Goal: Task Accomplishment & Management: Use online tool/utility

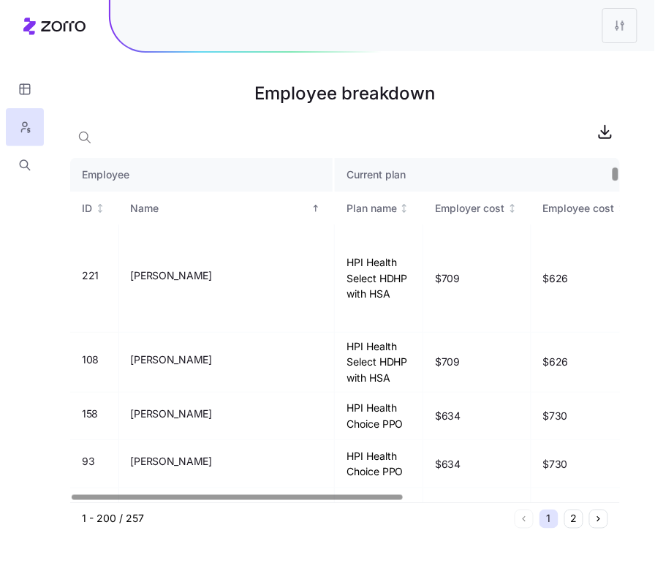
scroll to position [316, 0]
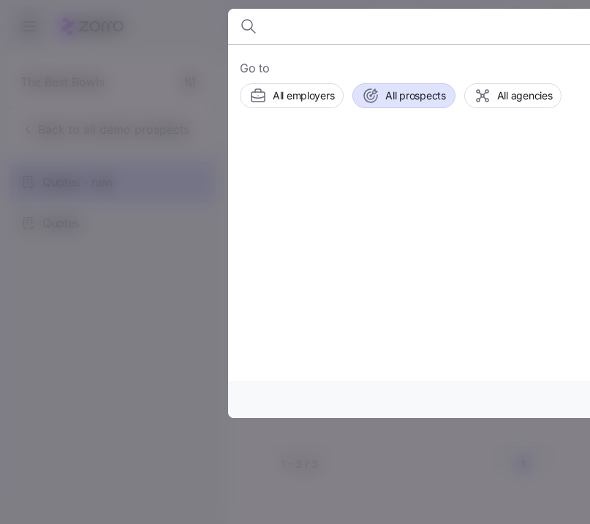
click at [411, 97] on span "All prospects" at bounding box center [415, 95] width 60 height 15
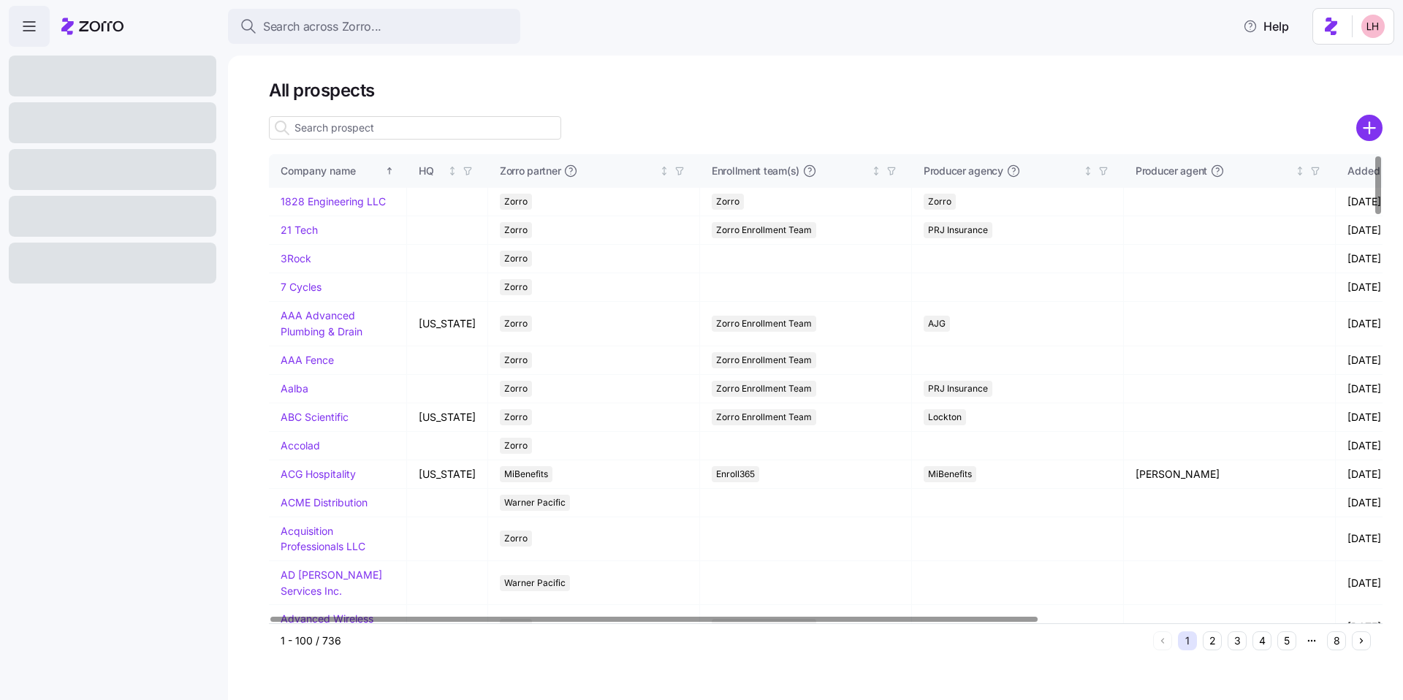
click at [589, 127] on icon "add icon" at bounding box center [1369, 128] width 26 height 26
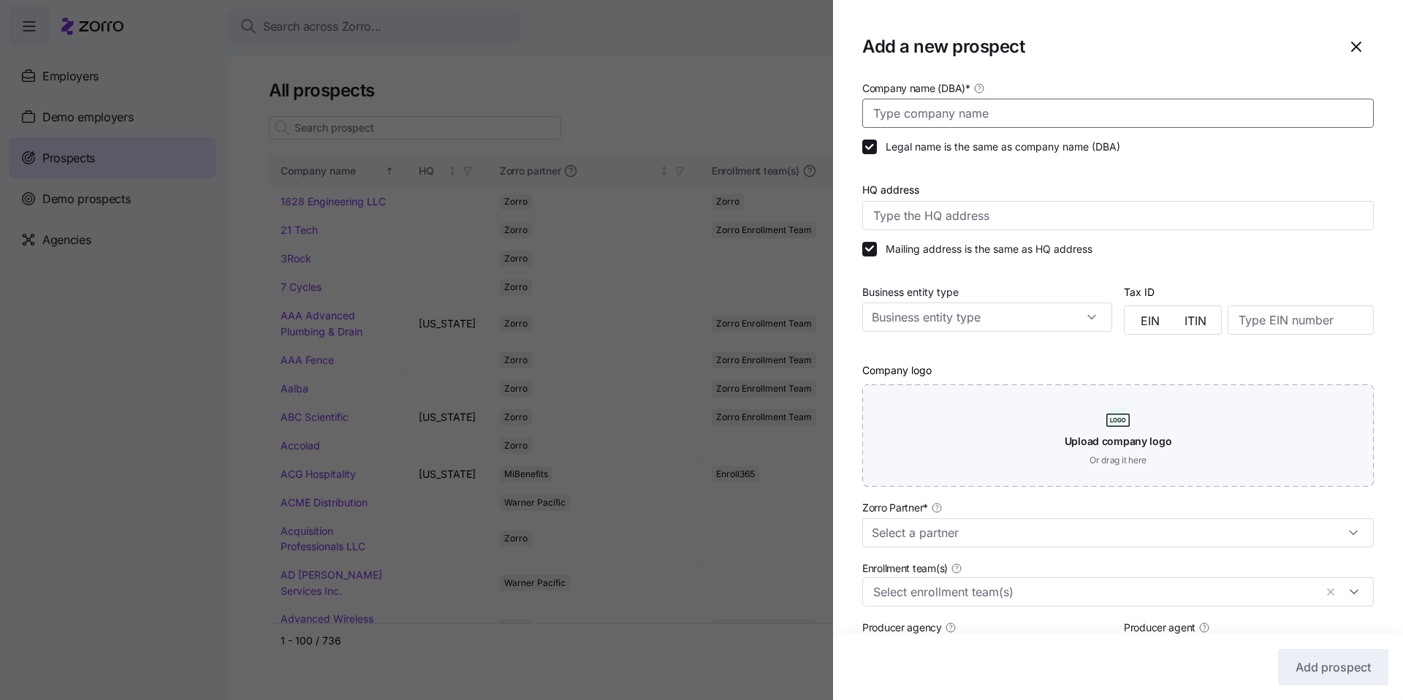
click at [589, 115] on input "Company name (DBA) *" at bounding box center [1117, 113] width 511 height 29
type input "ProLiant"
click at [589, 523] on input "Zorro Partner *" at bounding box center [1117, 532] width 511 height 29
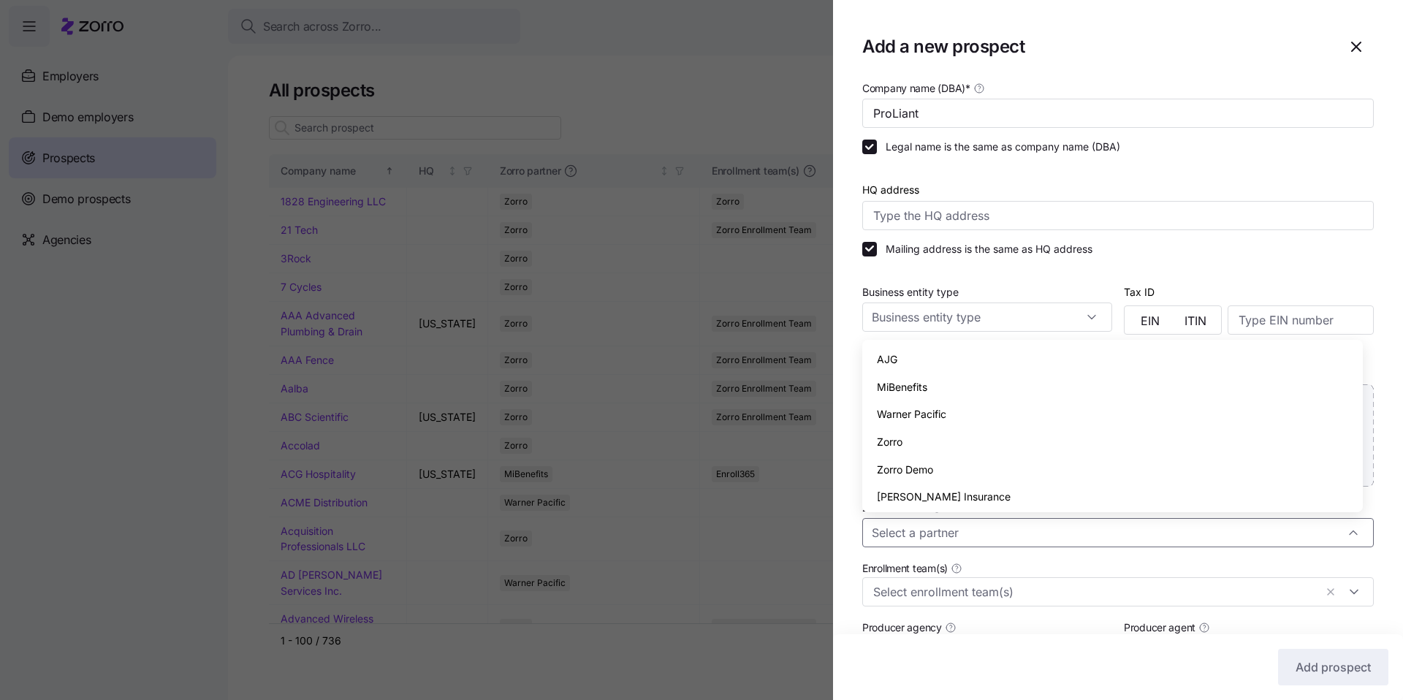
click at [589, 447] on div "Zorro" at bounding box center [1112, 442] width 489 height 28
type input "Zorro"
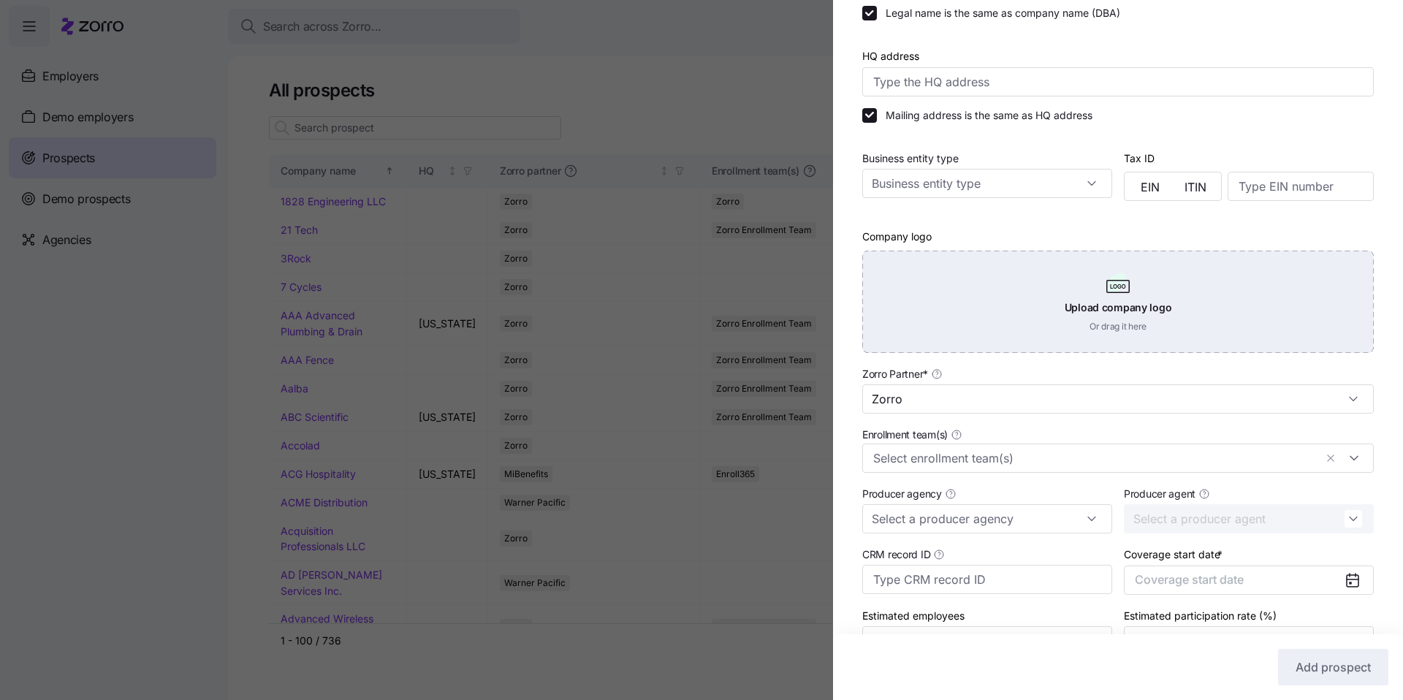
scroll to position [219, 0]
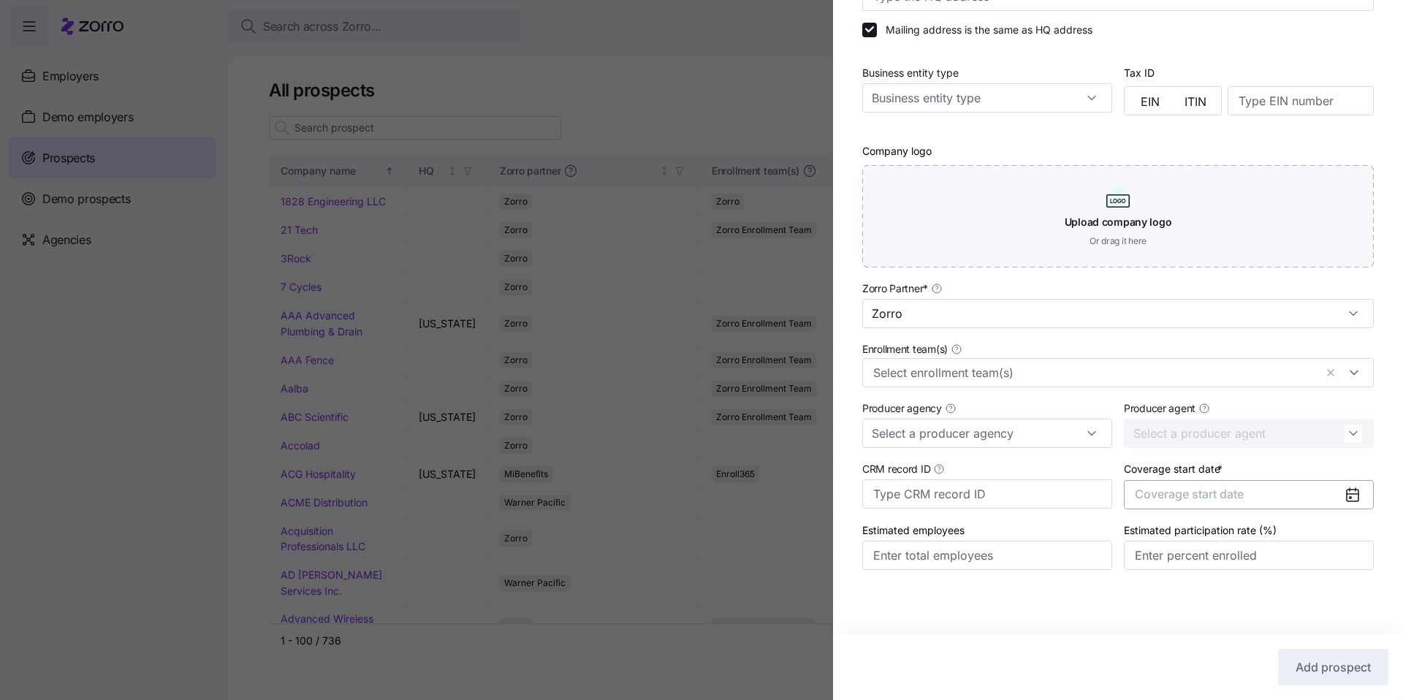
click at [589, 501] on span "Coverage start date" at bounding box center [1189, 494] width 109 height 15
click at [589, 523] on icon "button" at bounding box center [1336, 540] width 14 height 14
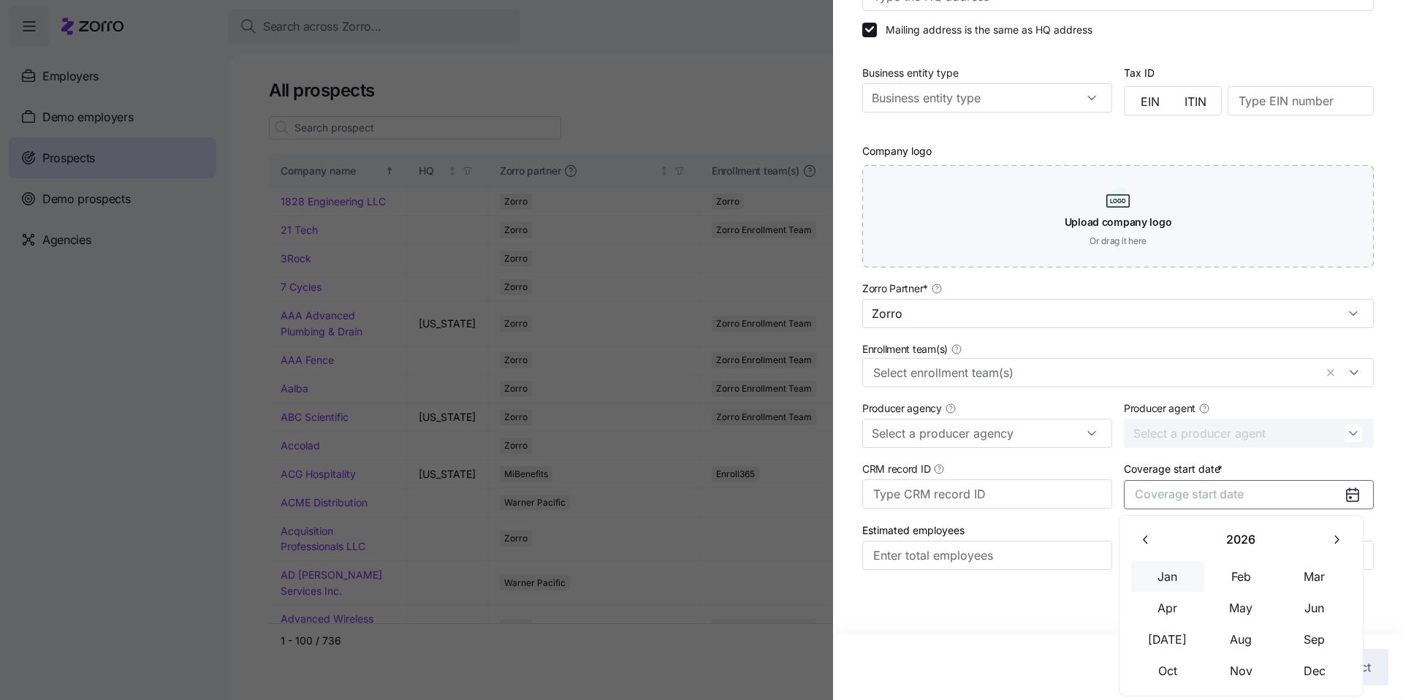
click at [589, 523] on button "Jan" at bounding box center [1167, 576] width 73 height 31
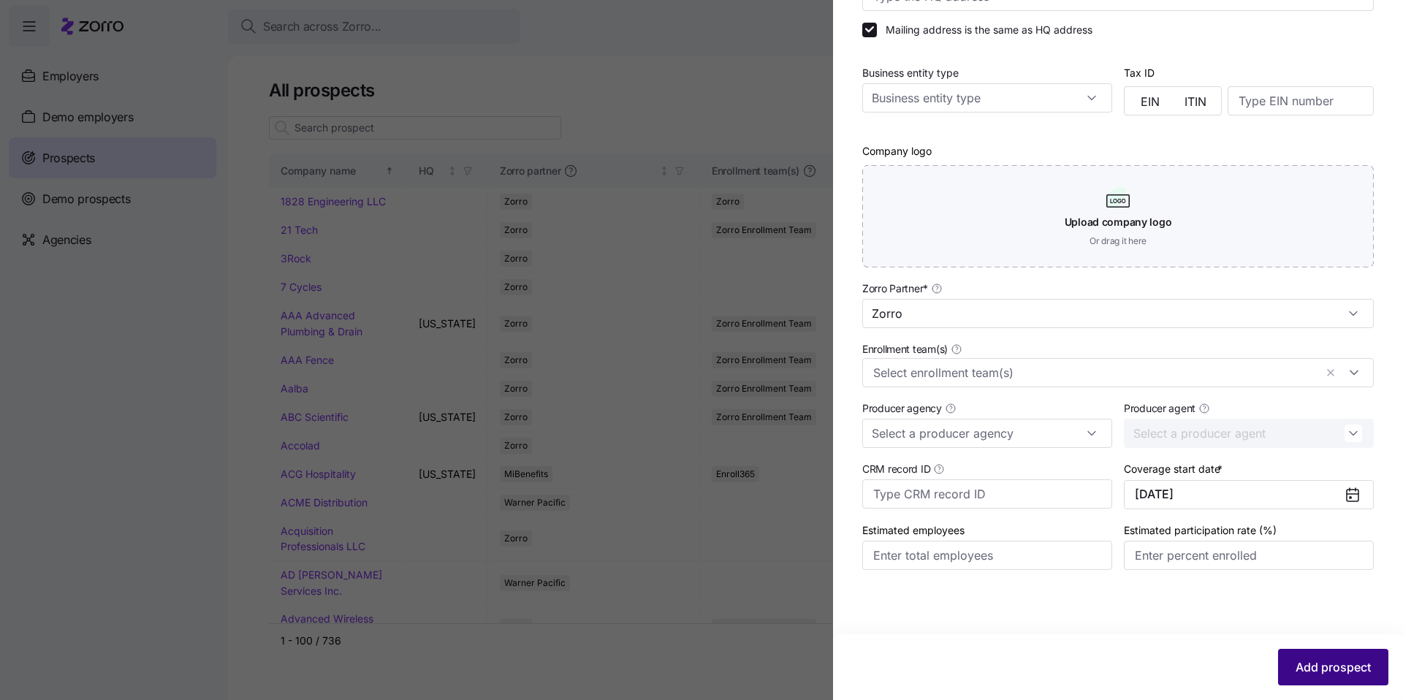
click at [589, 523] on span "Add prospect" at bounding box center [1332, 667] width 75 height 18
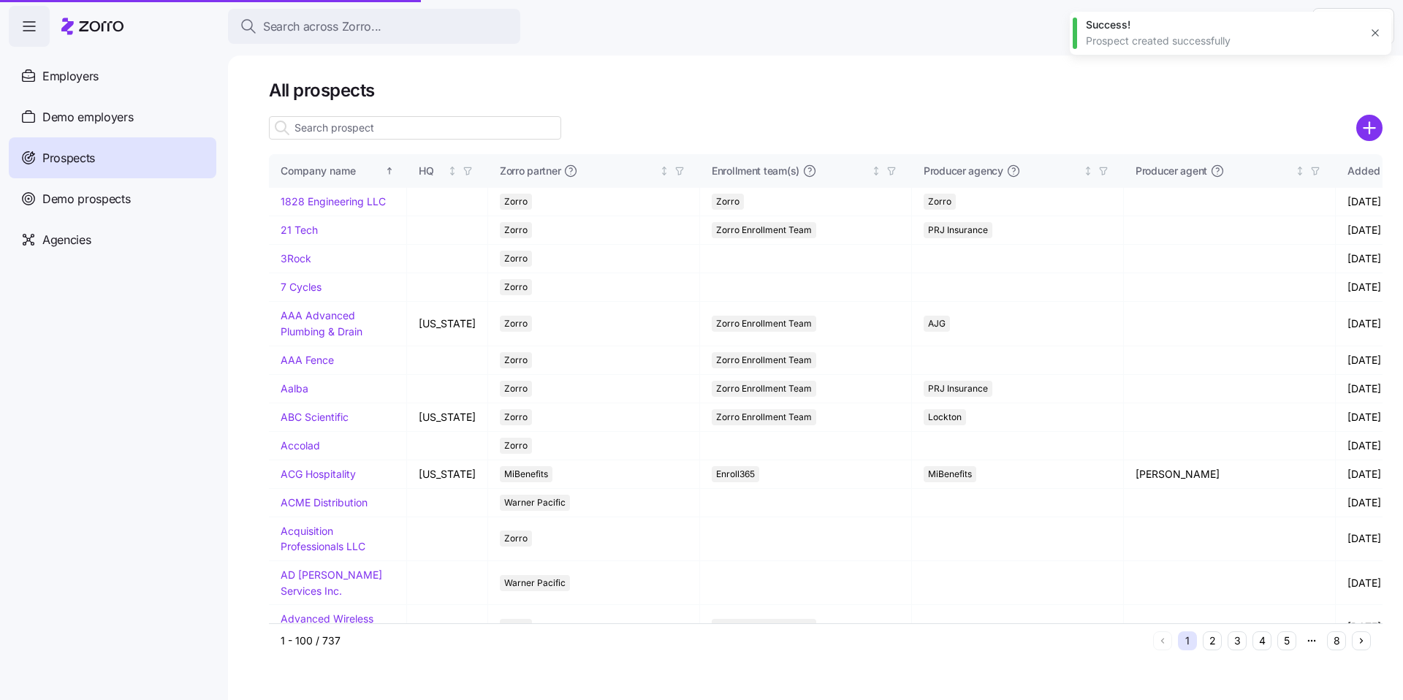
click at [346, 23] on span "Search across Zorro..." at bounding box center [322, 27] width 118 height 18
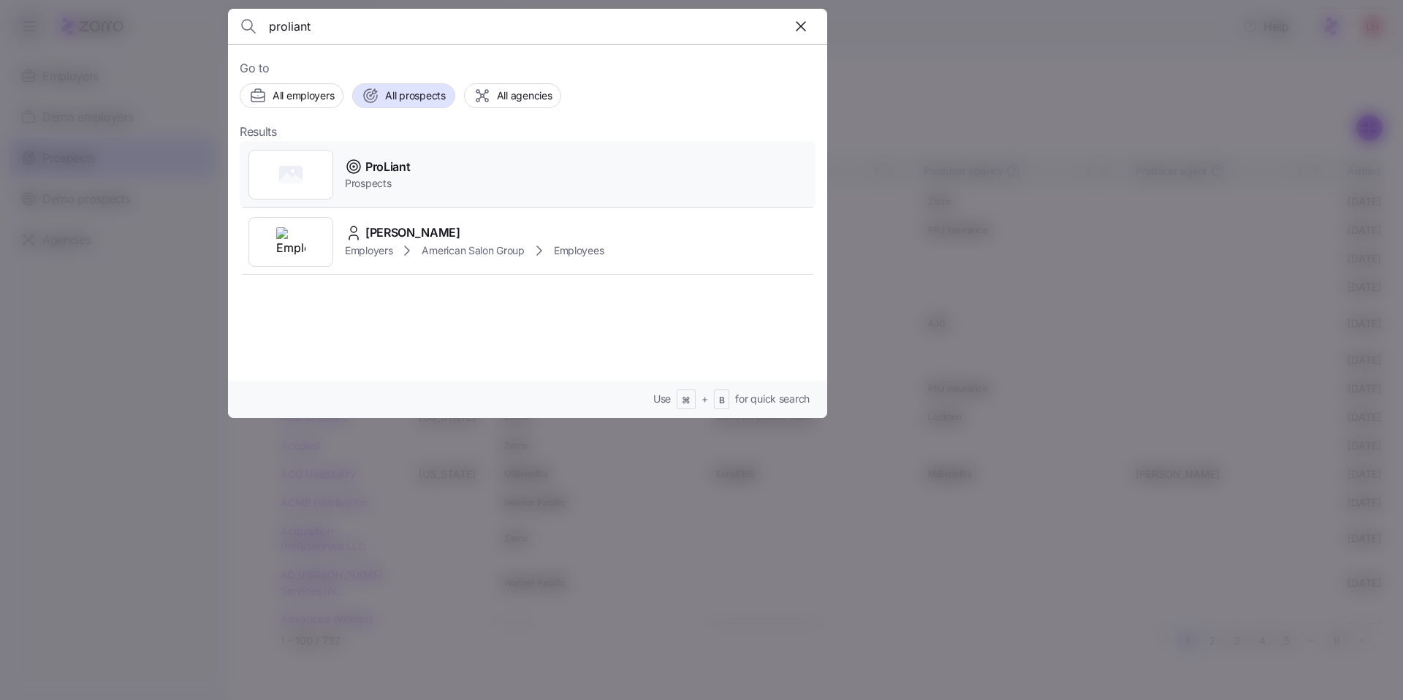
type input "proliant"
click at [430, 175] on div "ProLiant Prospects" at bounding box center [528, 174] width 576 height 67
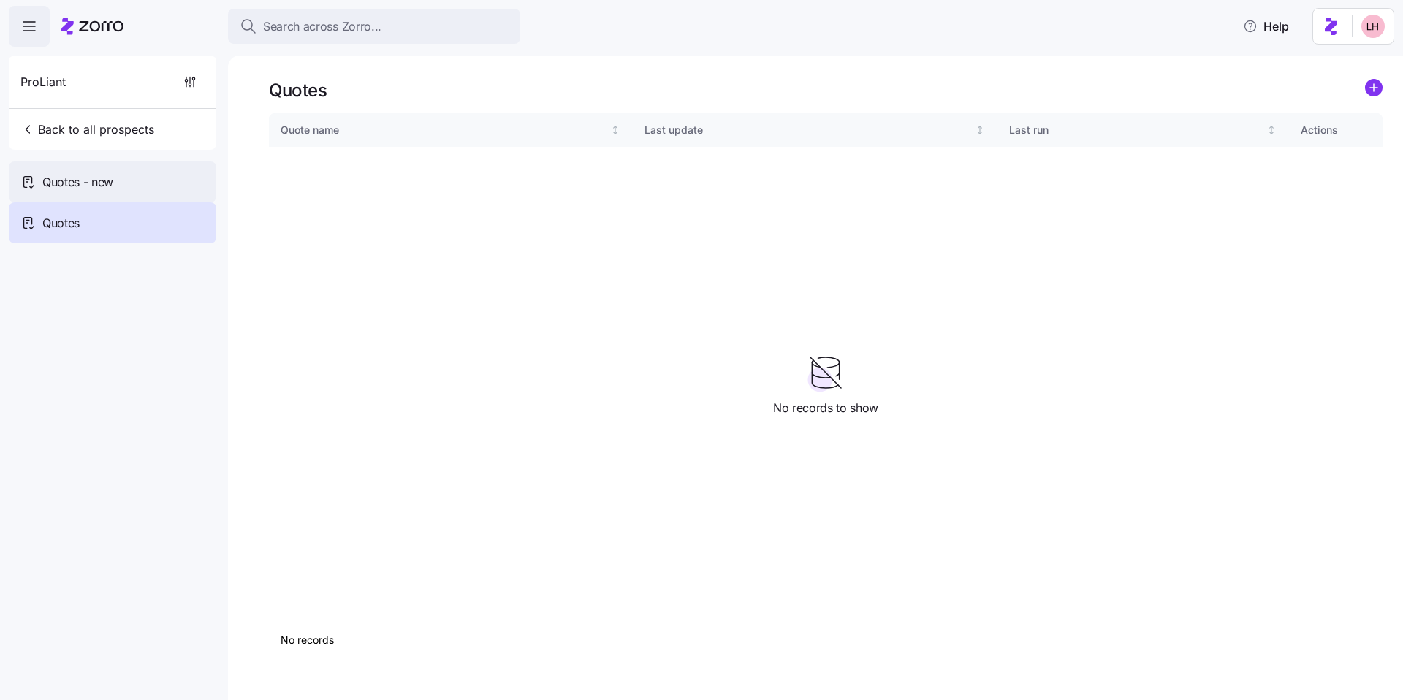
click at [105, 181] on span "Quotes - new" at bounding box center [77, 182] width 71 height 18
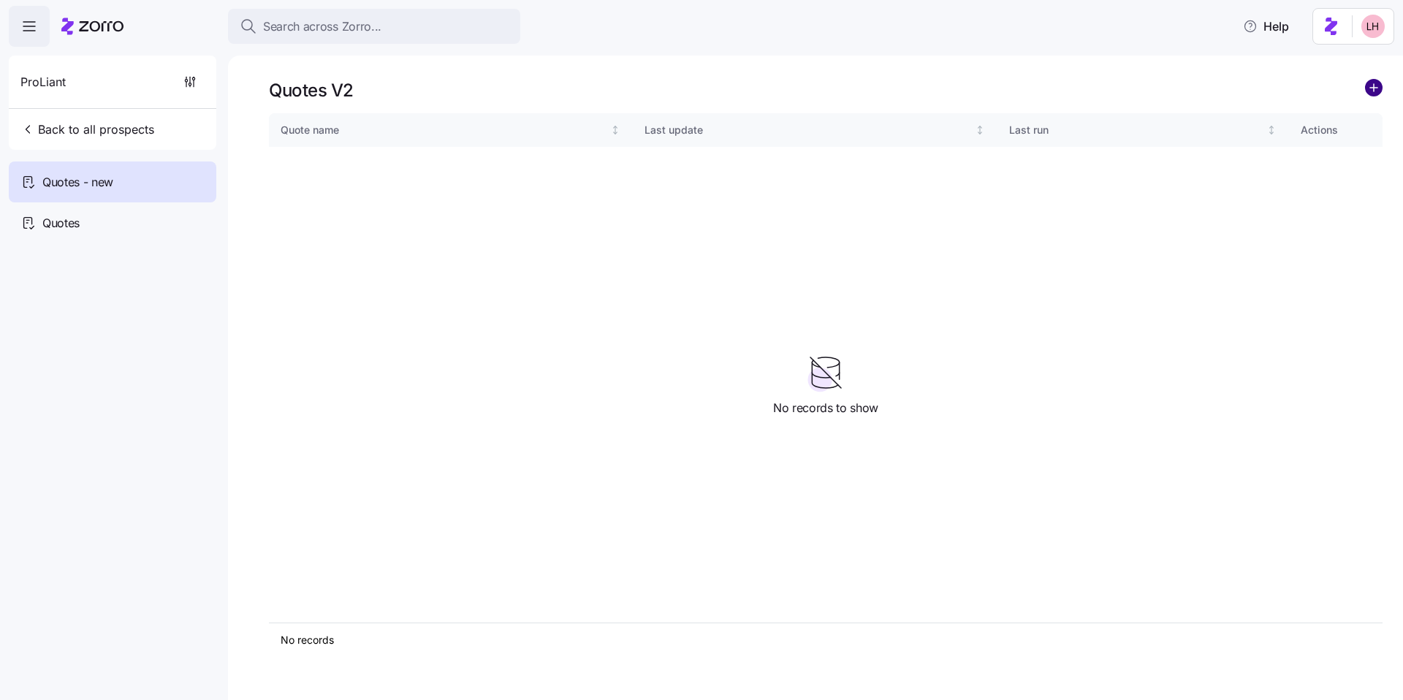
click at [589, 92] on circle "add icon" at bounding box center [1374, 88] width 16 height 16
click at [589, 89] on circle "add icon" at bounding box center [1374, 88] width 16 height 16
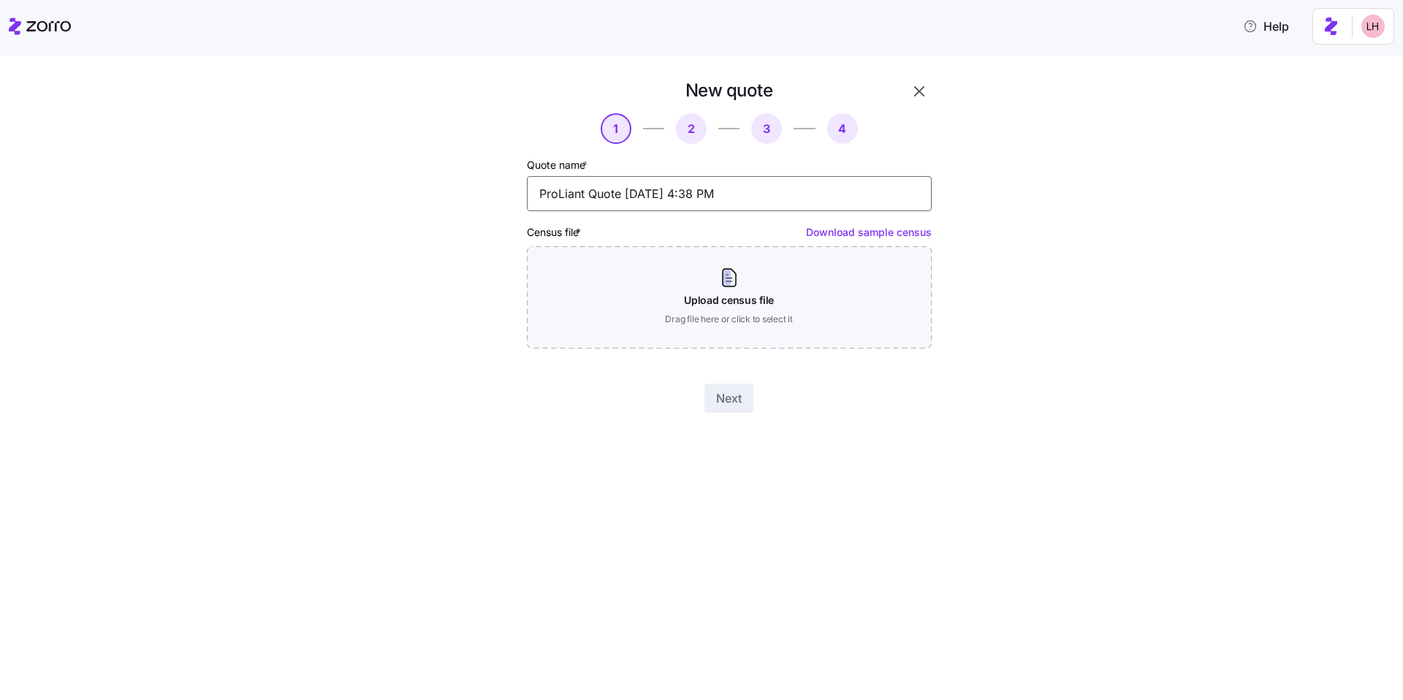
drag, startPoint x: 720, startPoint y: 186, endPoint x: 441, endPoint y: 176, distance: 279.3
click at [441, 177] on div "New quote 1 2 3 4 Quote name * ProLiant Quote 09/30/2025 4:38 PM Census file * …" at bounding box center [711, 254] width 1341 height 351
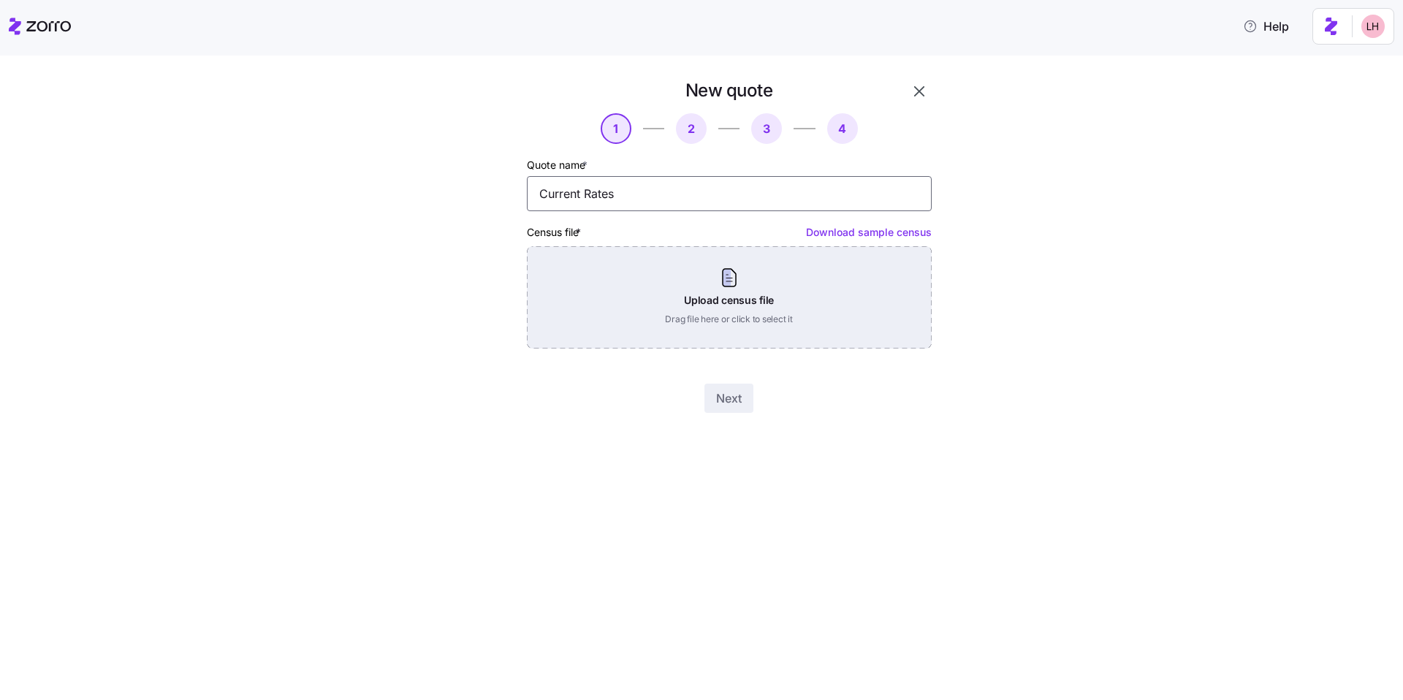
type input "Current Rates"
click at [589, 271] on div "Upload census file Drag file here or click to select it" at bounding box center [729, 297] width 405 height 102
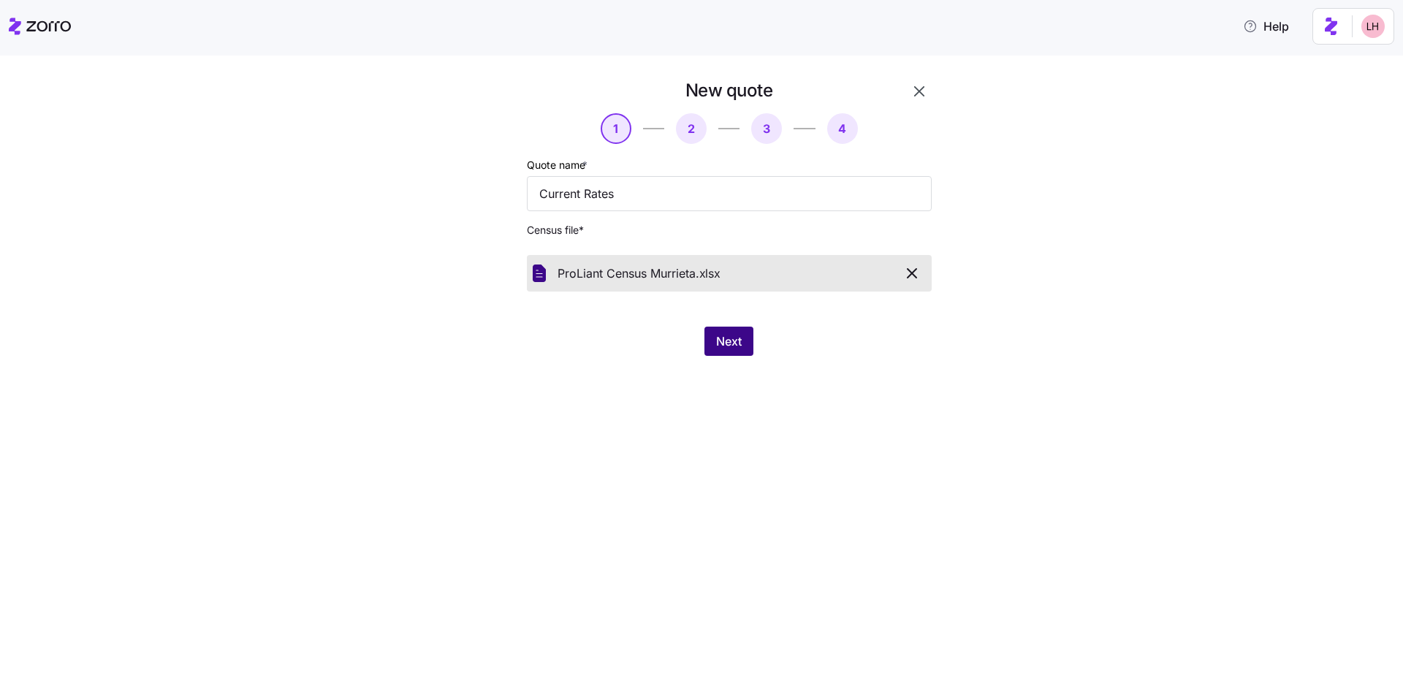
click at [589, 351] on button "Next" at bounding box center [728, 341] width 49 height 29
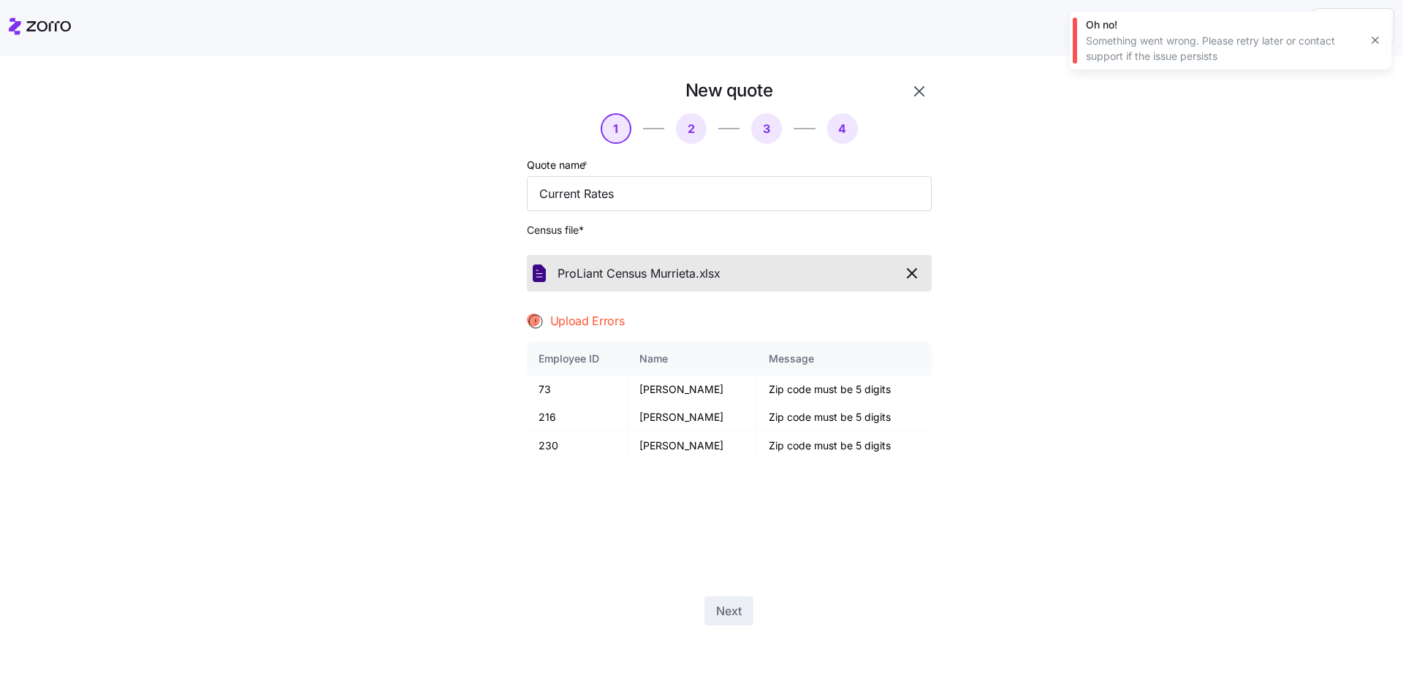
click at [589, 269] on icon "button" at bounding box center [912, 273] width 18 height 18
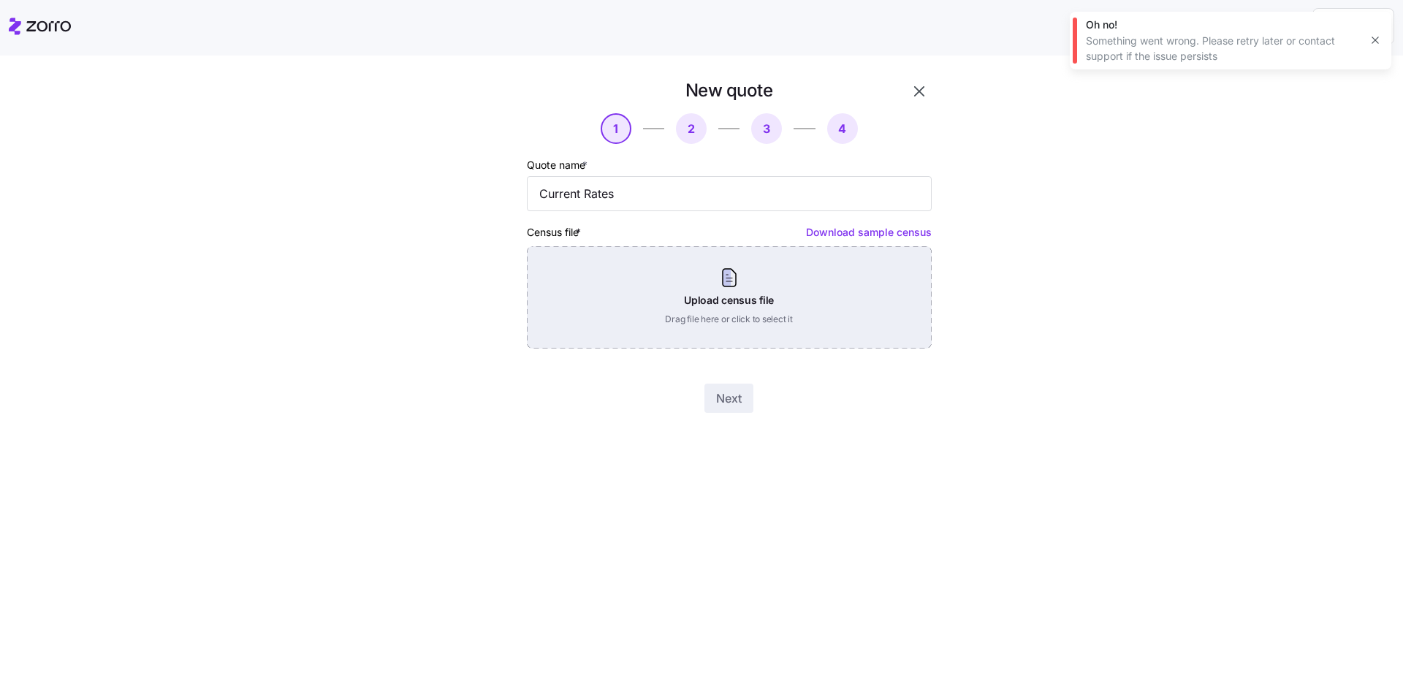
click at [589, 290] on div "Upload census file Drag file here or click to select it" at bounding box center [729, 297] width 405 height 102
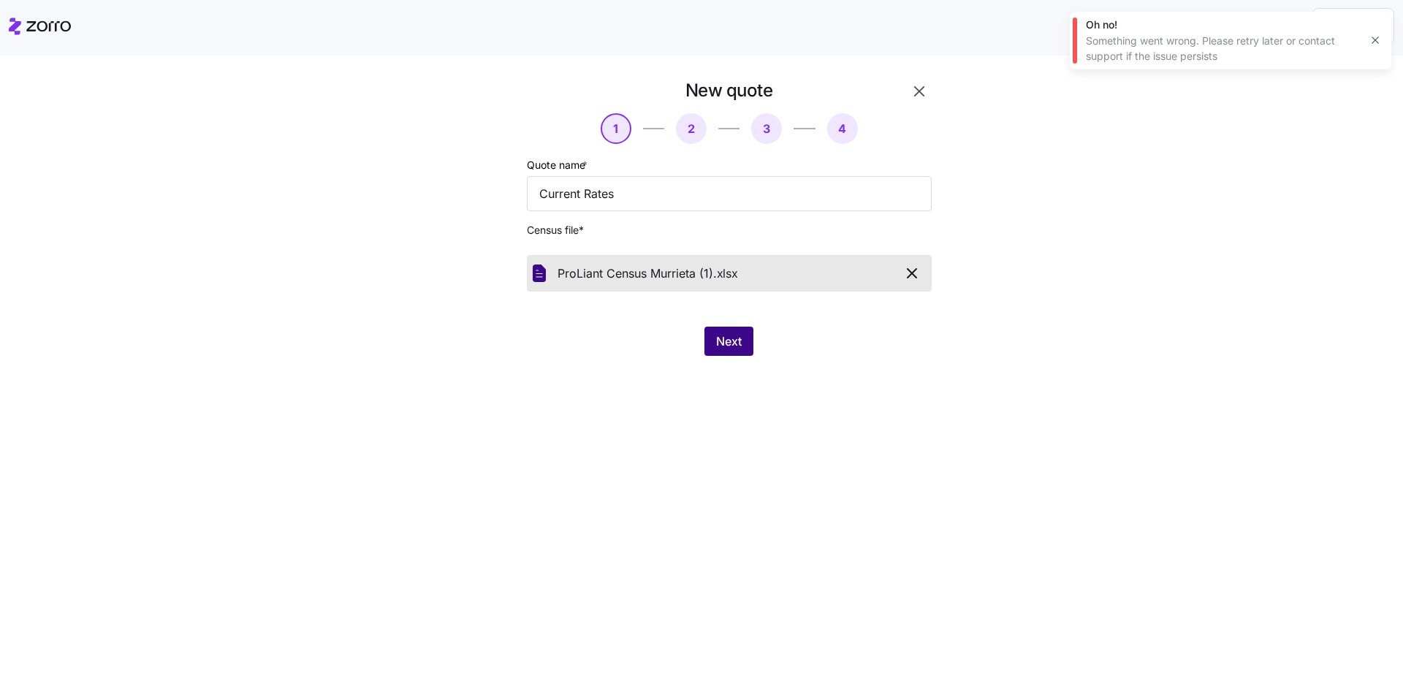
click at [589, 349] on span "Next" at bounding box center [729, 341] width 26 height 18
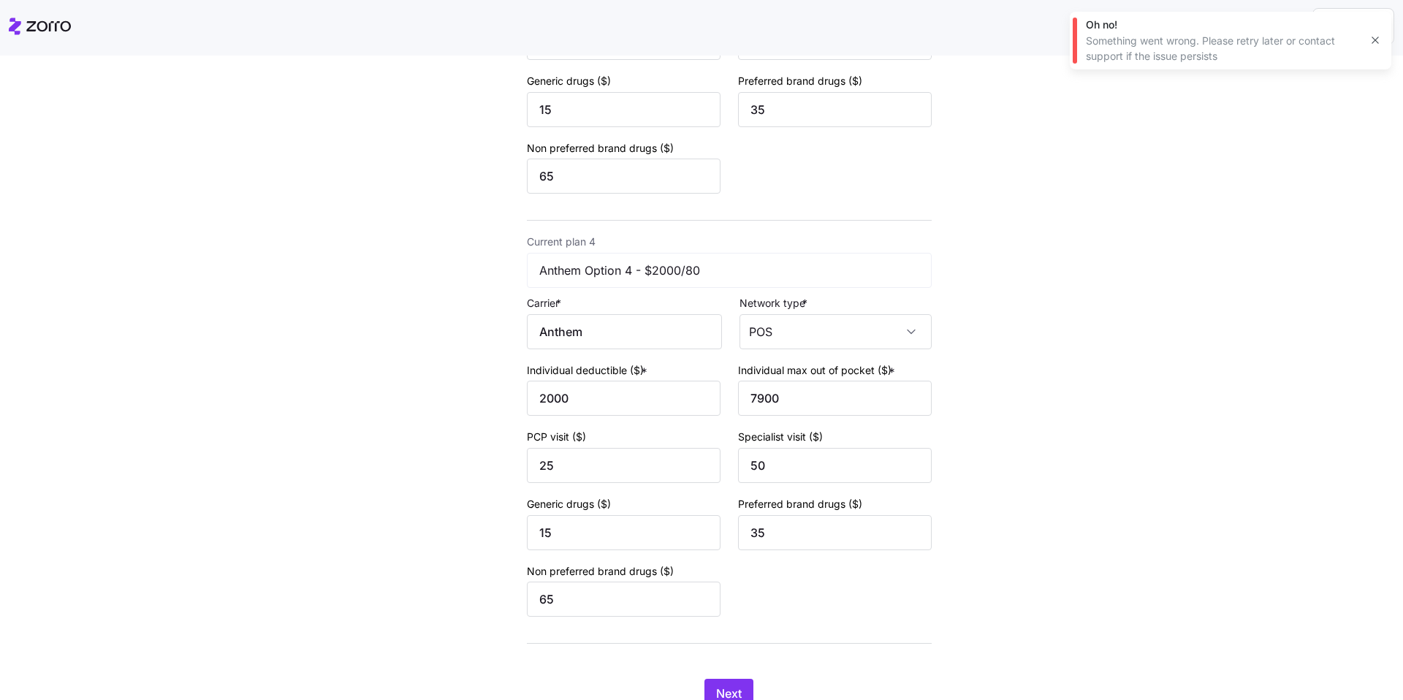
scroll to position [1283, 0]
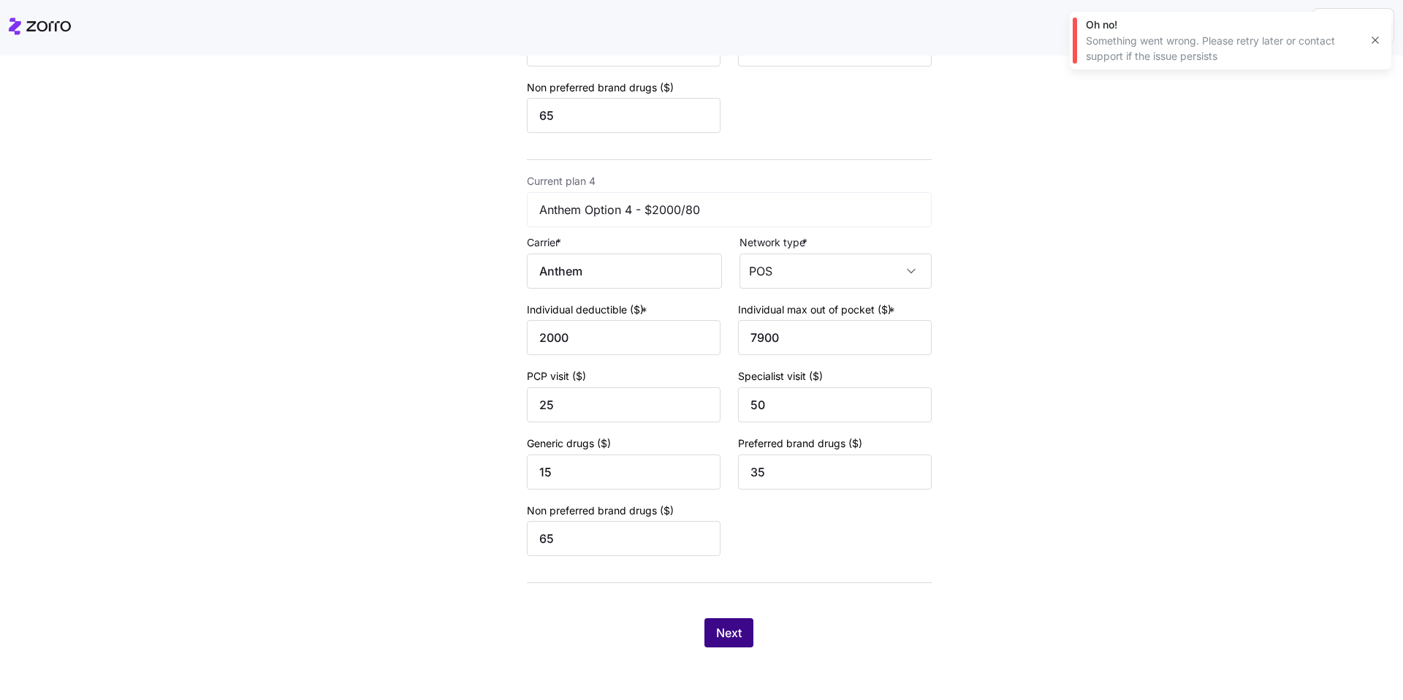
click at [589, 523] on button "Next" at bounding box center [728, 632] width 49 height 29
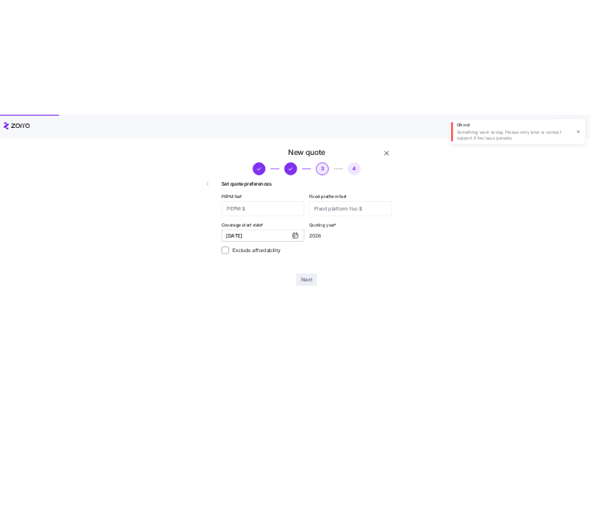
scroll to position [0, 0]
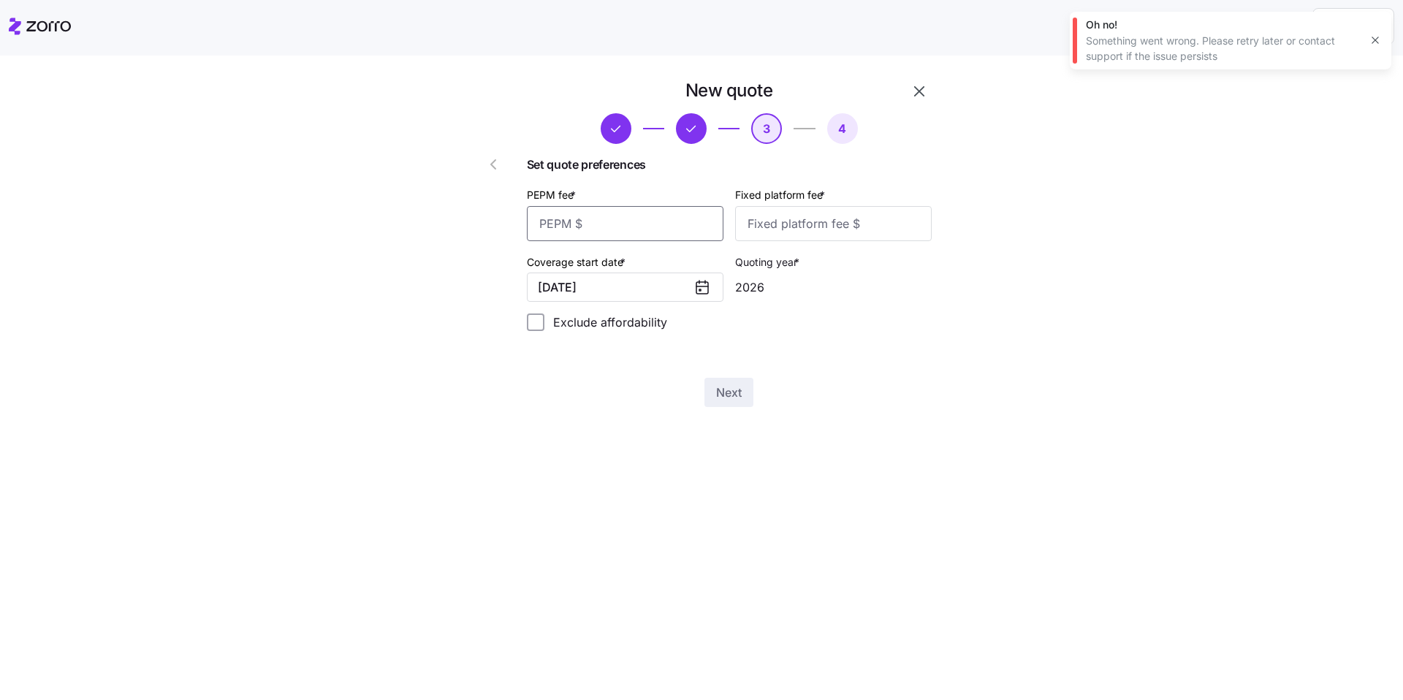
click at [589, 223] on input "PEPM fee *" at bounding box center [625, 223] width 197 height 35
type input "60"
type input "100"
click at [589, 403] on button "Next" at bounding box center [728, 392] width 49 height 29
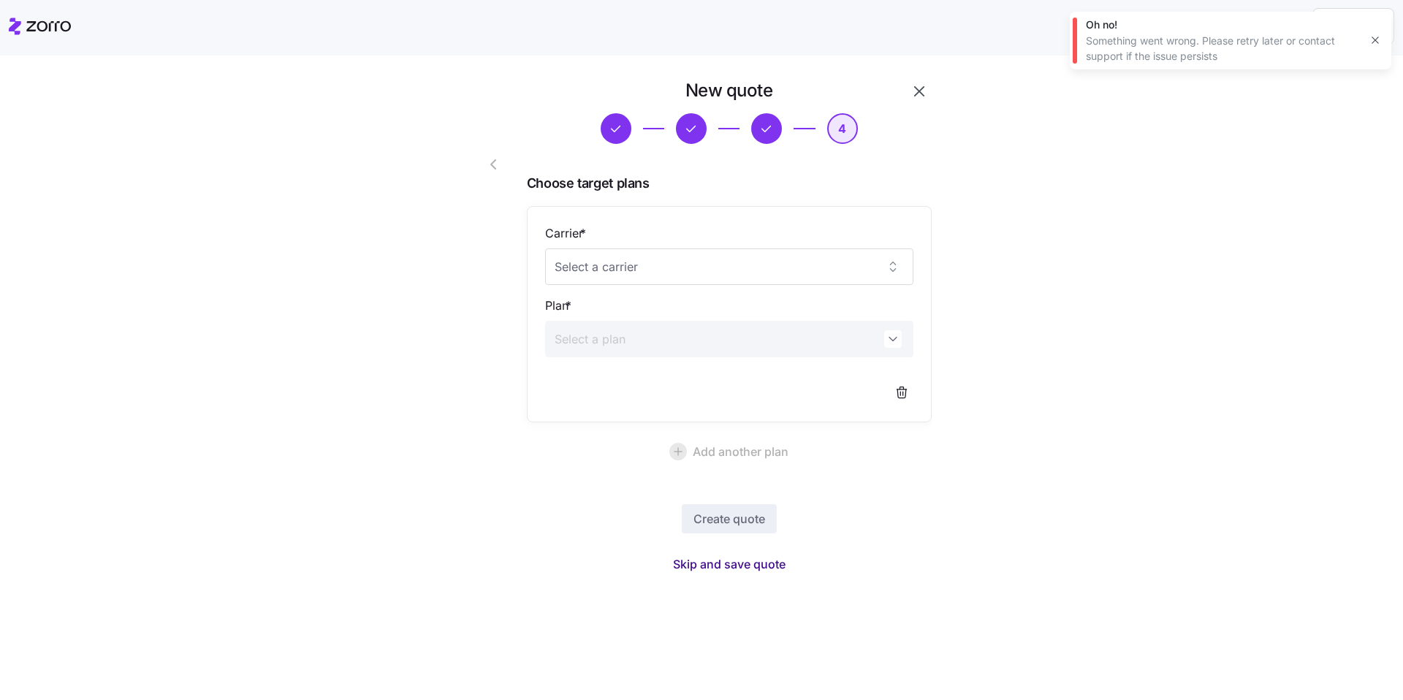
click at [589, 523] on span "Skip and save quote" at bounding box center [729, 564] width 113 height 18
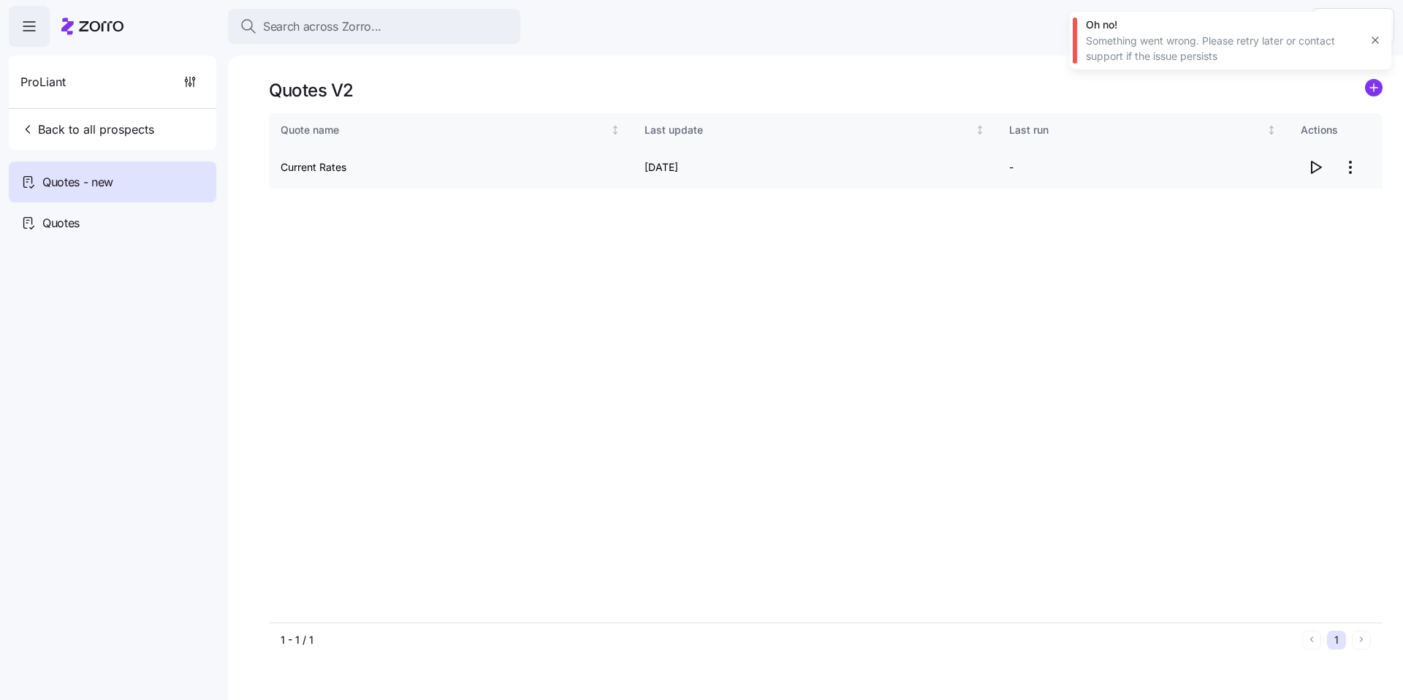
click at [589, 169] on icon "button" at bounding box center [1315, 168] width 18 height 18
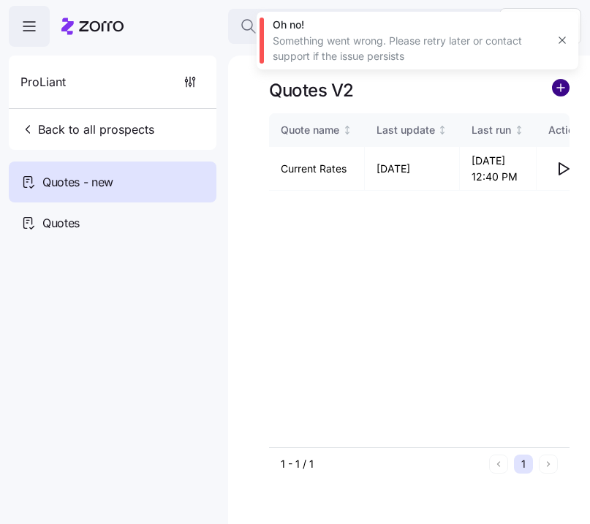
click at [558, 90] on circle "add icon" at bounding box center [560, 88] width 16 height 16
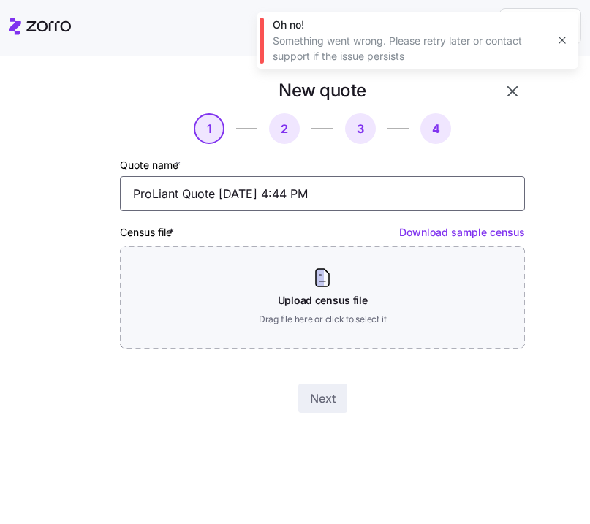
drag, startPoint x: 370, startPoint y: 191, endPoint x: 50, endPoint y: 173, distance: 321.2
click at [58, 175] on div "New quote 1 2 3 4 Quote name * ProLiant Quote 09/30/2025 4:44 PM Census file * …" at bounding box center [281, 246] width 500 height 346
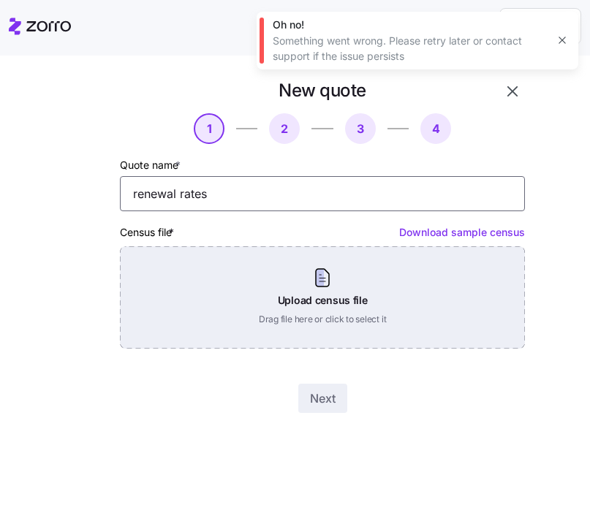
type input "renewal rates"
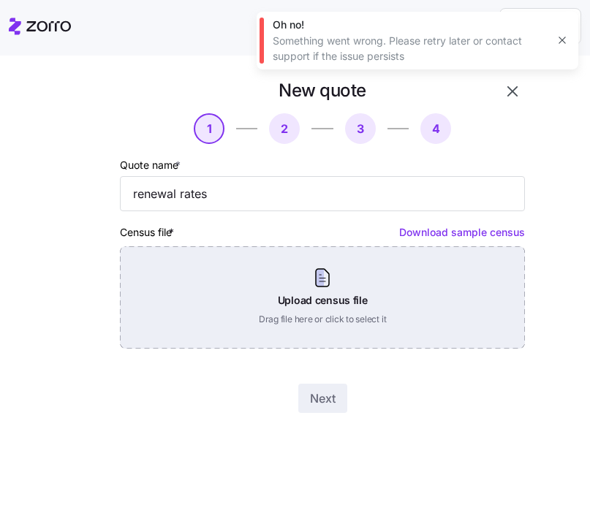
click at [247, 270] on div "Upload census file Drag file here or click to select it" at bounding box center [322, 297] width 405 height 102
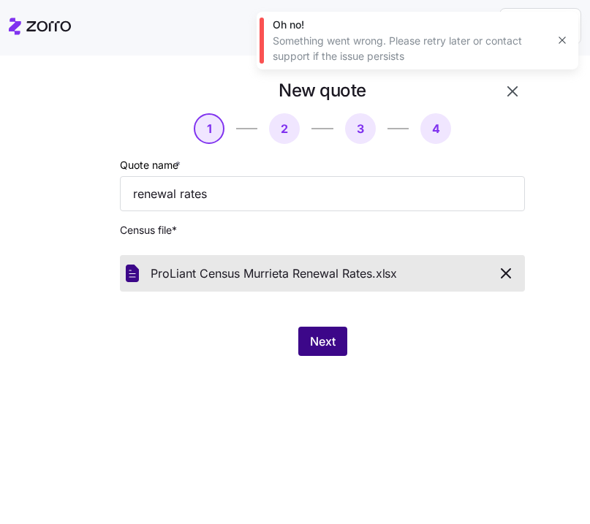
click at [323, 344] on span "Next" at bounding box center [323, 341] width 26 height 18
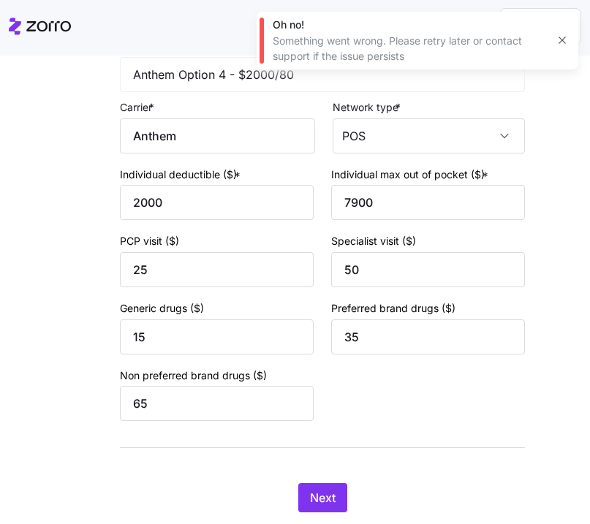
scroll to position [1459, 0]
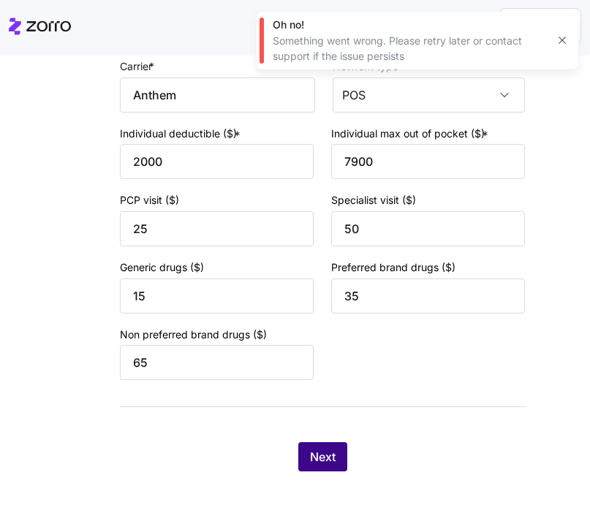
click at [310, 461] on span "Next" at bounding box center [323, 457] width 26 height 18
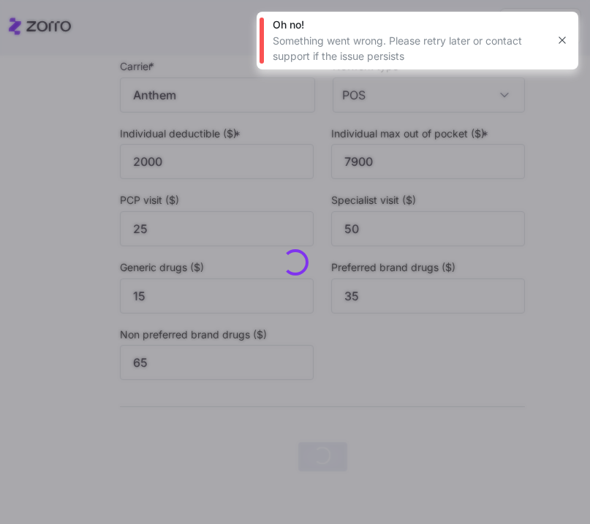
scroll to position [0, 0]
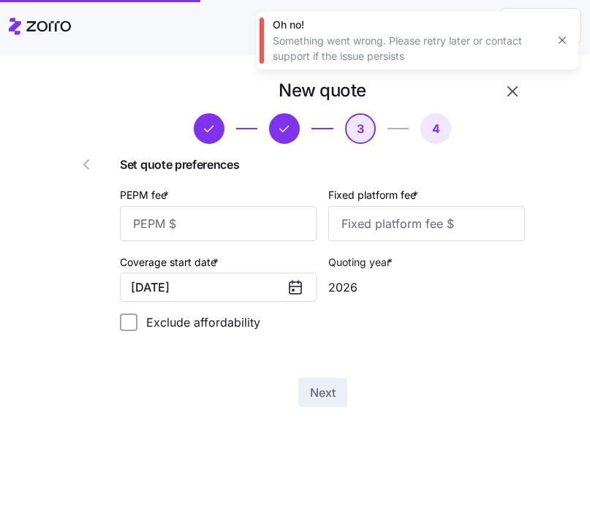
click at [221, 245] on div "Set quote preferences PEPM fee * Fixed platform fee * Coverage start date * 01/…" at bounding box center [322, 249] width 405 height 187
click at [222, 243] on div "Set quote preferences PEPM fee * Fixed platform fee * Coverage start date * 01/…" at bounding box center [322, 249] width 405 height 187
click at [295, 229] on input "PEPM fee *" at bounding box center [218, 223] width 197 height 35
type input "60"
click at [380, 220] on input "Fixed platform fee *" at bounding box center [426, 223] width 197 height 35
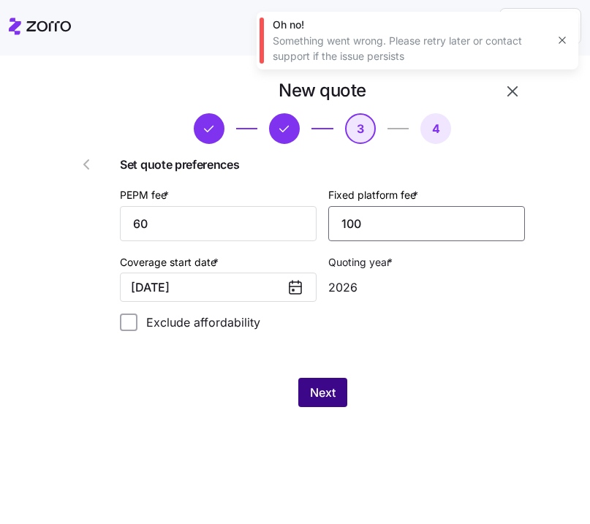
type input "100"
click at [332, 401] on button "Next" at bounding box center [322, 392] width 49 height 29
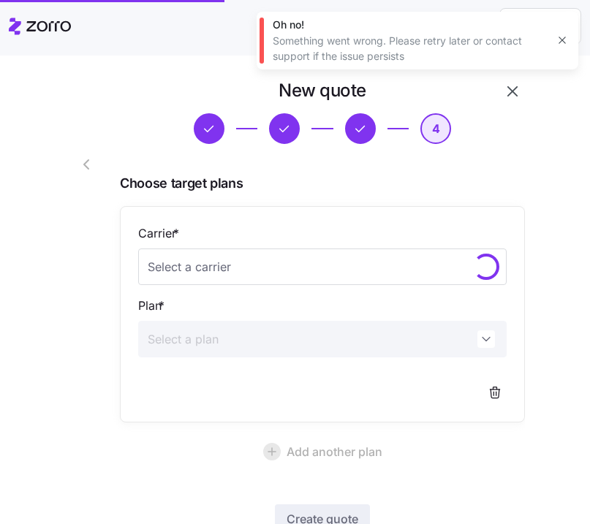
scroll to position [106, 0]
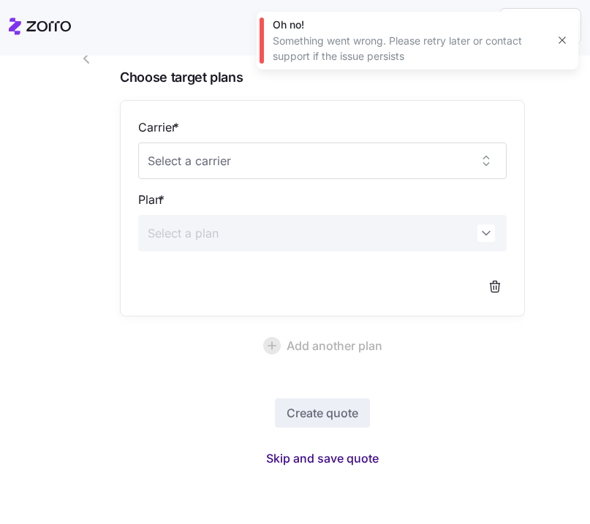
click at [342, 460] on span "Skip and save quote" at bounding box center [322, 458] width 113 height 18
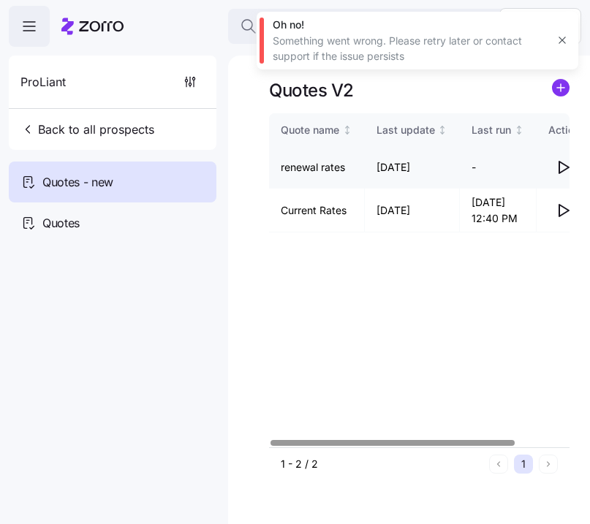
click at [567, 166] on icon "button" at bounding box center [563, 168] width 18 height 18
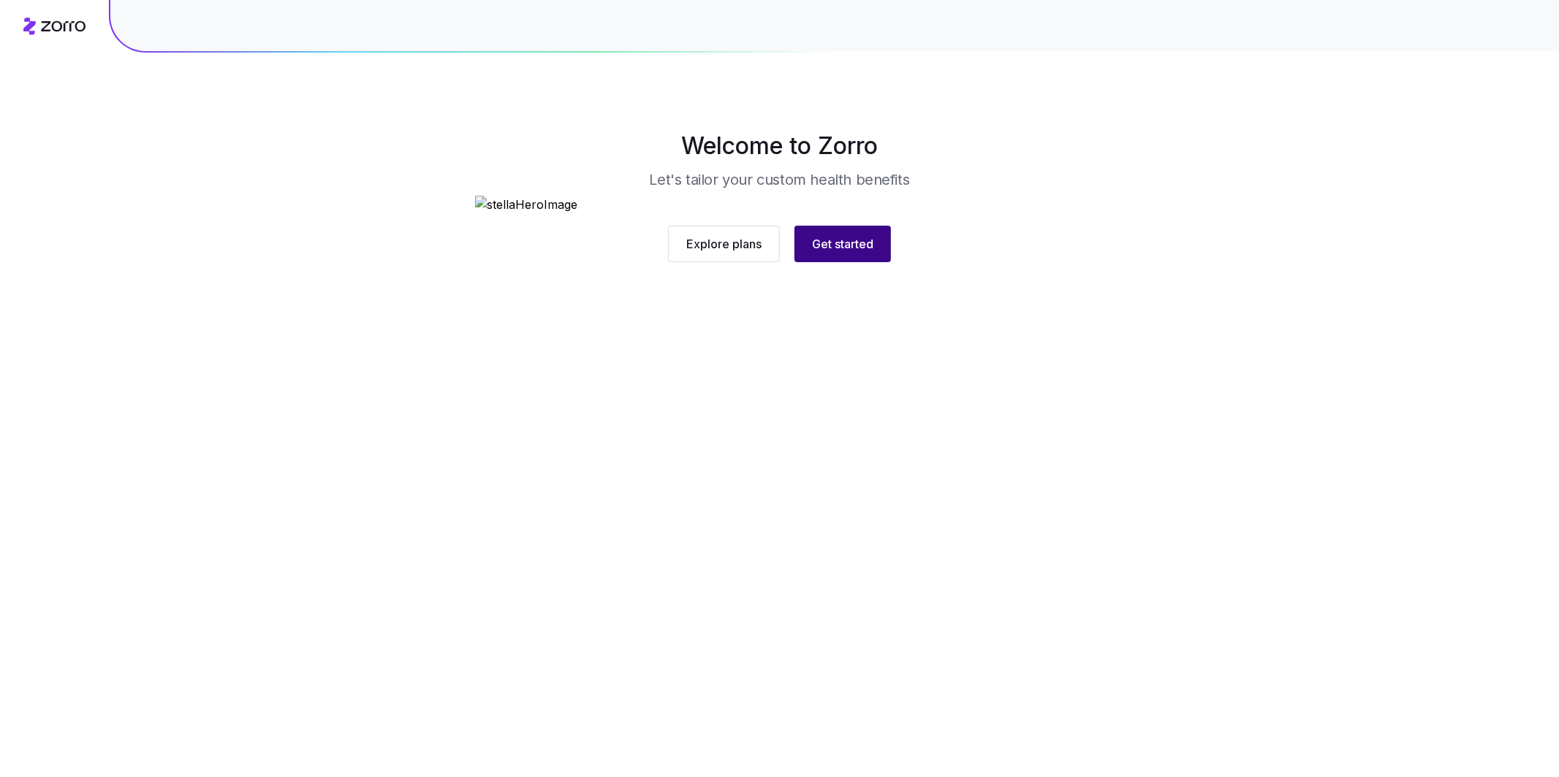
click at [848, 253] on span "Get started" at bounding box center [842, 244] width 61 height 18
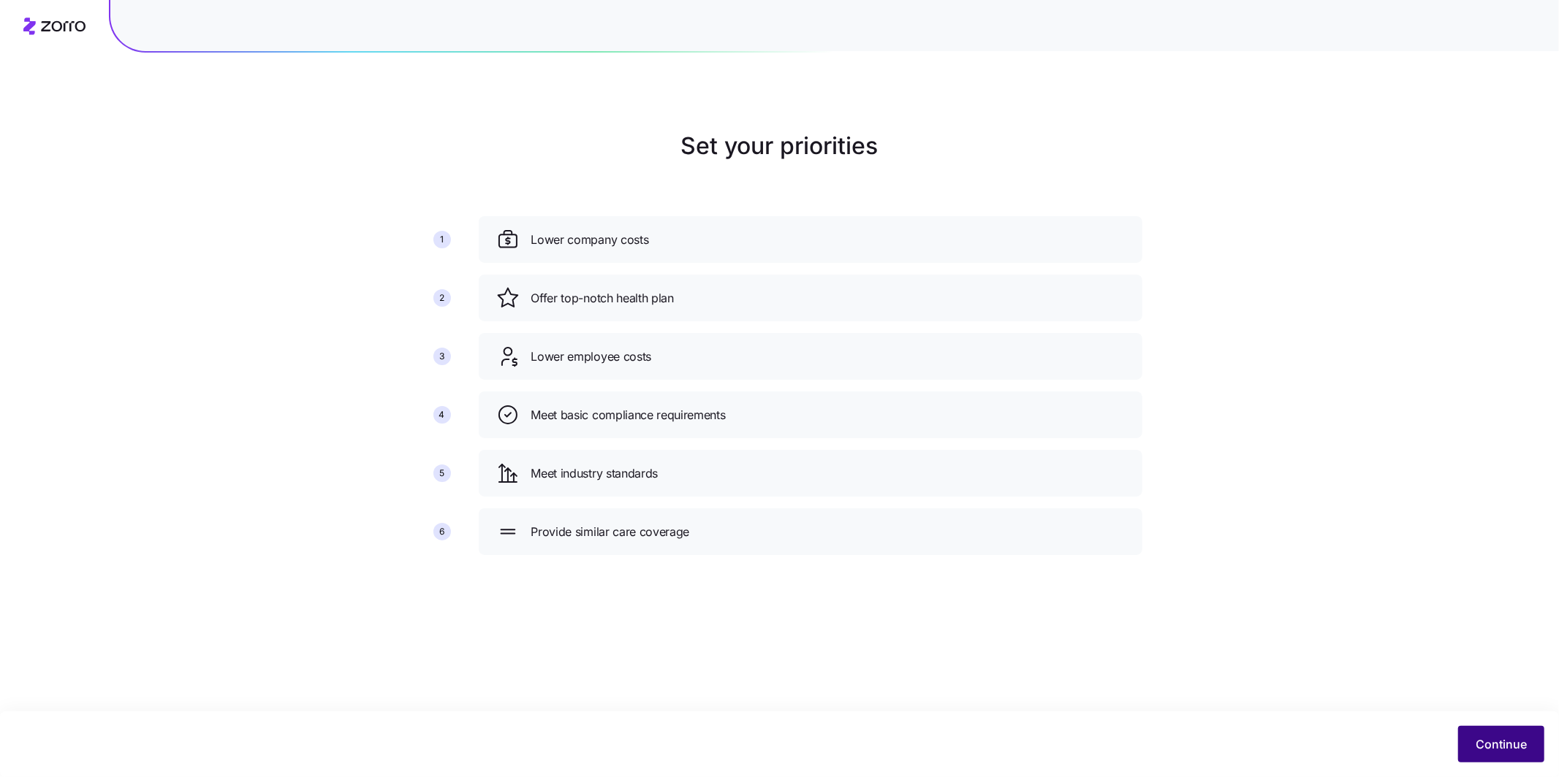
click at [1510, 734] on button "Continue" at bounding box center [1501, 744] width 86 height 37
click at [1500, 751] on span "Continue" at bounding box center [1500, 745] width 51 height 18
click at [1501, 751] on span "Continue" at bounding box center [1500, 745] width 51 height 18
click at [1264, 506] on div "Set your priorities 1 2 3 4 5 6 Lower company costs Offer top-notch health plan…" at bounding box center [779, 348] width 1559 height 438
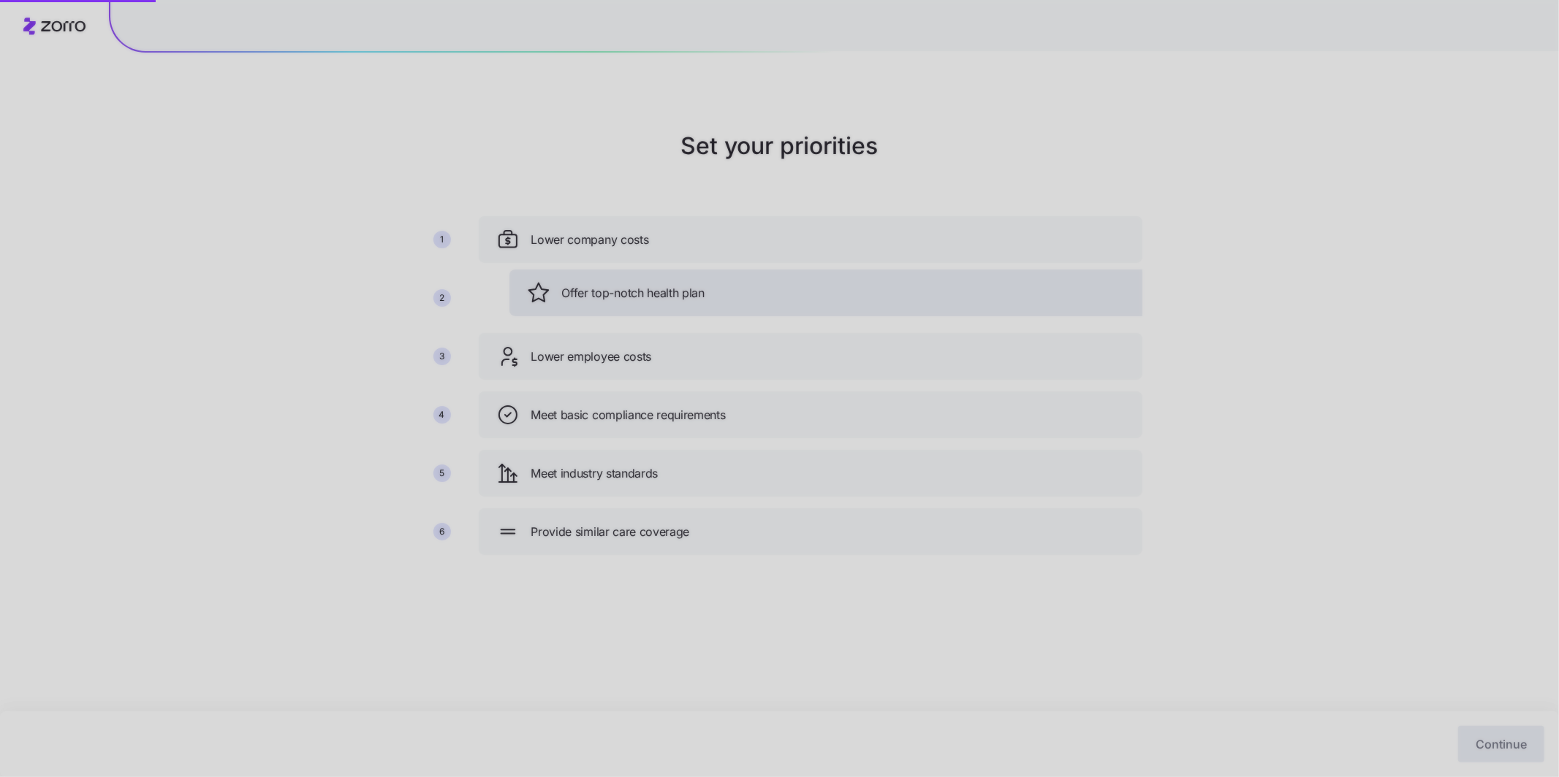
drag, startPoint x: 731, startPoint y: 264, endPoint x: 757, endPoint y: 281, distance: 31.2
click at [757, 281] on div "Set your priorities 1 2 3 4 5 6 Lower company costs Offer top-notch health plan…" at bounding box center [779, 388] width 1559 height 777
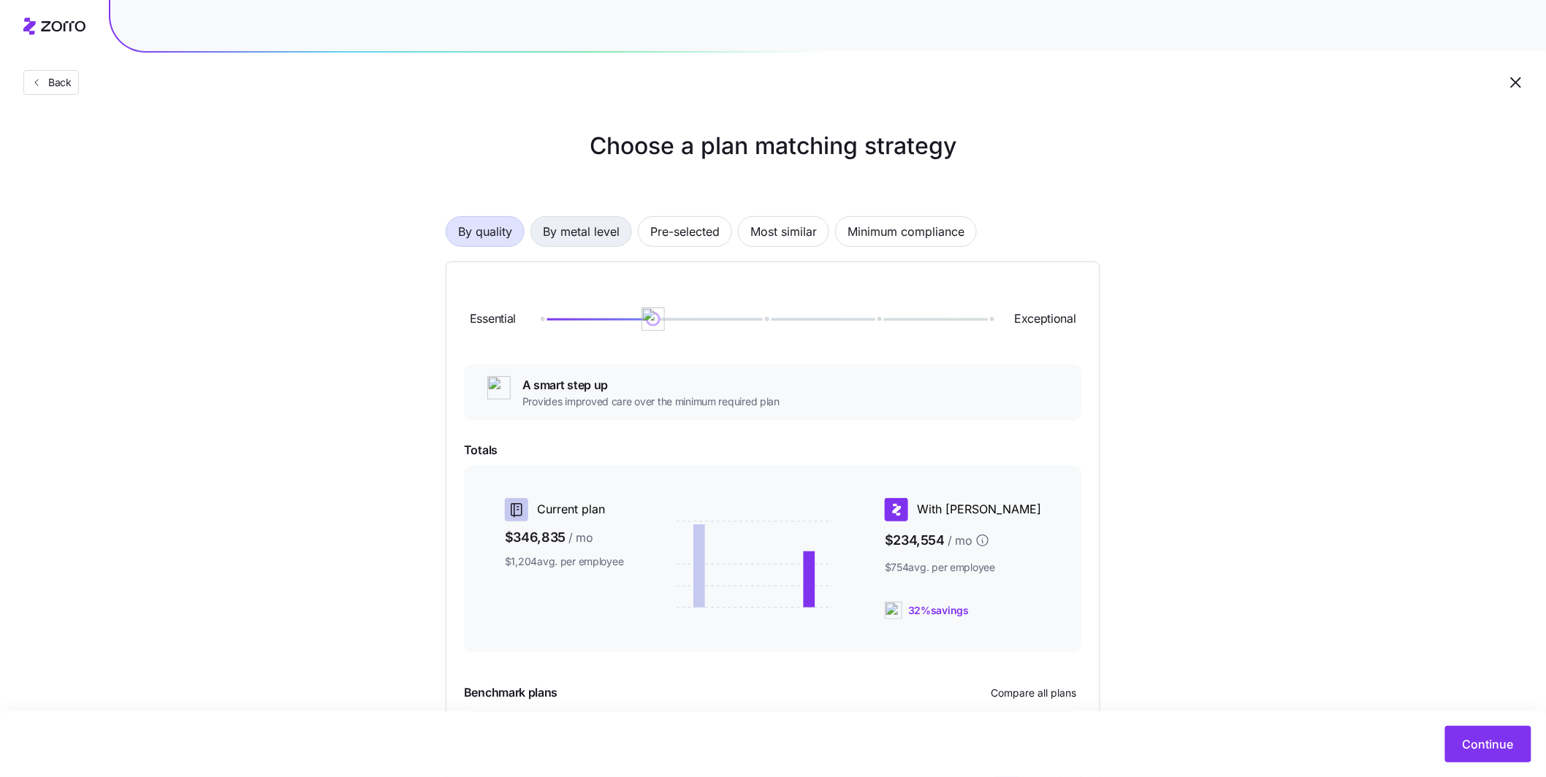
click at [588, 245] on span "By metal level" at bounding box center [581, 231] width 77 height 29
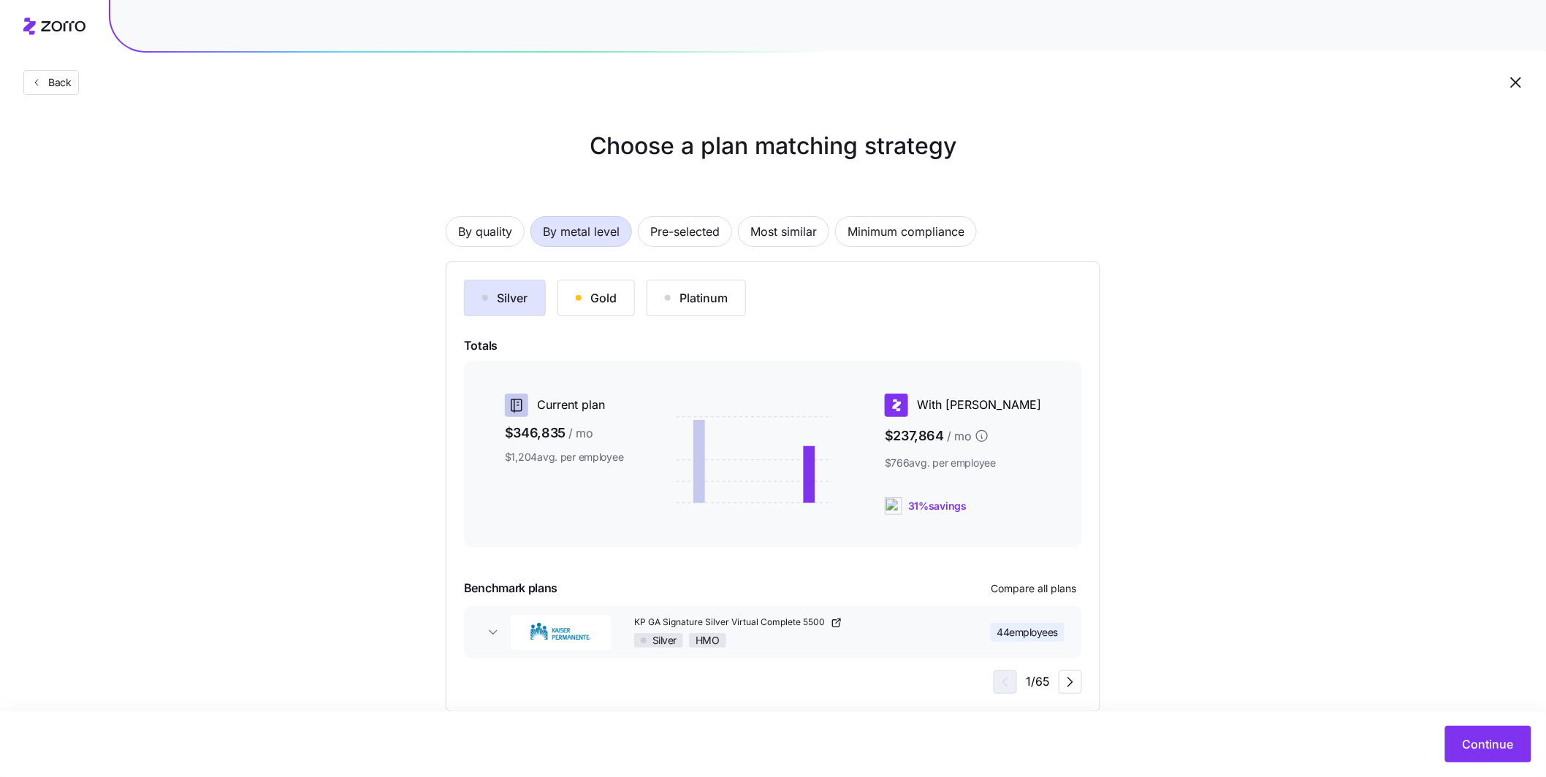
click at [622, 295] on button "Gold" at bounding box center [595, 298] width 77 height 37
click at [708, 297] on div "Platinum" at bounding box center [696, 298] width 63 height 18
click at [595, 295] on div "Gold" at bounding box center [596, 298] width 41 height 18
click at [1038, 594] on span "Compare all plans" at bounding box center [1033, 589] width 85 height 15
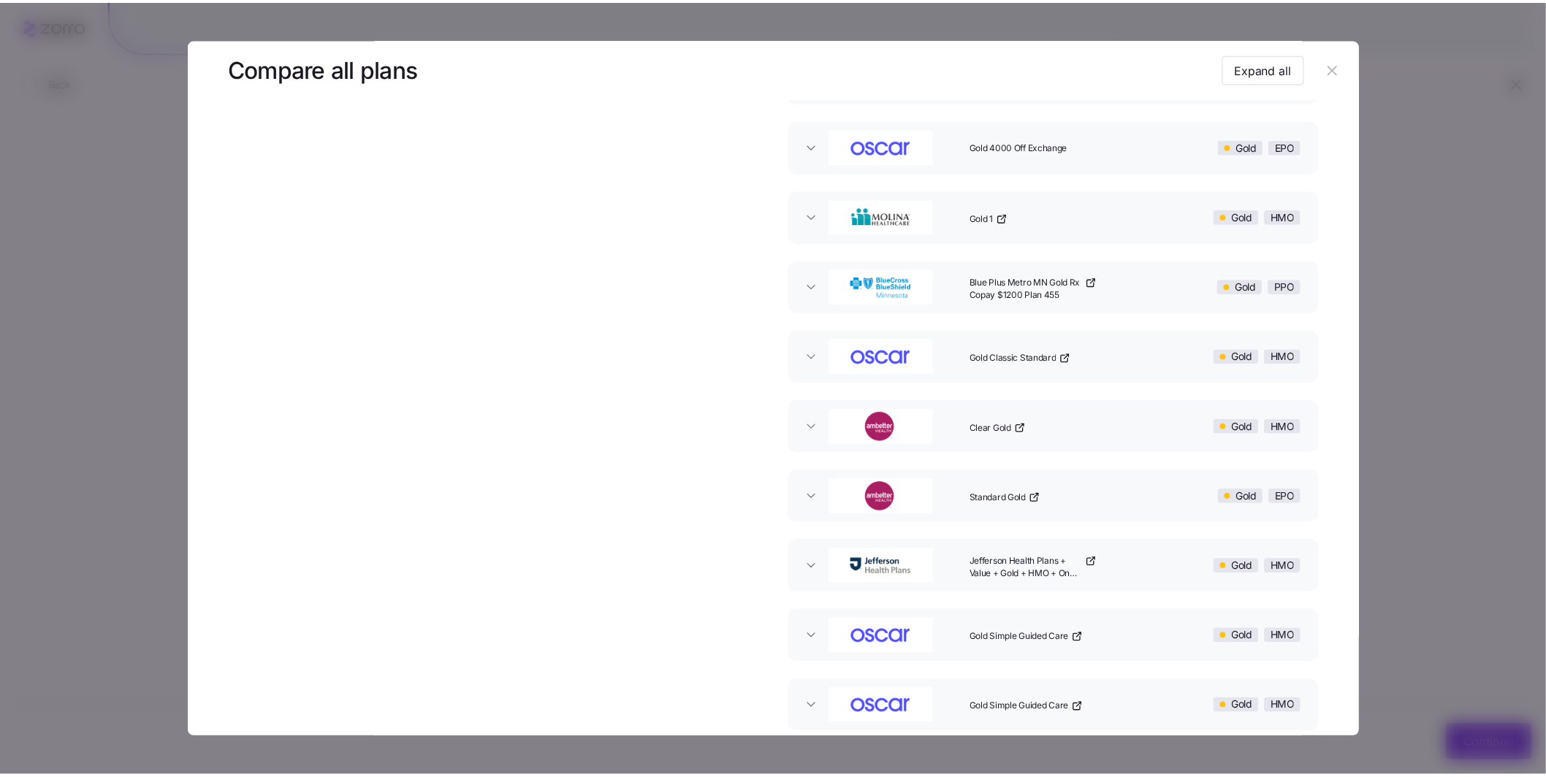
scroll to position [1098, 0]
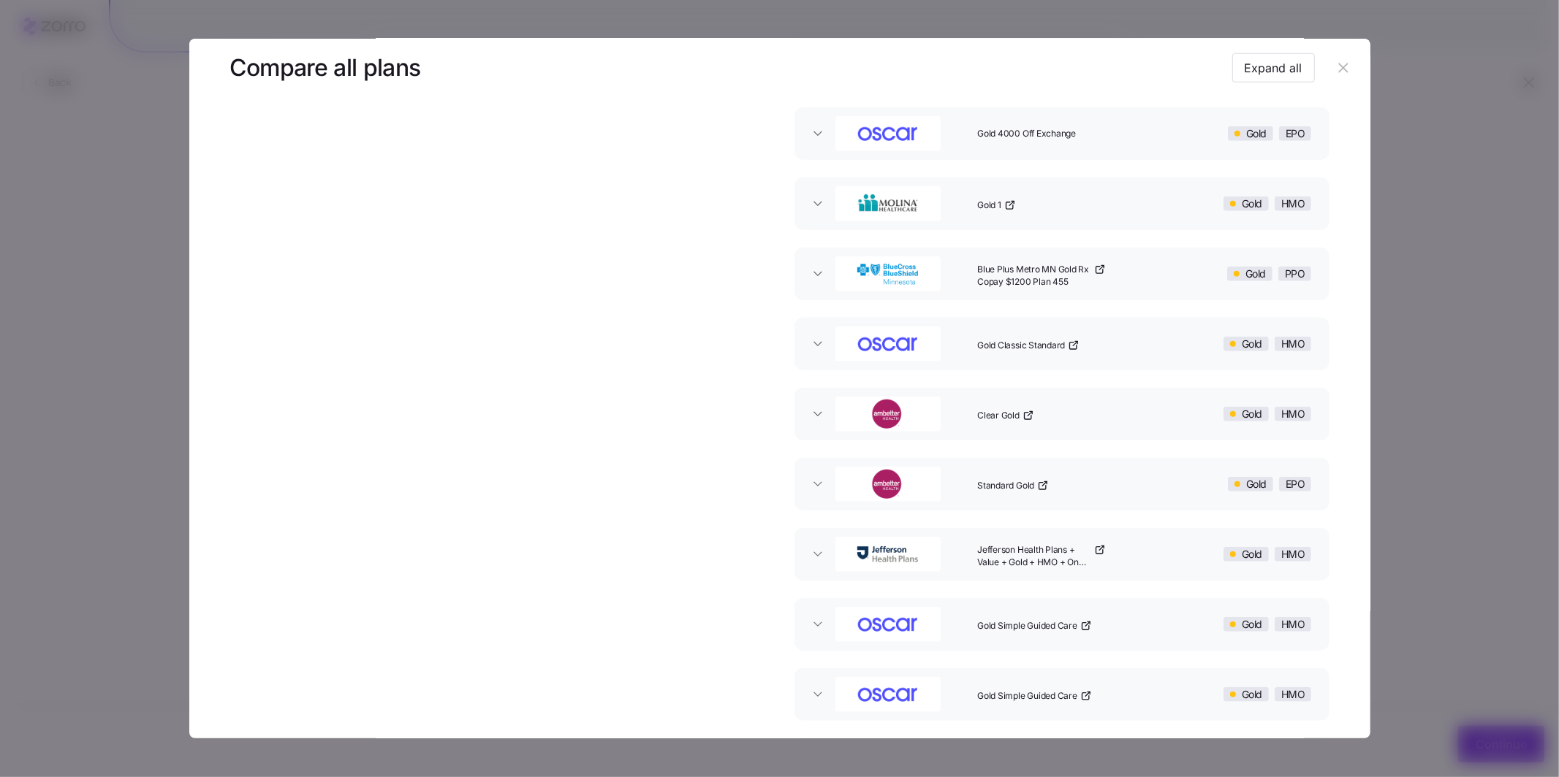
click at [1339, 69] on icon "button" at bounding box center [1343, 68] width 9 height 9
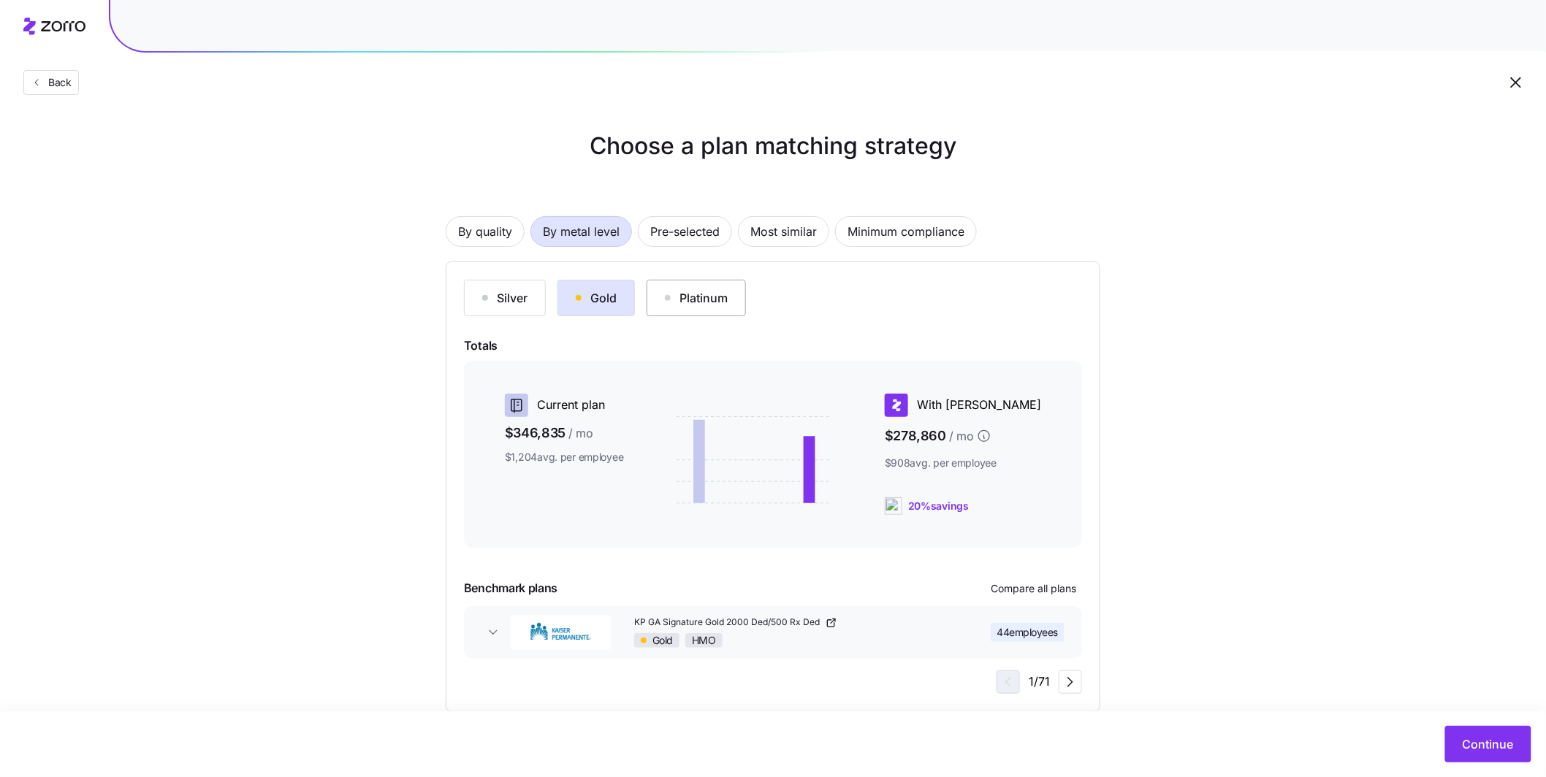
click at [725, 283] on button "Platinum" at bounding box center [696, 298] width 99 height 37
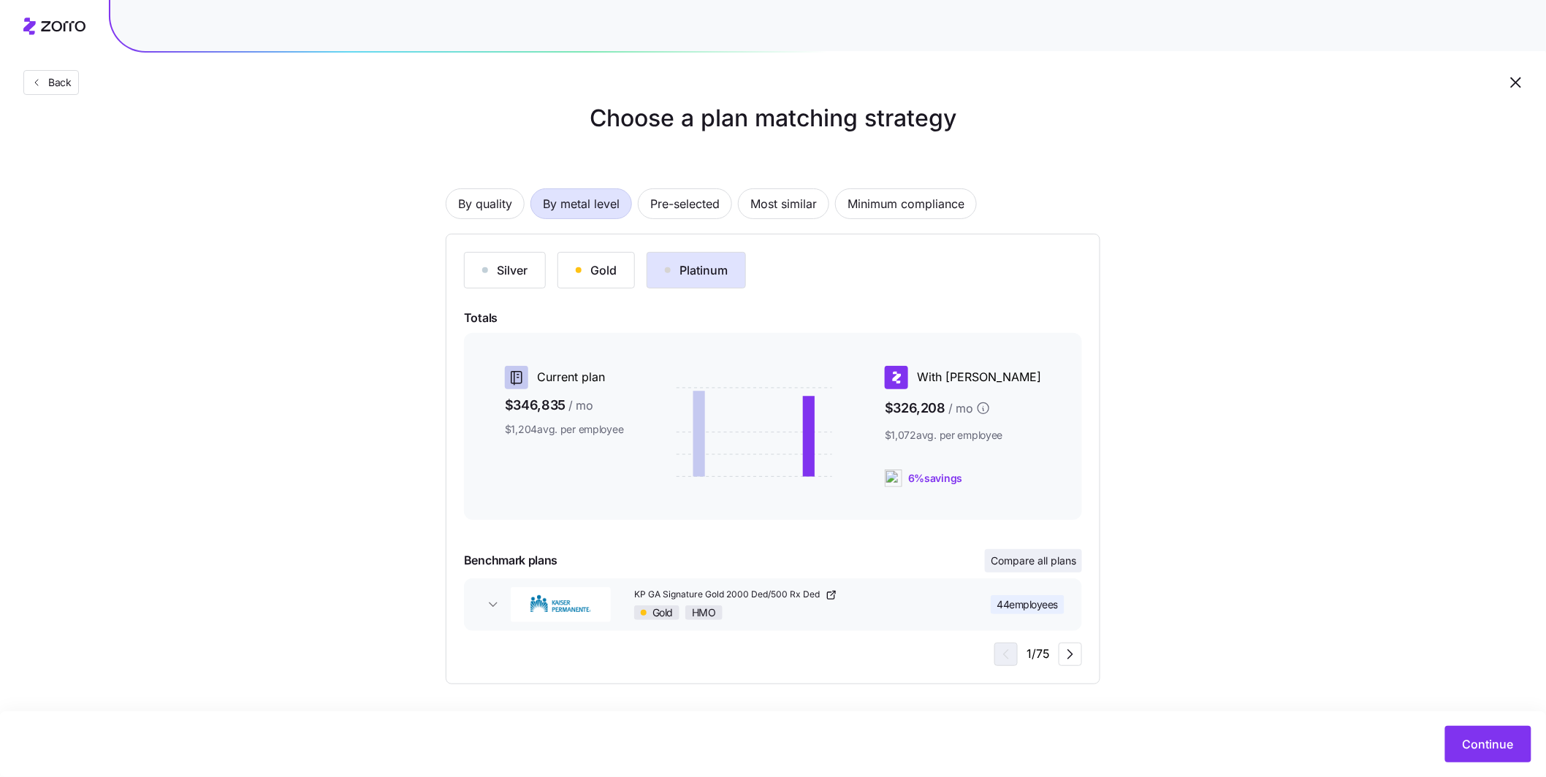
click at [1026, 561] on span "Compare all plans" at bounding box center [1033, 561] width 85 height 15
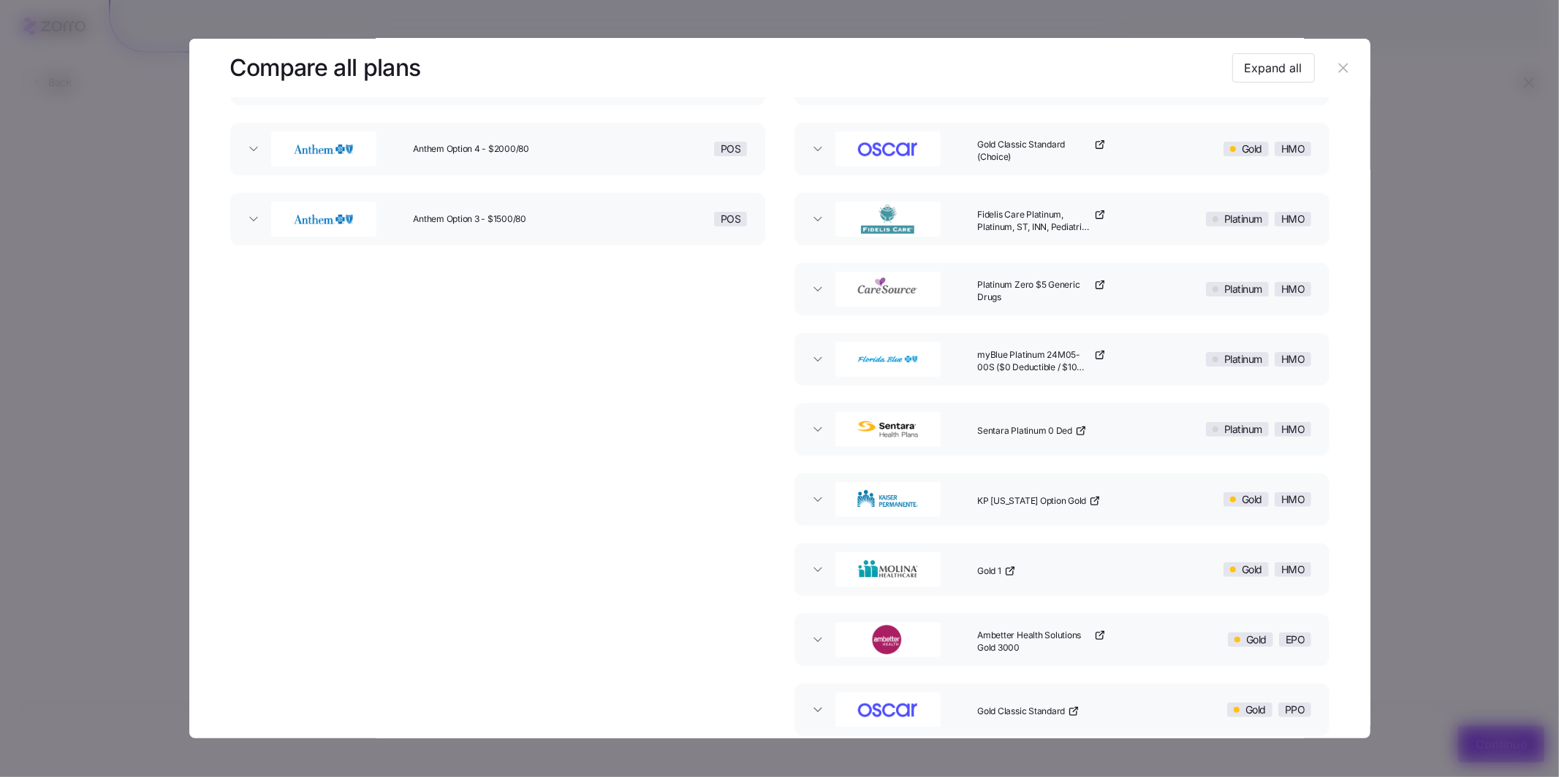
scroll to position [0, 0]
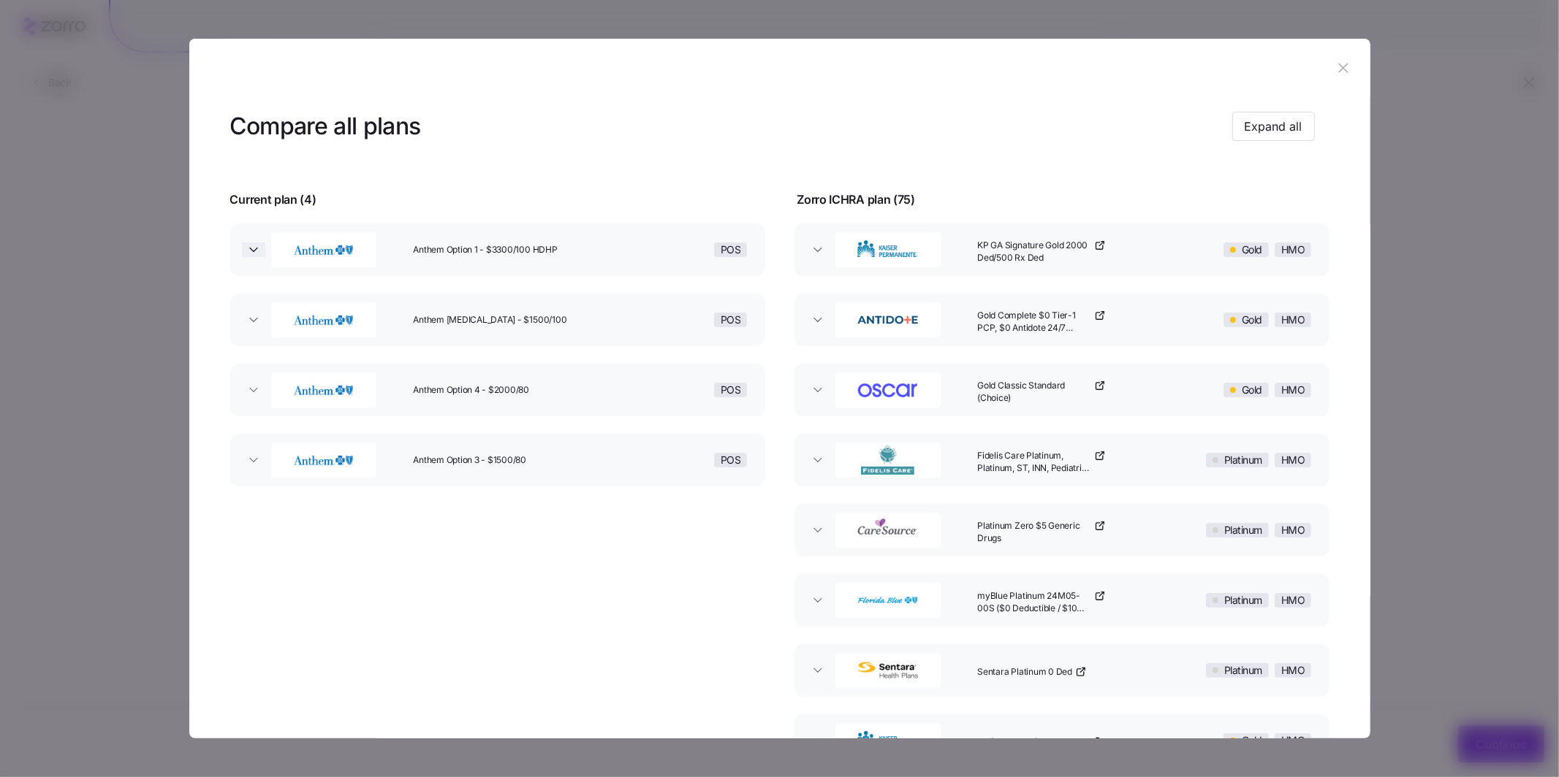
click at [252, 251] on icon "button" at bounding box center [253, 250] width 15 height 15
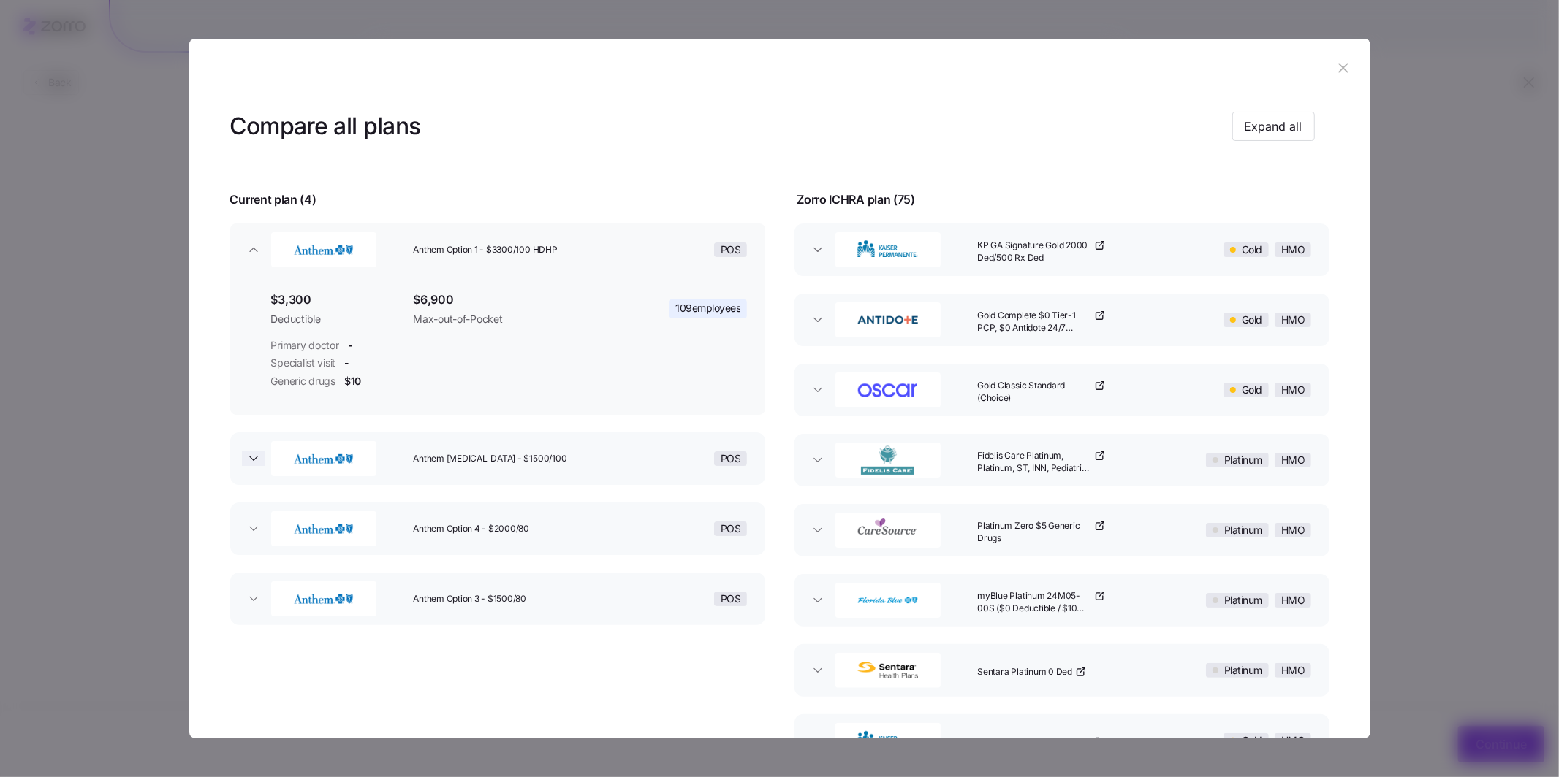
click at [254, 455] on icon "button" at bounding box center [253, 459] width 15 height 15
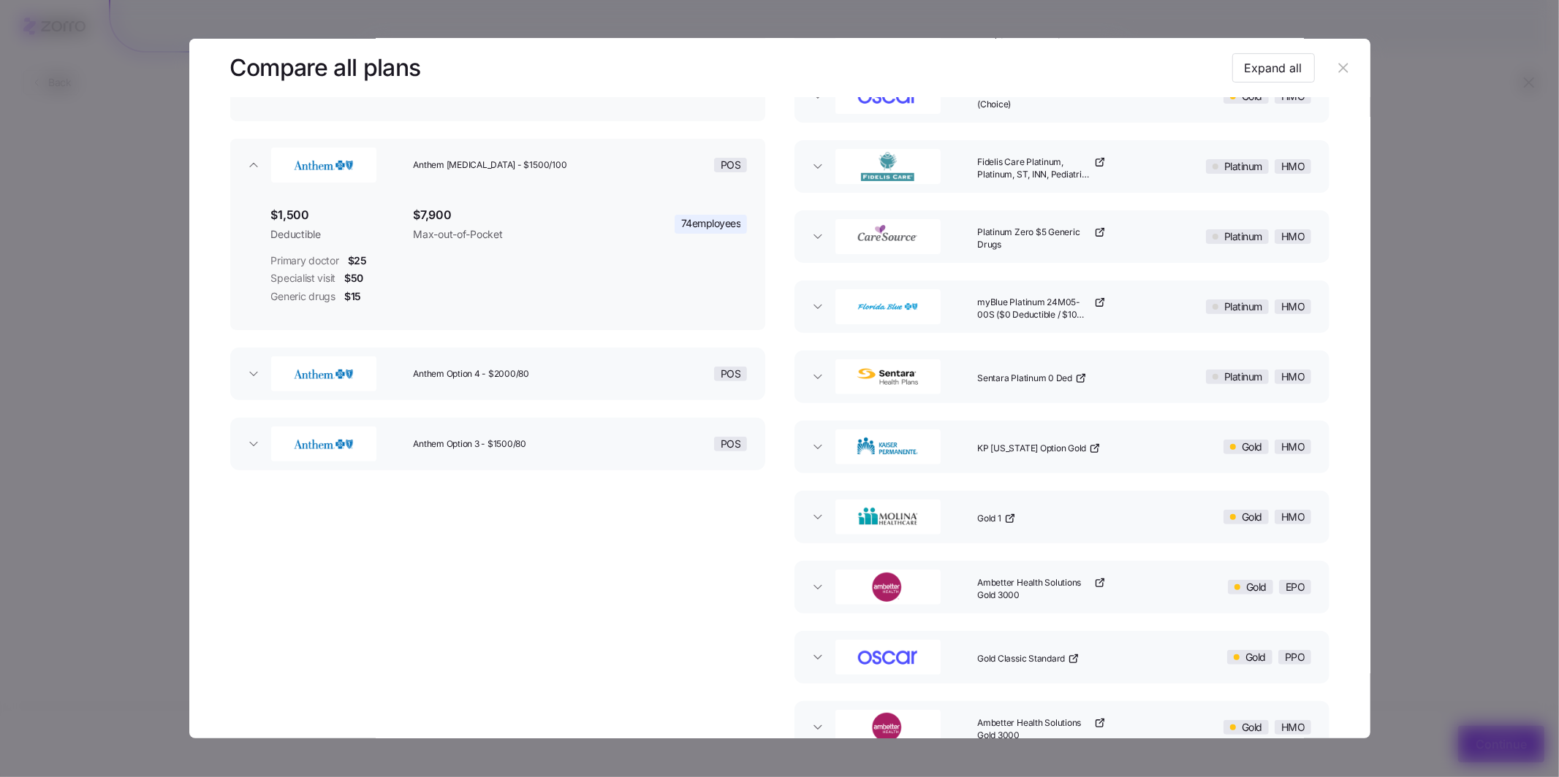
scroll to position [300, 0]
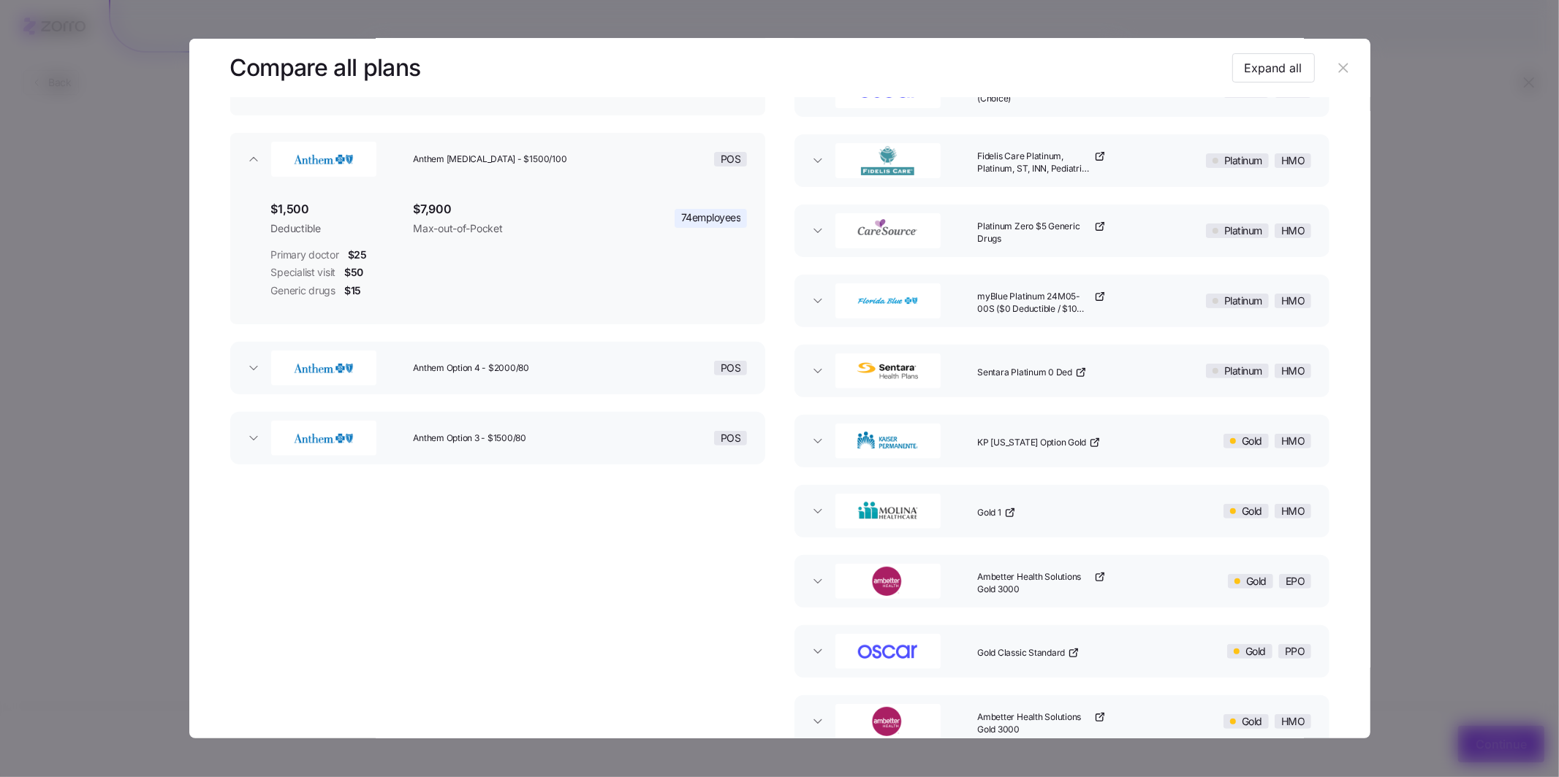
click at [326, 376] on img "button" at bounding box center [324, 368] width 102 height 29
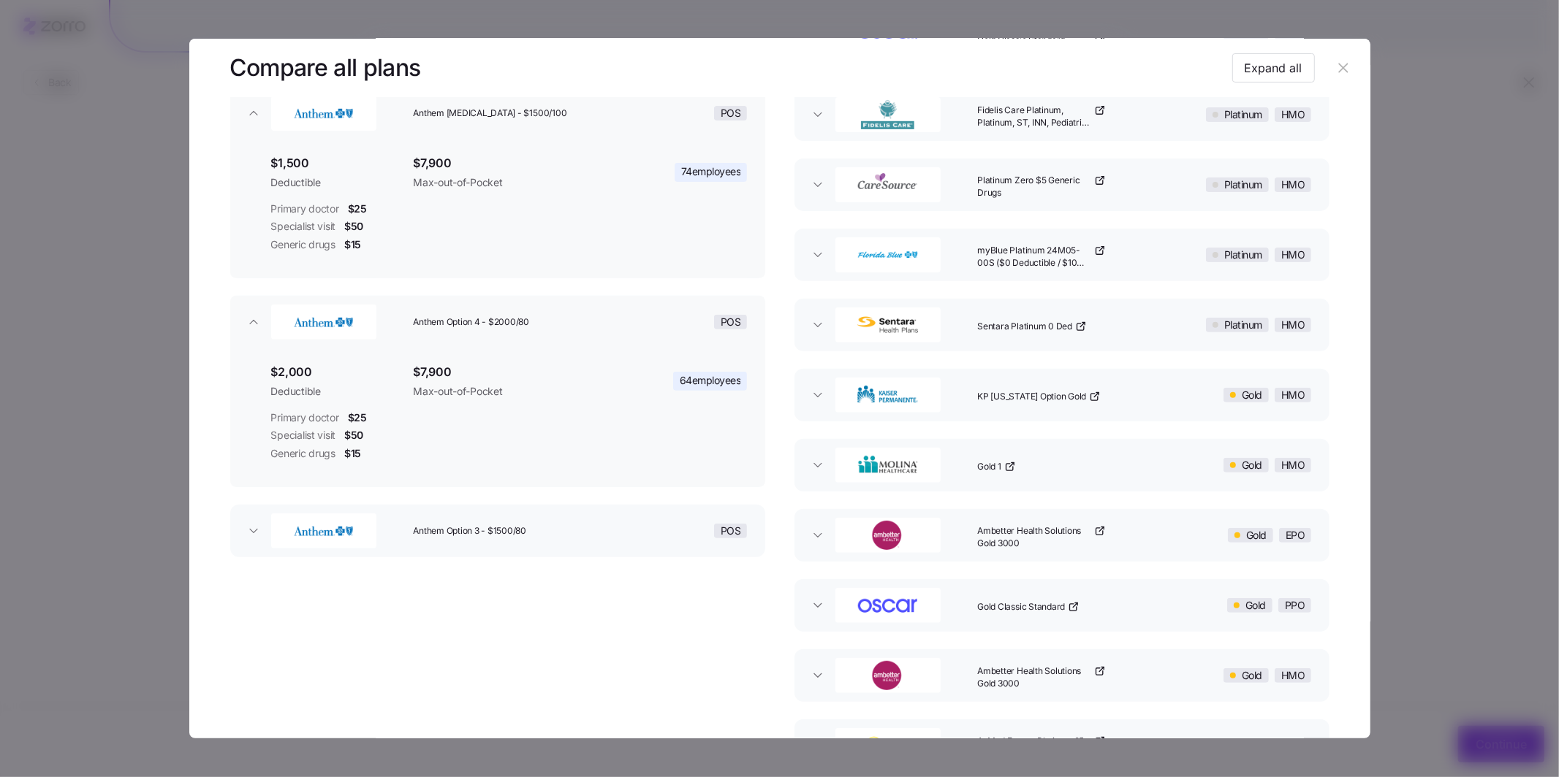
scroll to position [433, 0]
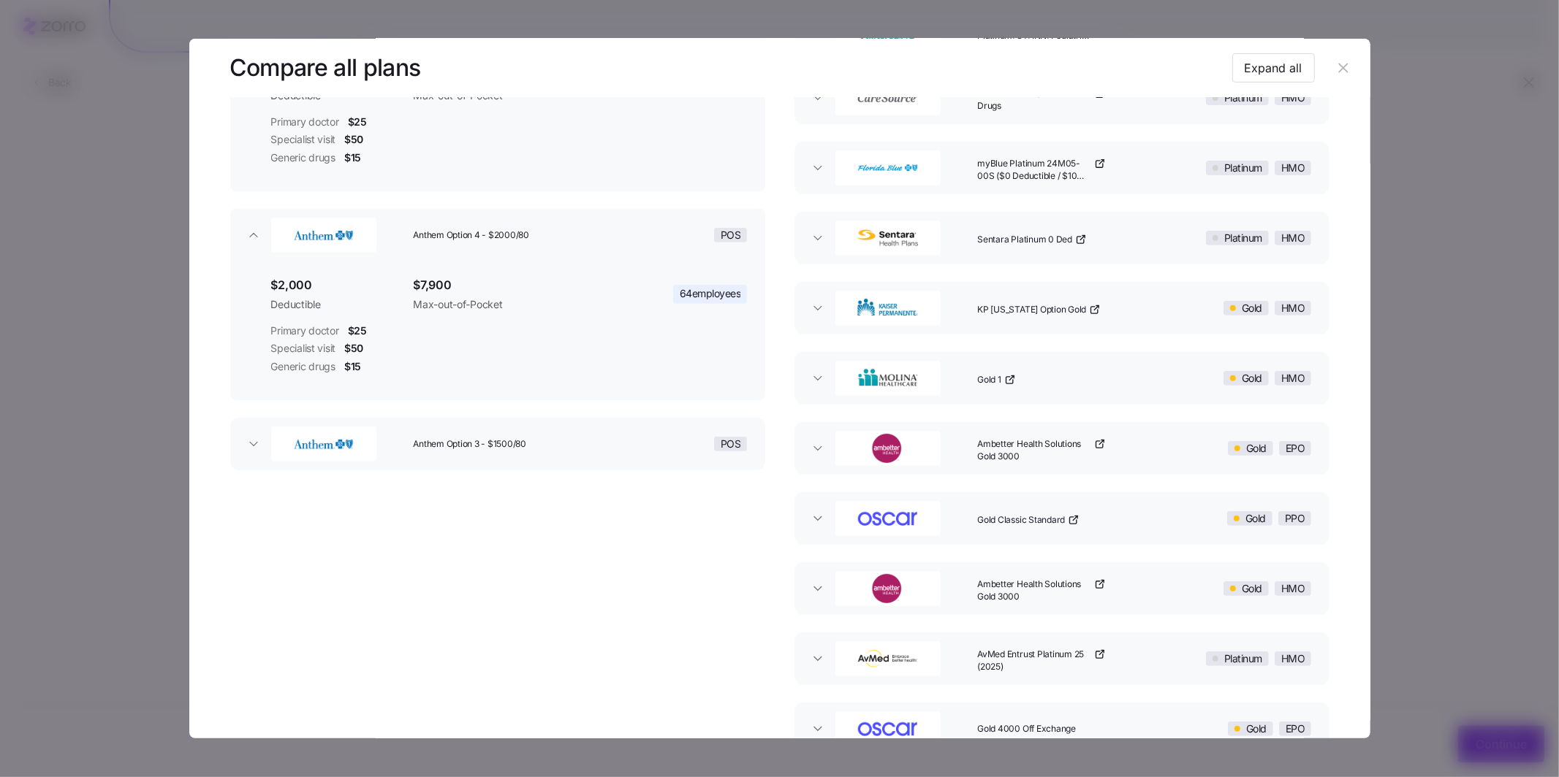
click at [275, 447] on img "button" at bounding box center [324, 444] width 102 height 29
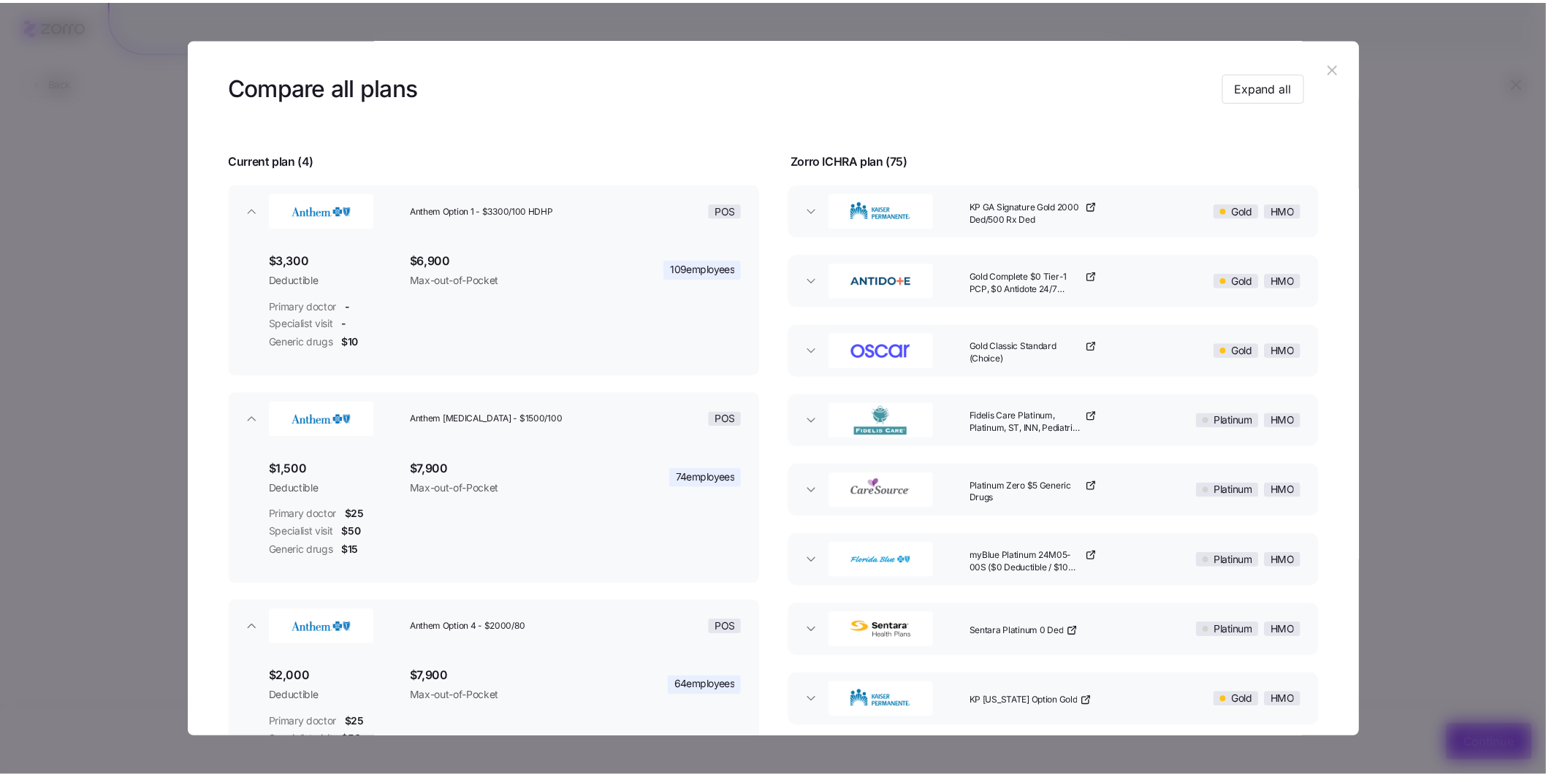
scroll to position [0, 0]
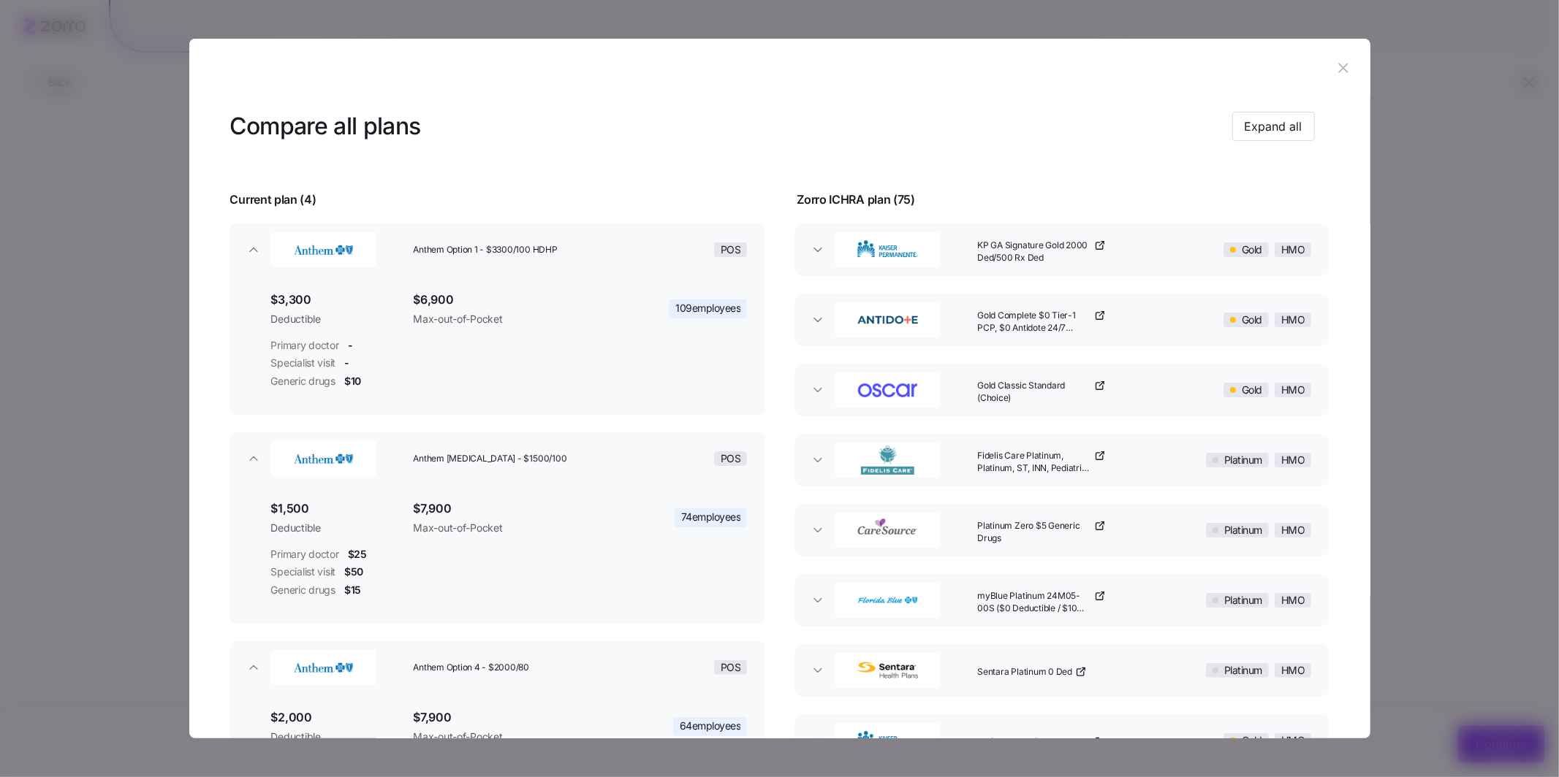
click at [1332, 69] on button "button" at bounding box center [1343, 67] width 23 height 23
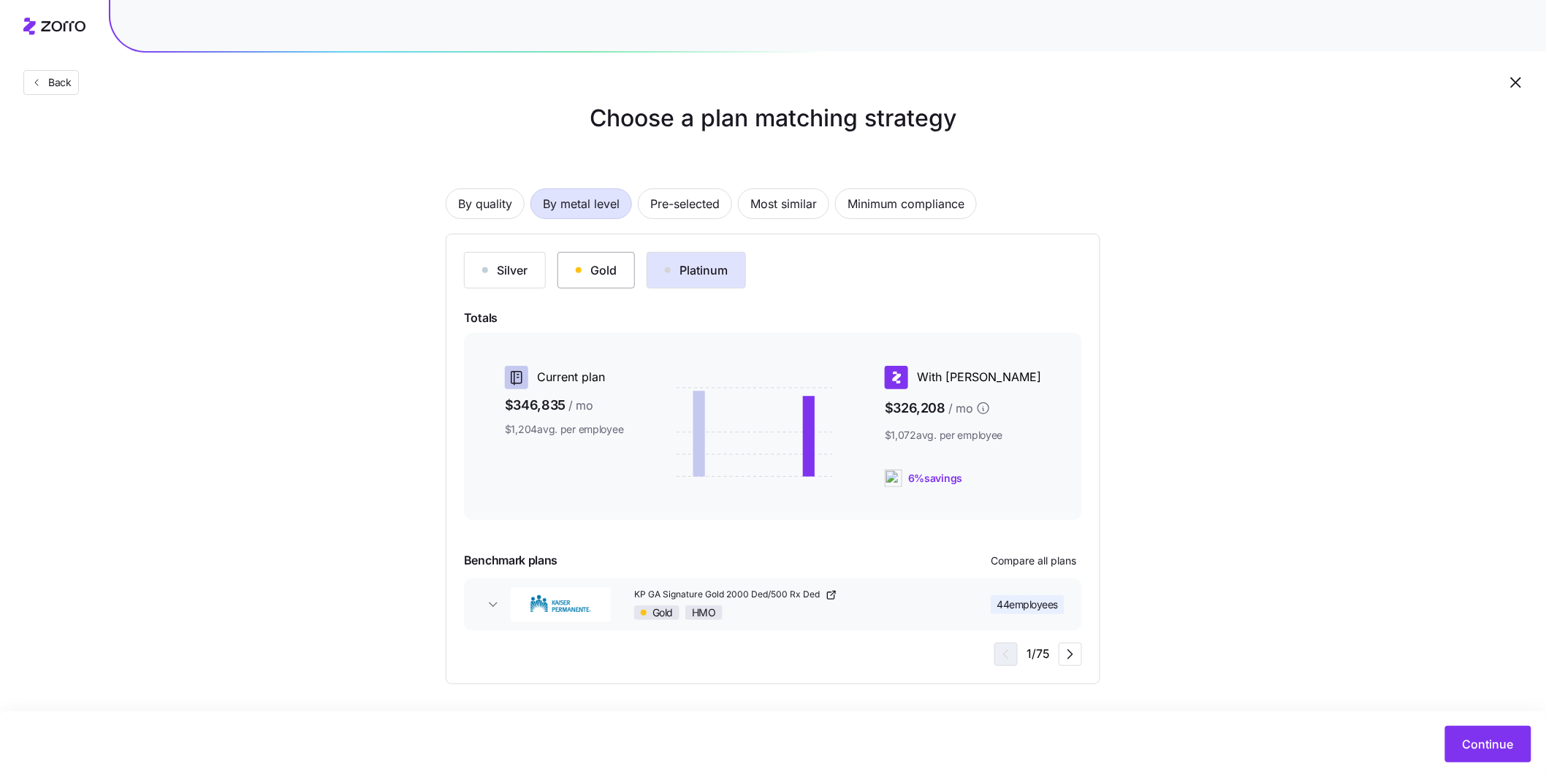
click at [599, 270] on div "Gold" at bounding box center [596, 271] width 41 height 18
click at [1410, 110] on div "Choose a plan matching strategy By quality By metal level Pre-selected Most sim…" at bounding box center [773, 393] width 1546 height 584
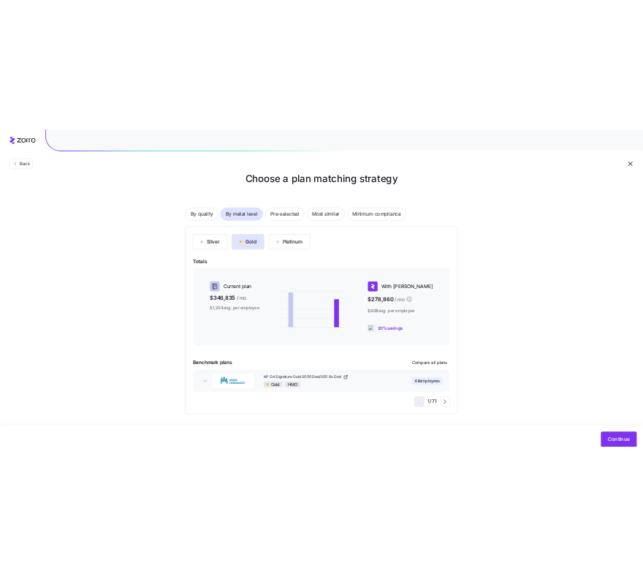
scroll to position [27, 0]
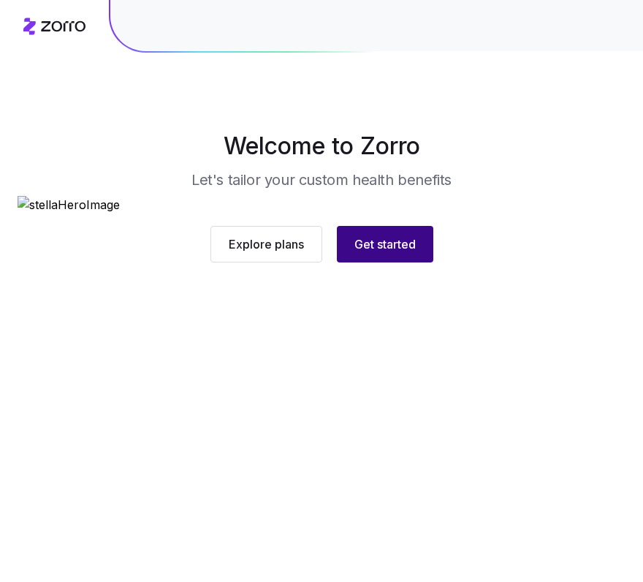
click at [398, 262] on button "Get started" at bounding box center [385, 244] width 96 height 37
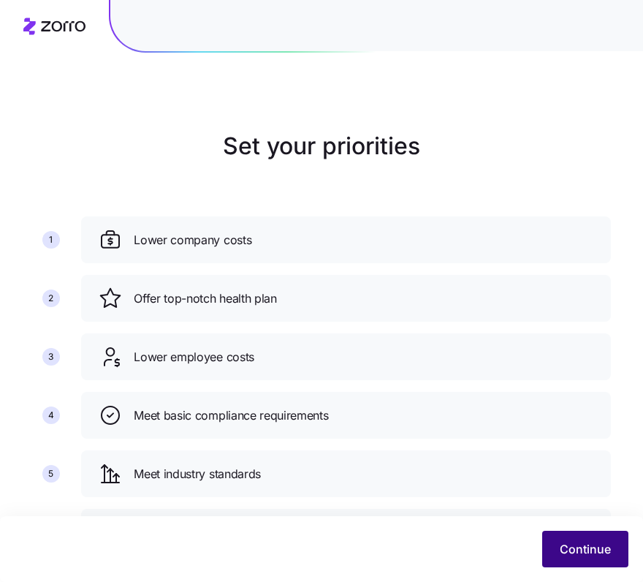
click at [583, 545] on span "Continue" at bounding box center [585, 549] width 51 height 18
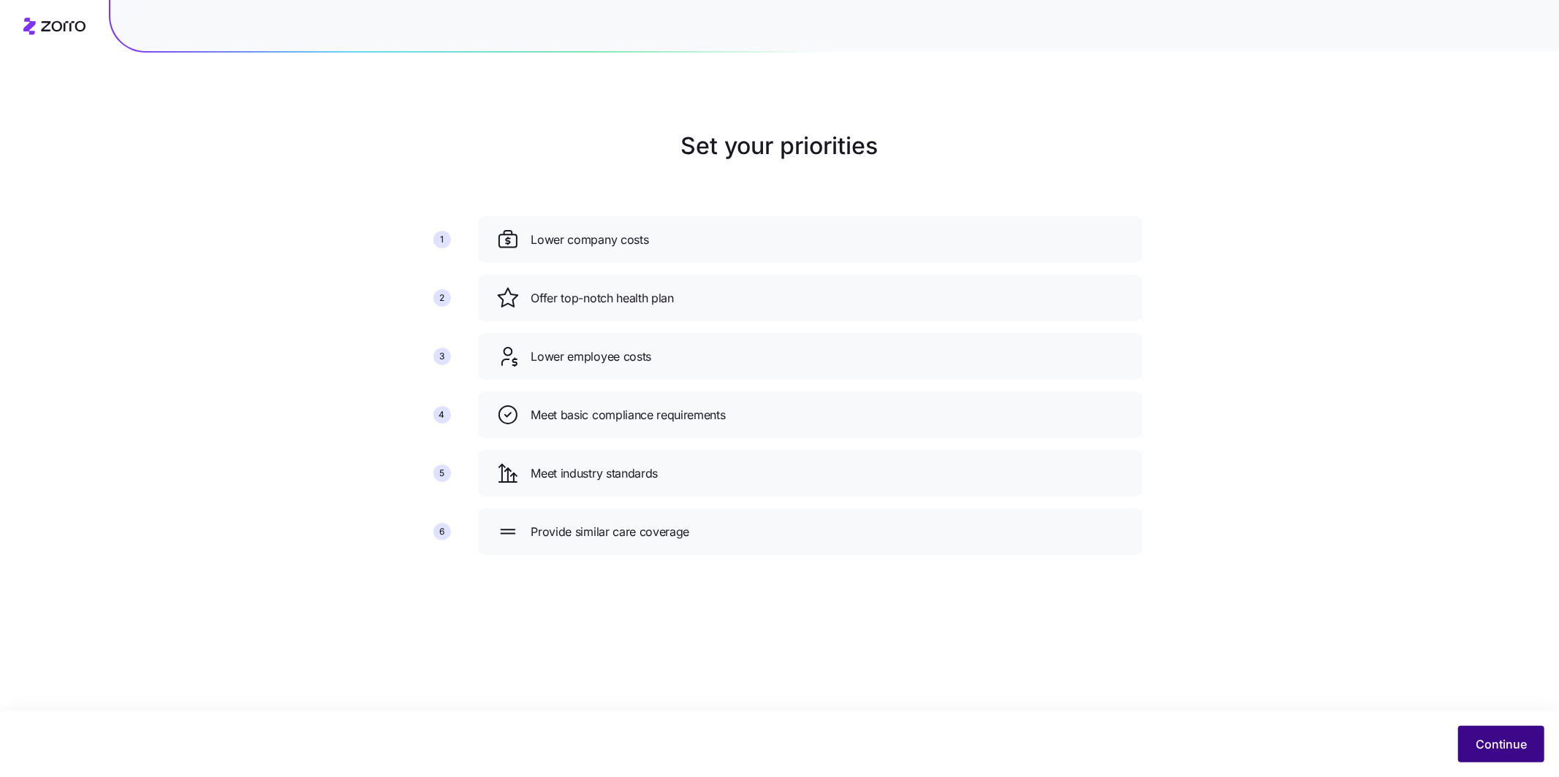
click at [654, 581] on span "Continue" at bounding box center [1500, 745] width 51 height 18
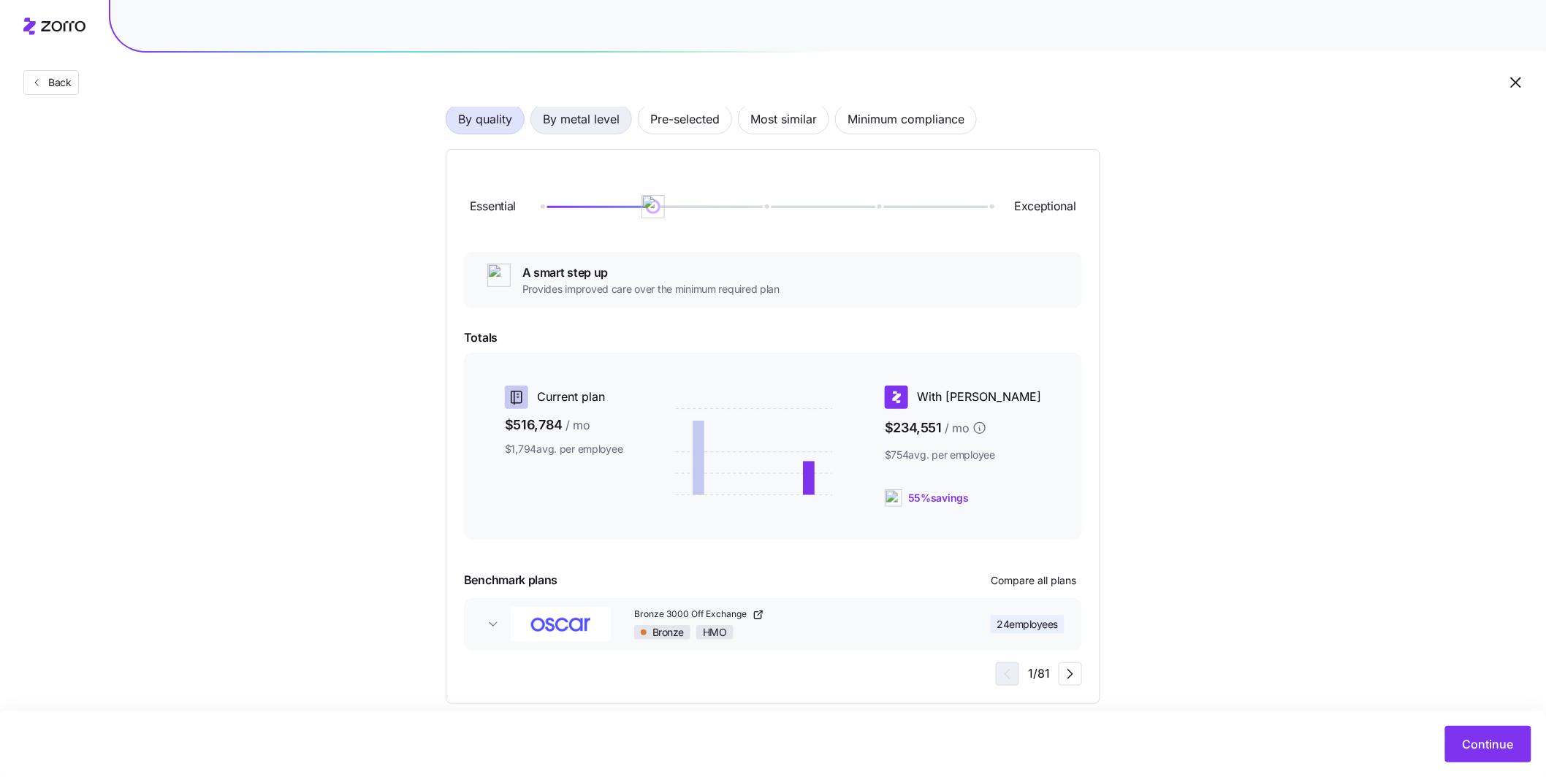
click at [574, 122] on span "By metal level" at bounding box center [581, 118] width 77 height 29
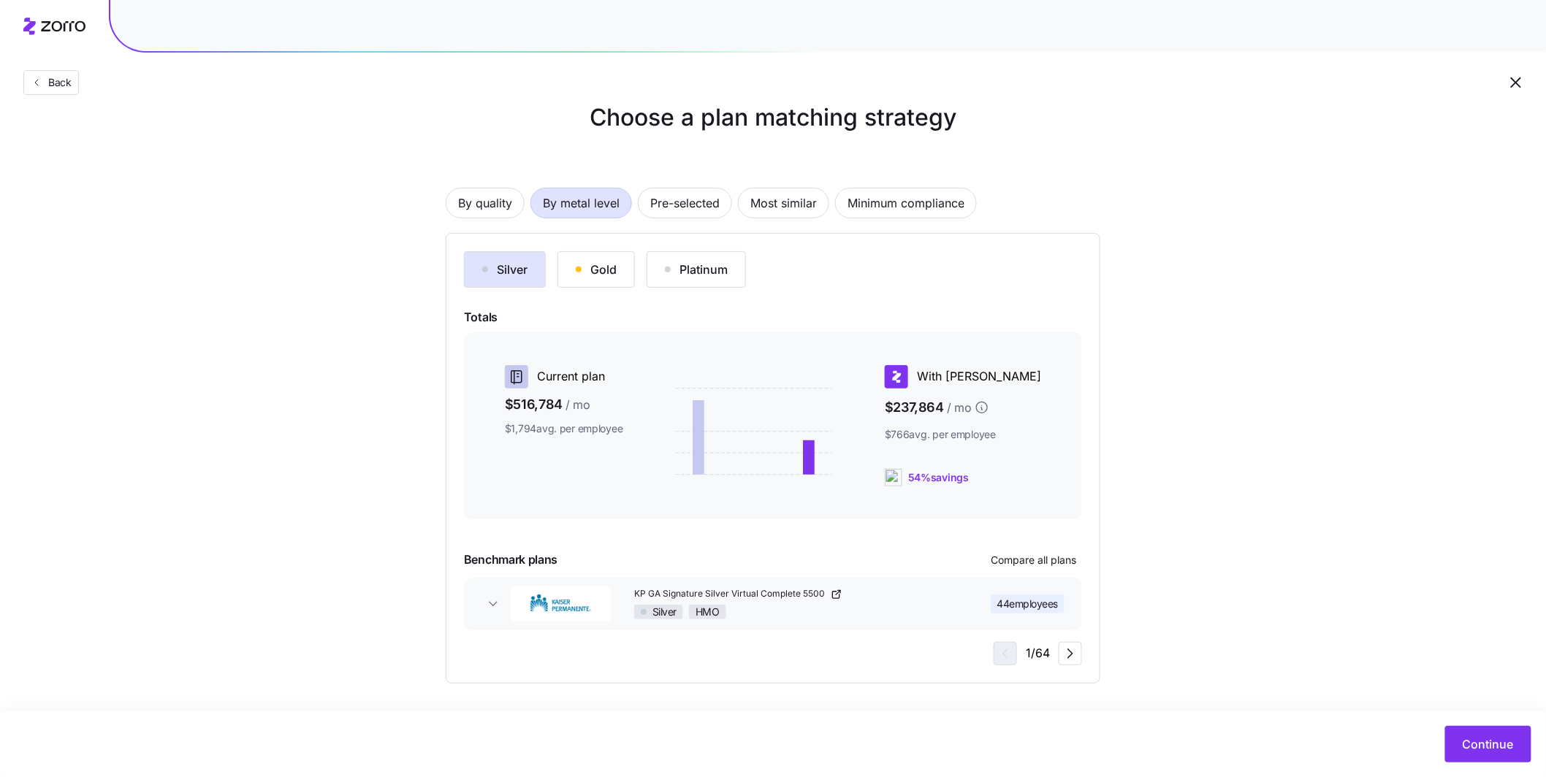
scroll to position [28, 0]
click at [494, 202] on span "By quality" at bounding box center [485, 203] width 54 height 29
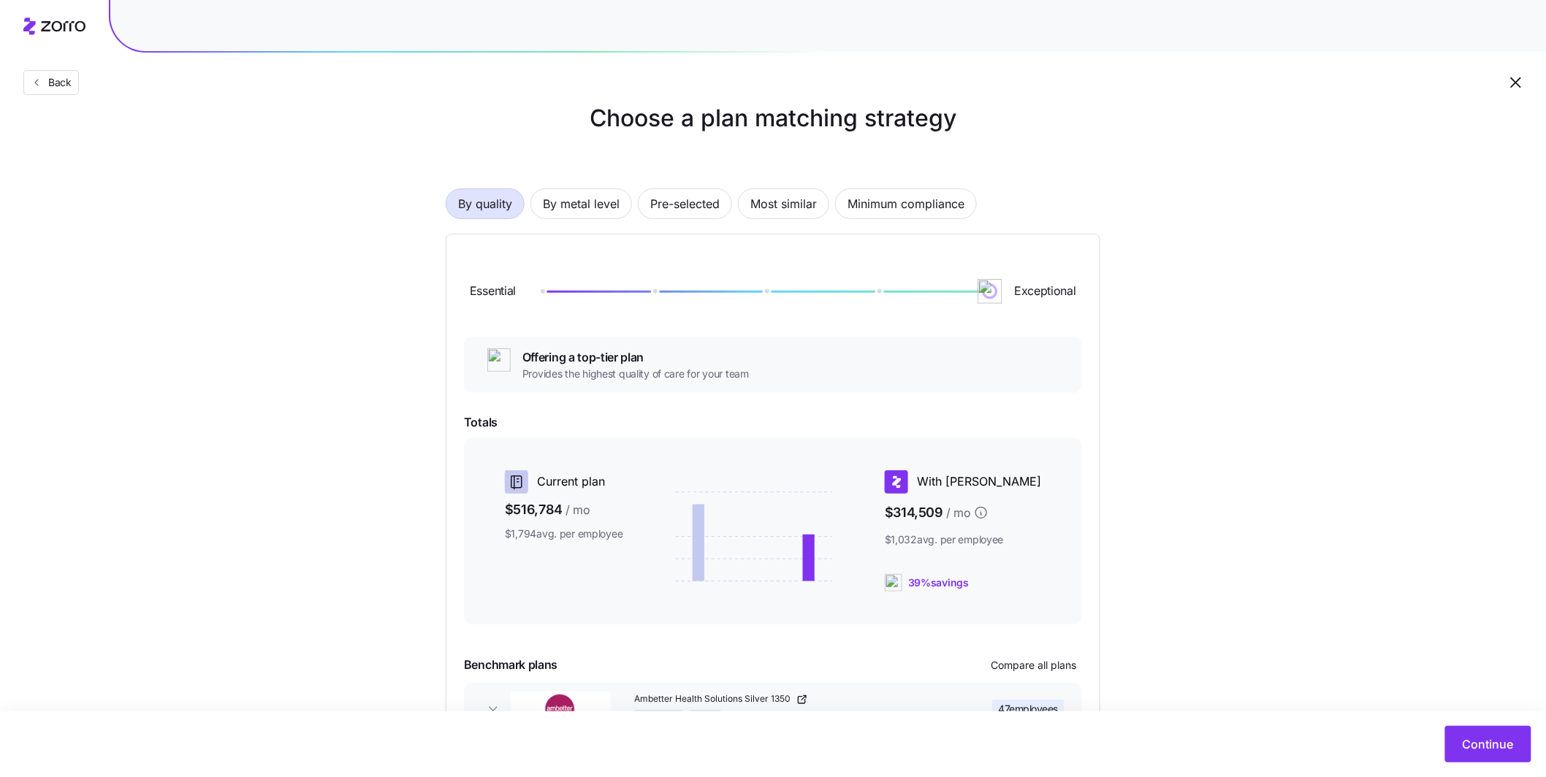
drag, startPoint x: 663, startPoint y: 291, endPoint x: 1059, endPoint y: 294, distance: 396.0
click at [654, 294] on div "Essential Exceptional" at bounding box center [773, 291] width 618 height 79
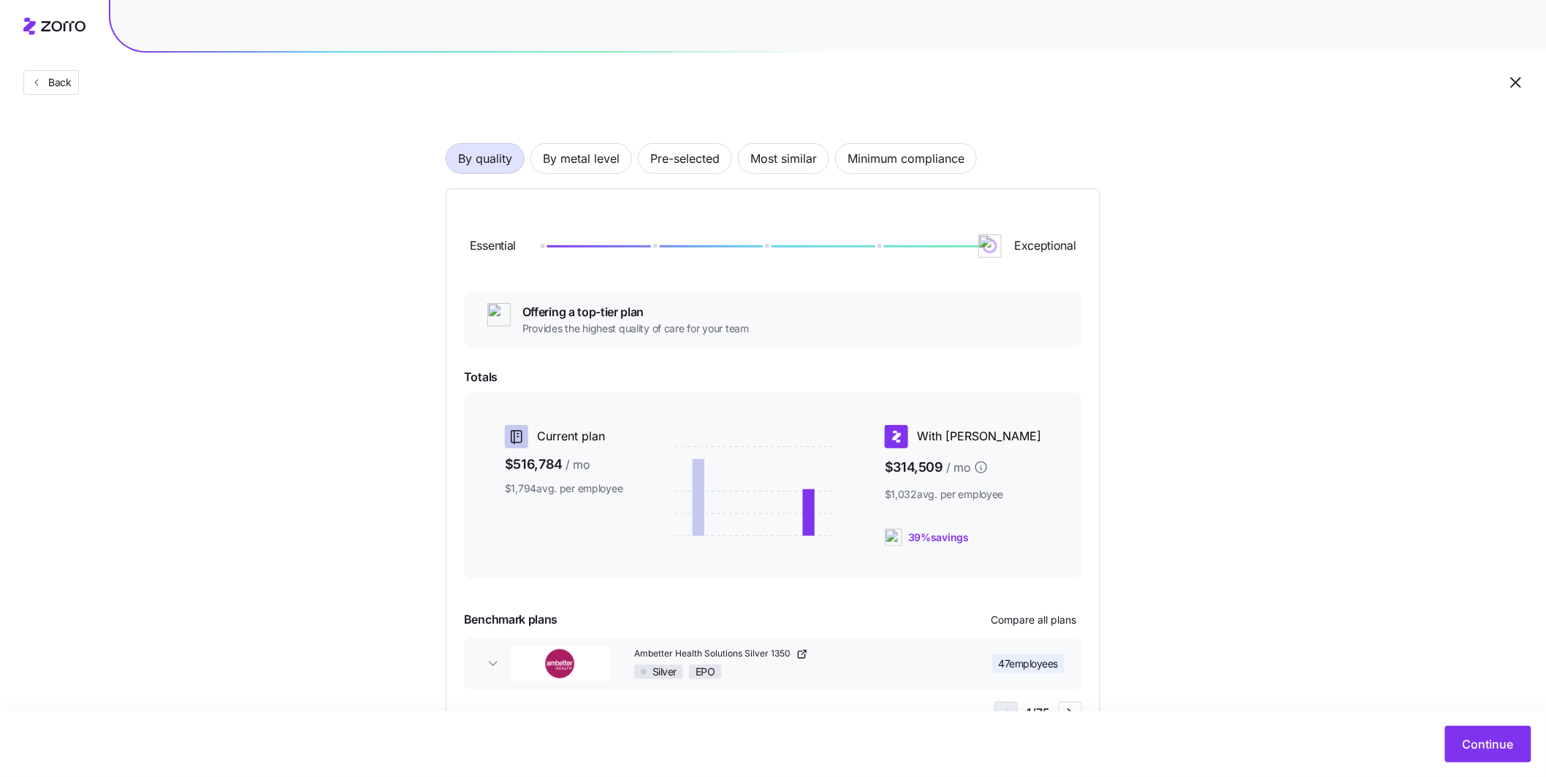
scroll to position [62, 0]
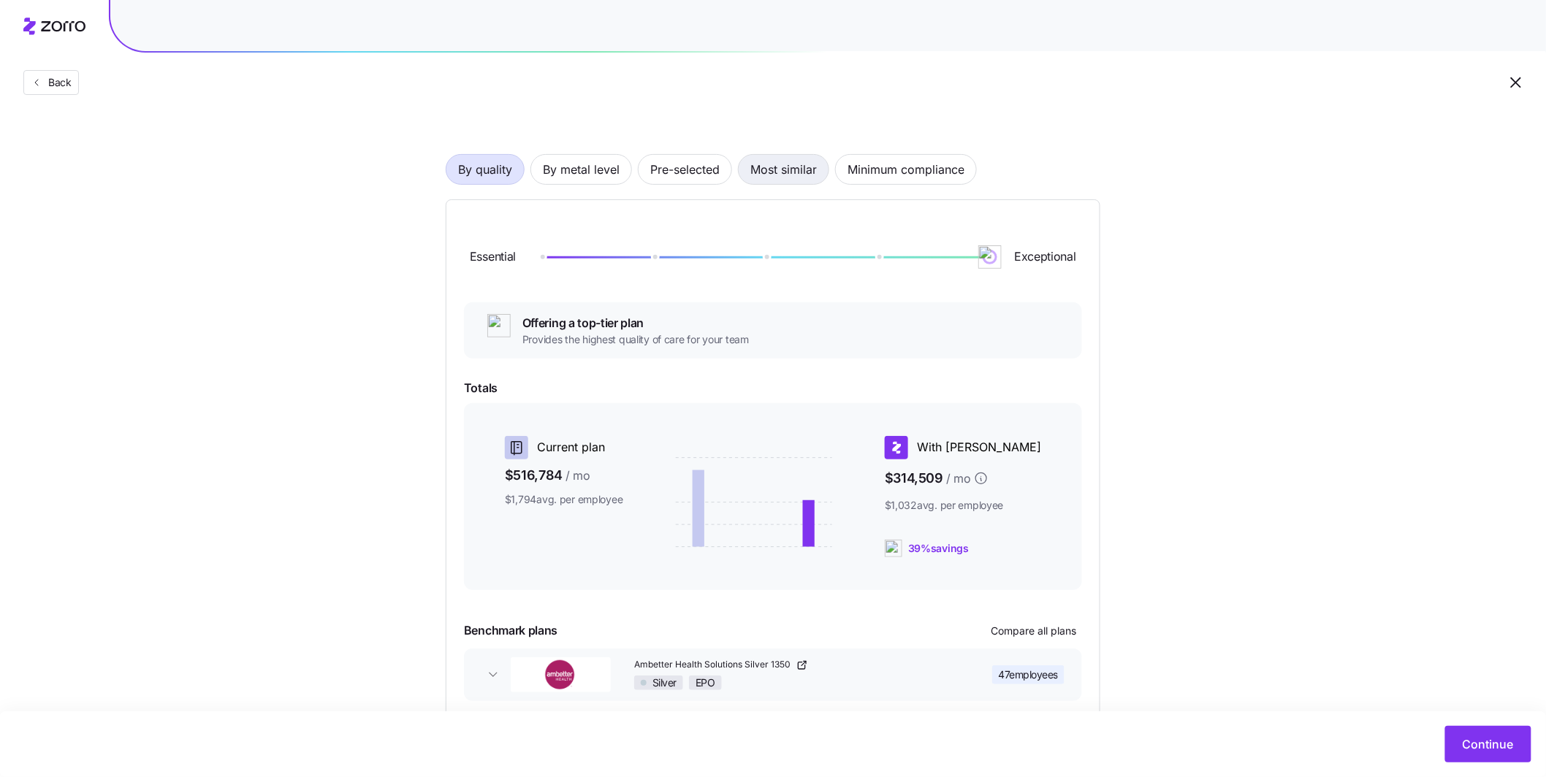
click at [654, 177] on span "Most similar" at bounding box center [783, 169] width 66 height 29
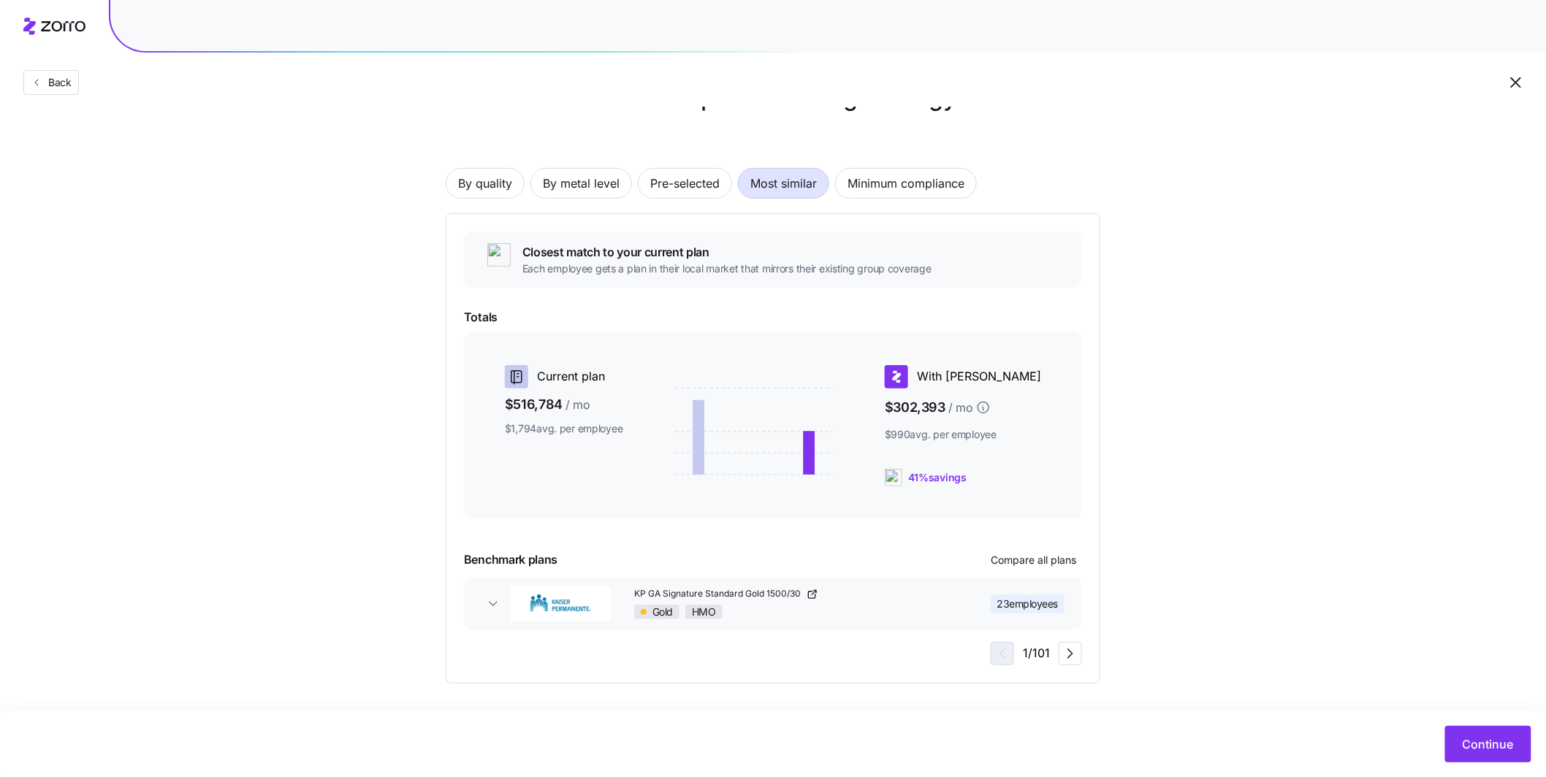
scroll to position [47, 0]
click at [654, 566] on span "Compare all plans" at bounding box center [1033, 561] width 85 height 15
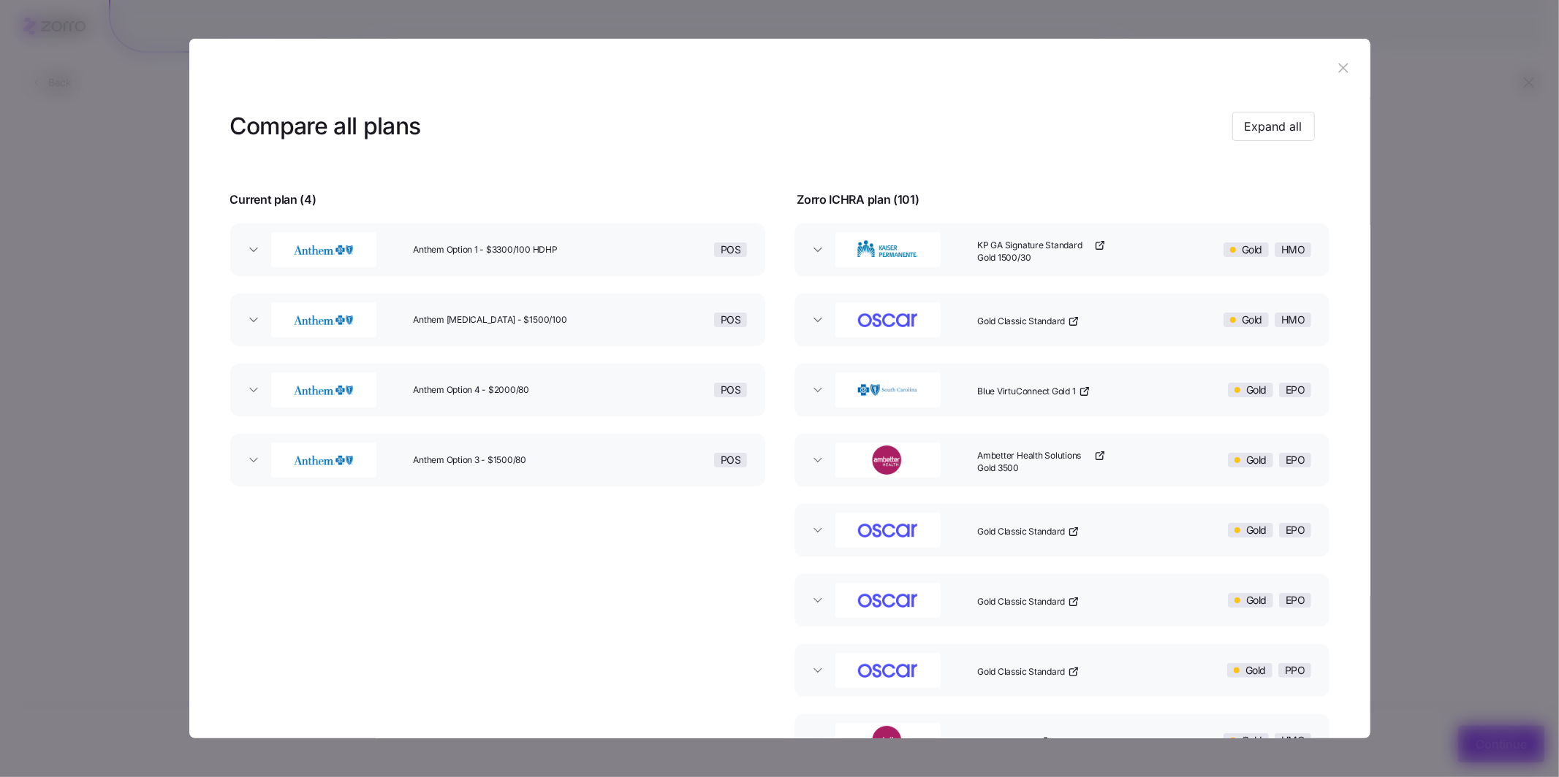
click at [654, 71] on button "button" at bounding box center [1343, 67] width 23 height 23
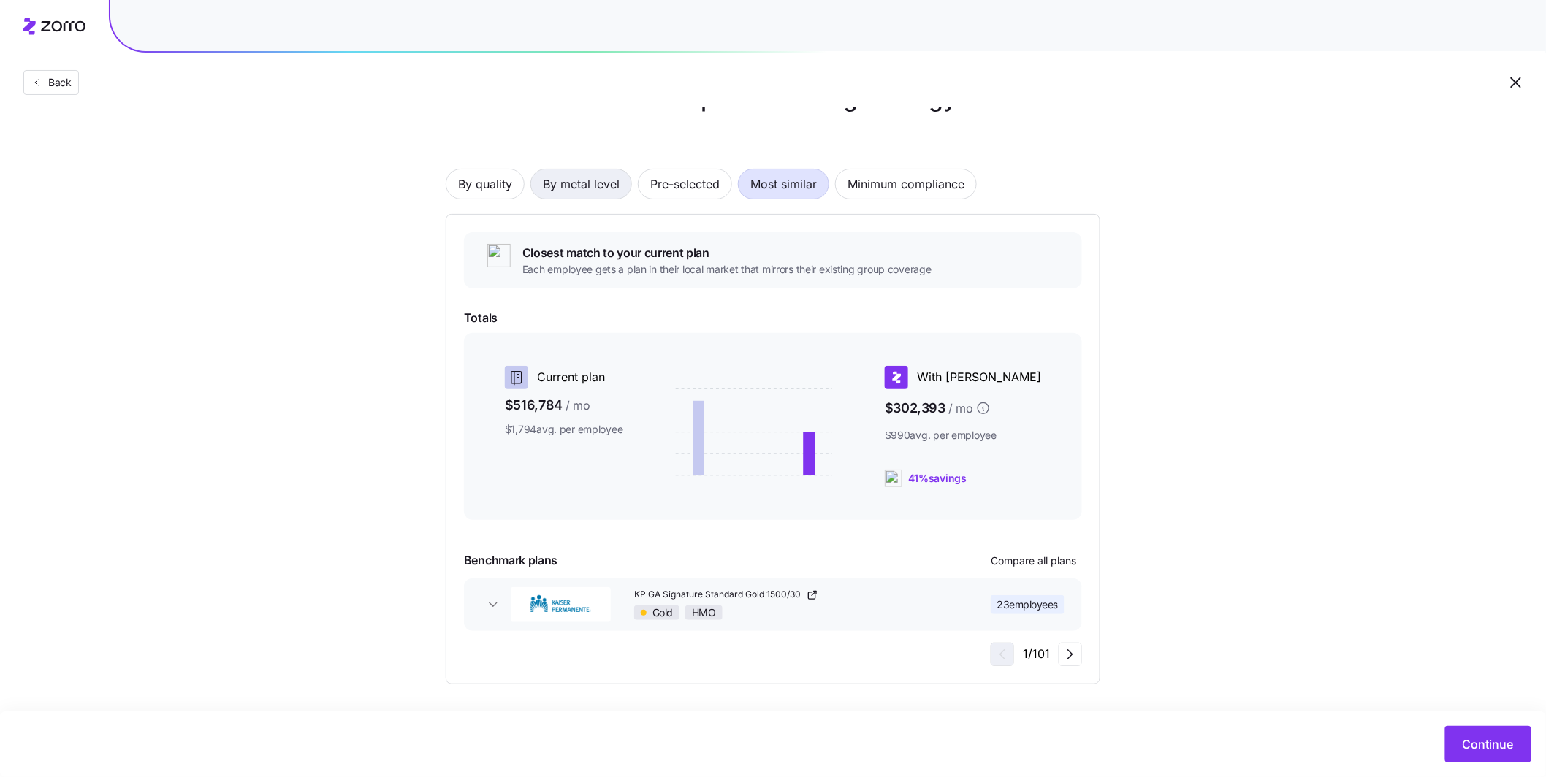
click at [608, 188] on span "By metal level" at bounding box center [581, 184] width 77 height 29
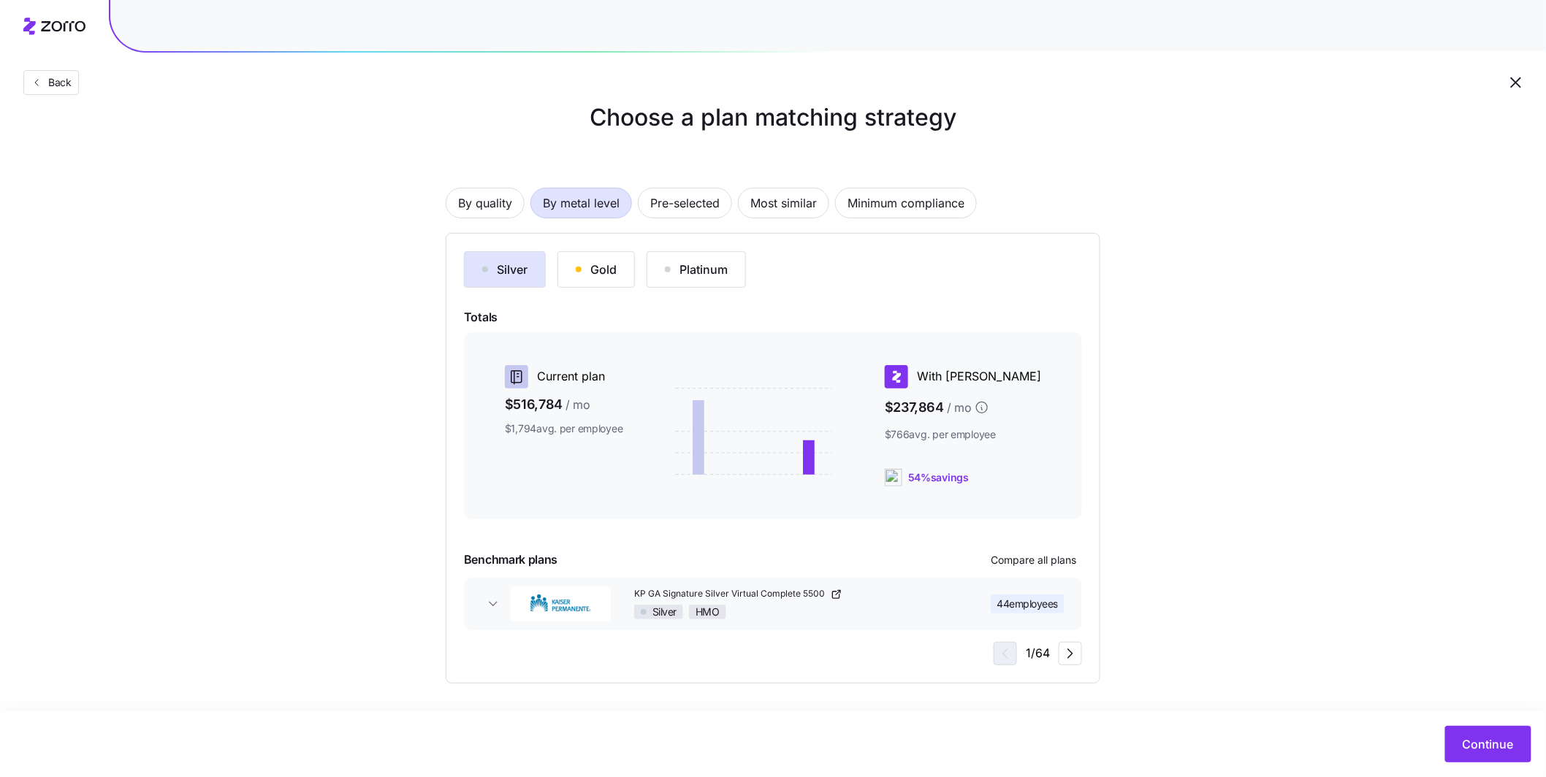
scroll to position [28, 0]
click at [615, 270] on div "Gold" at bounding box center [596, 271] width 41 height 18
click at [509, 207] on span "By quality" at bounding box center [485, 203] width 54 height 29
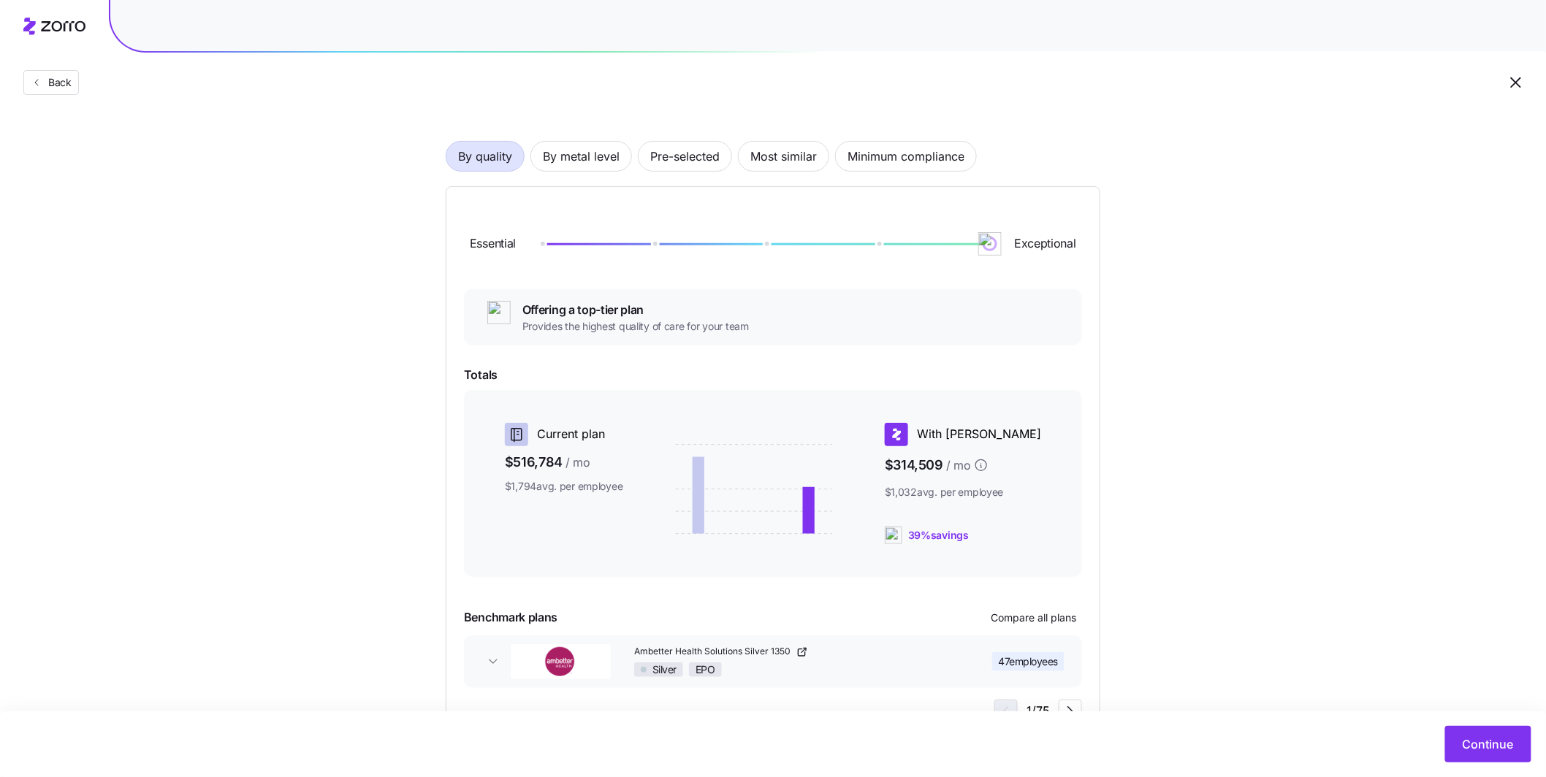
scroll to position [132, 0]
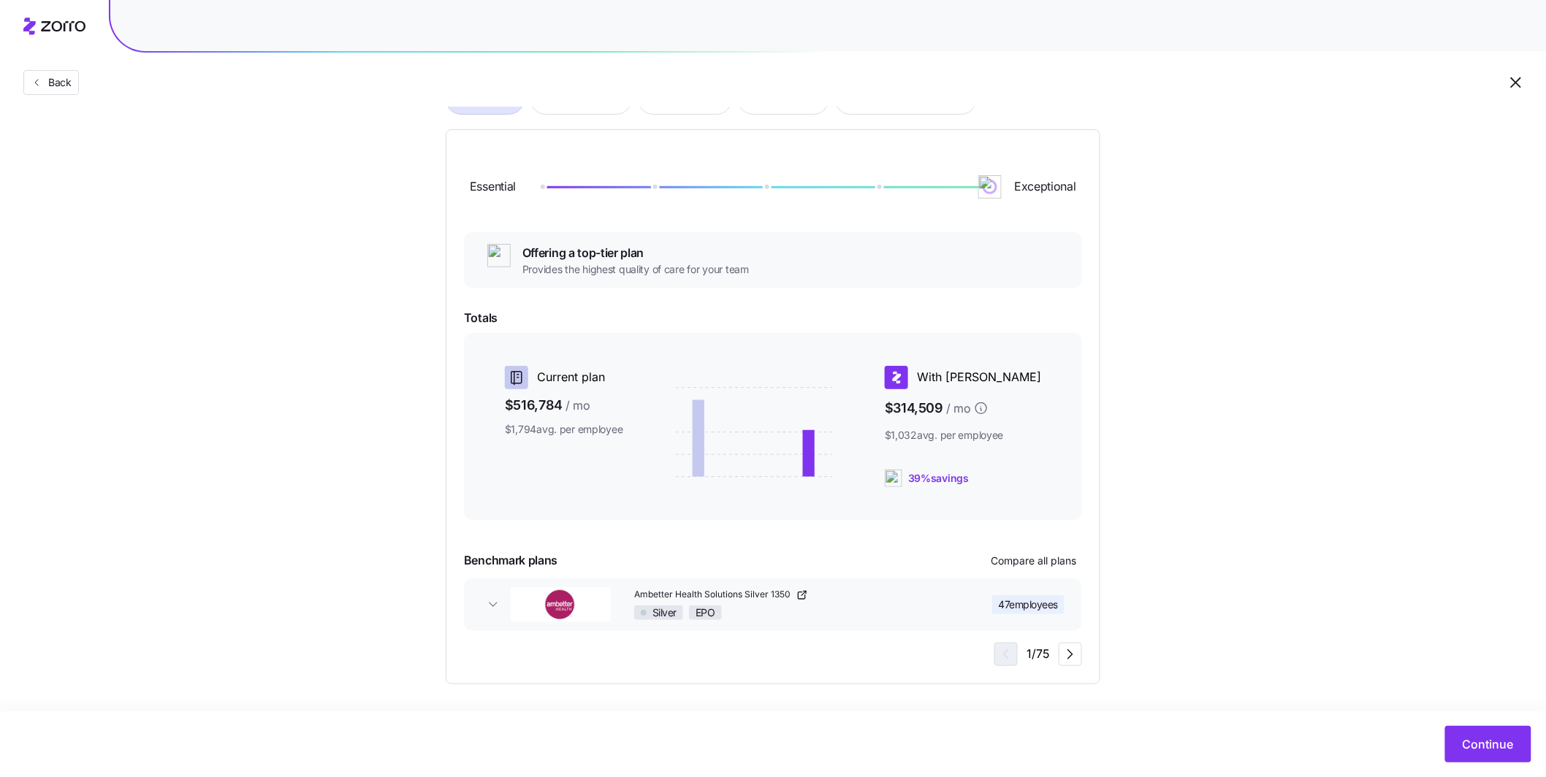
click at [654, 581] on div "Silver EPO" at bounding box center [793, 613] width 319 height 15
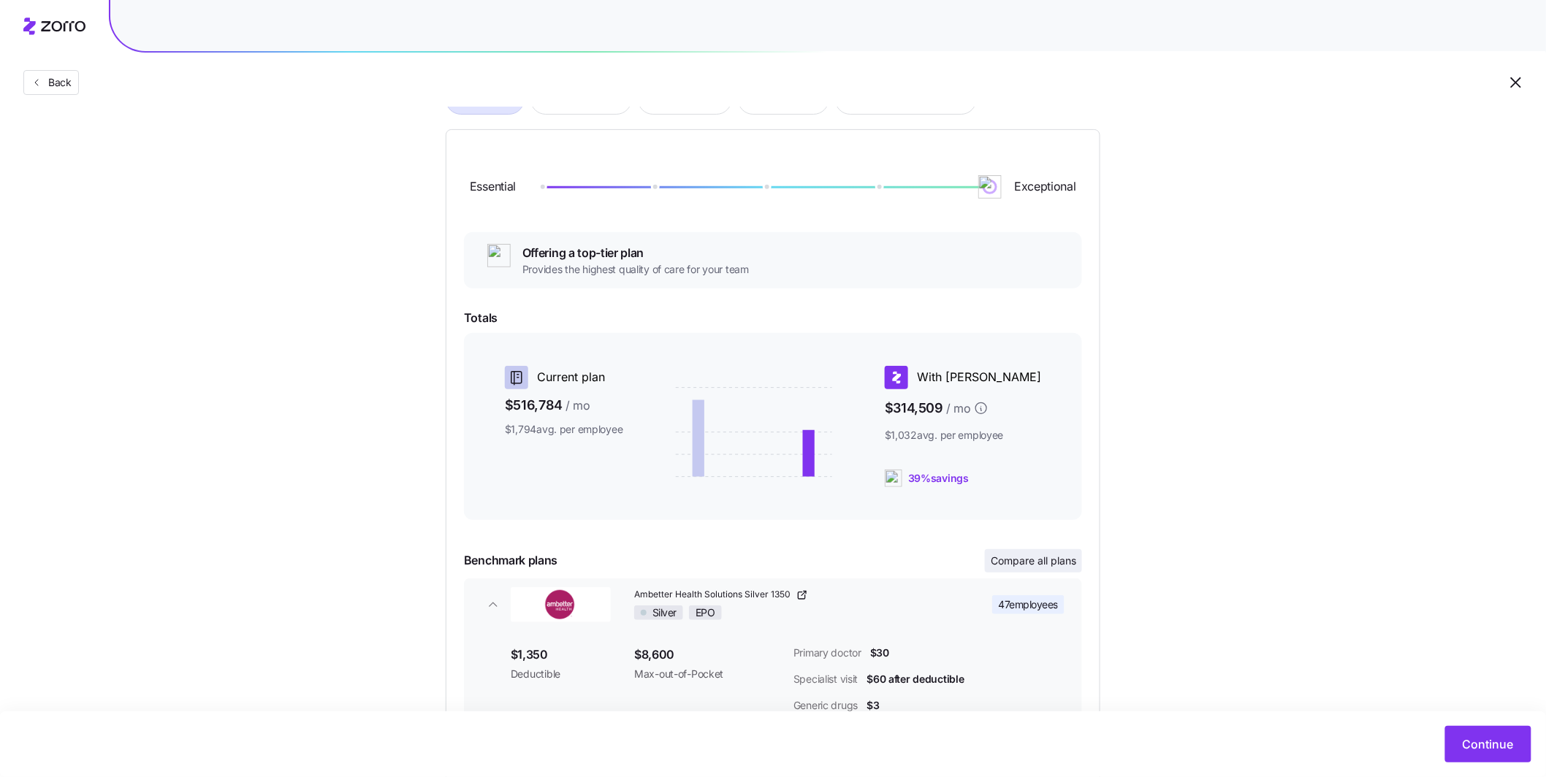
click at [654, 561] on span "Compare all plans" at bounding box center [1033, 561] width 85 height 15
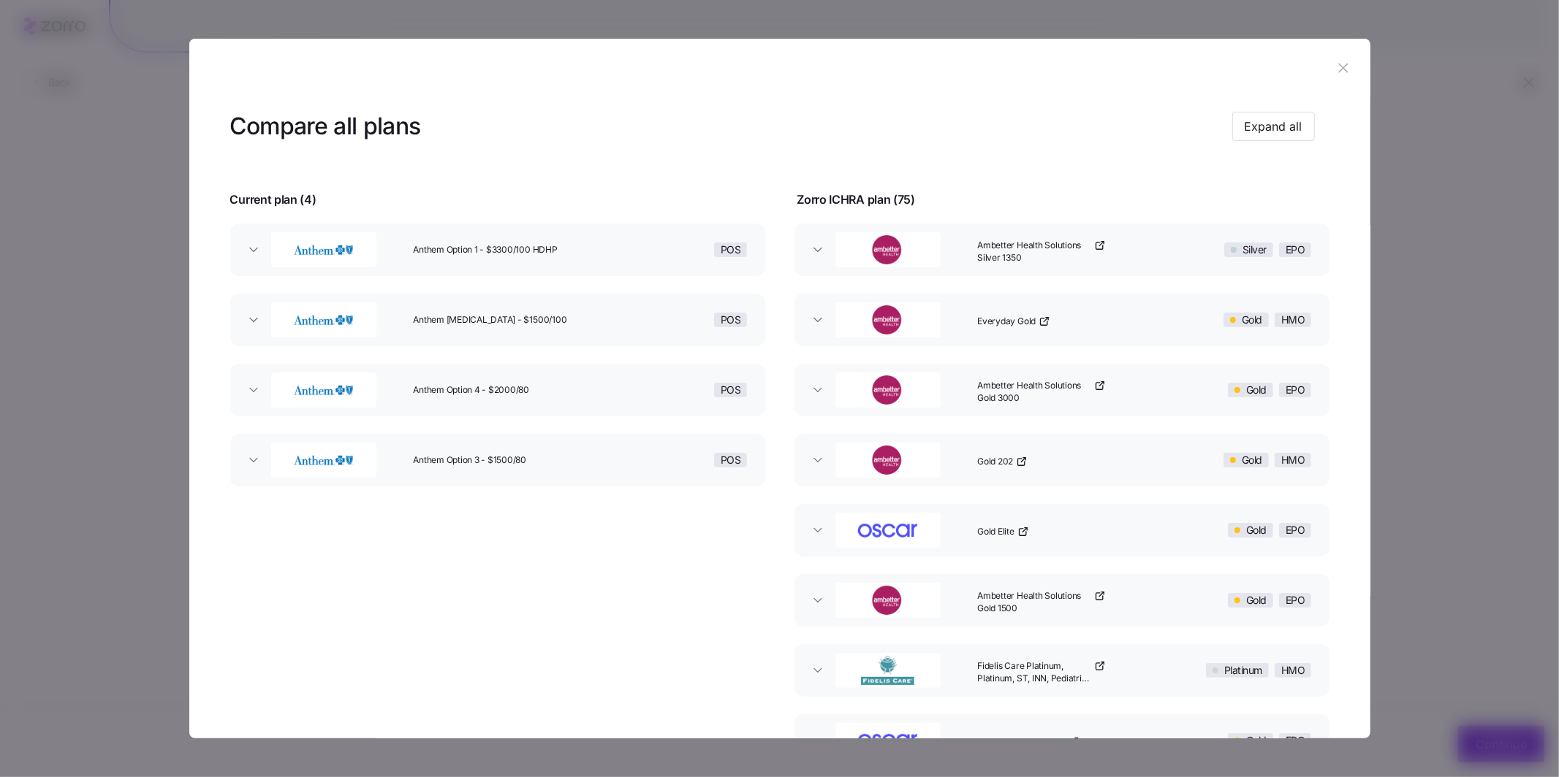
click at [654, 70] on button "button" at bounding box center [1343, 67] width 23 height 23
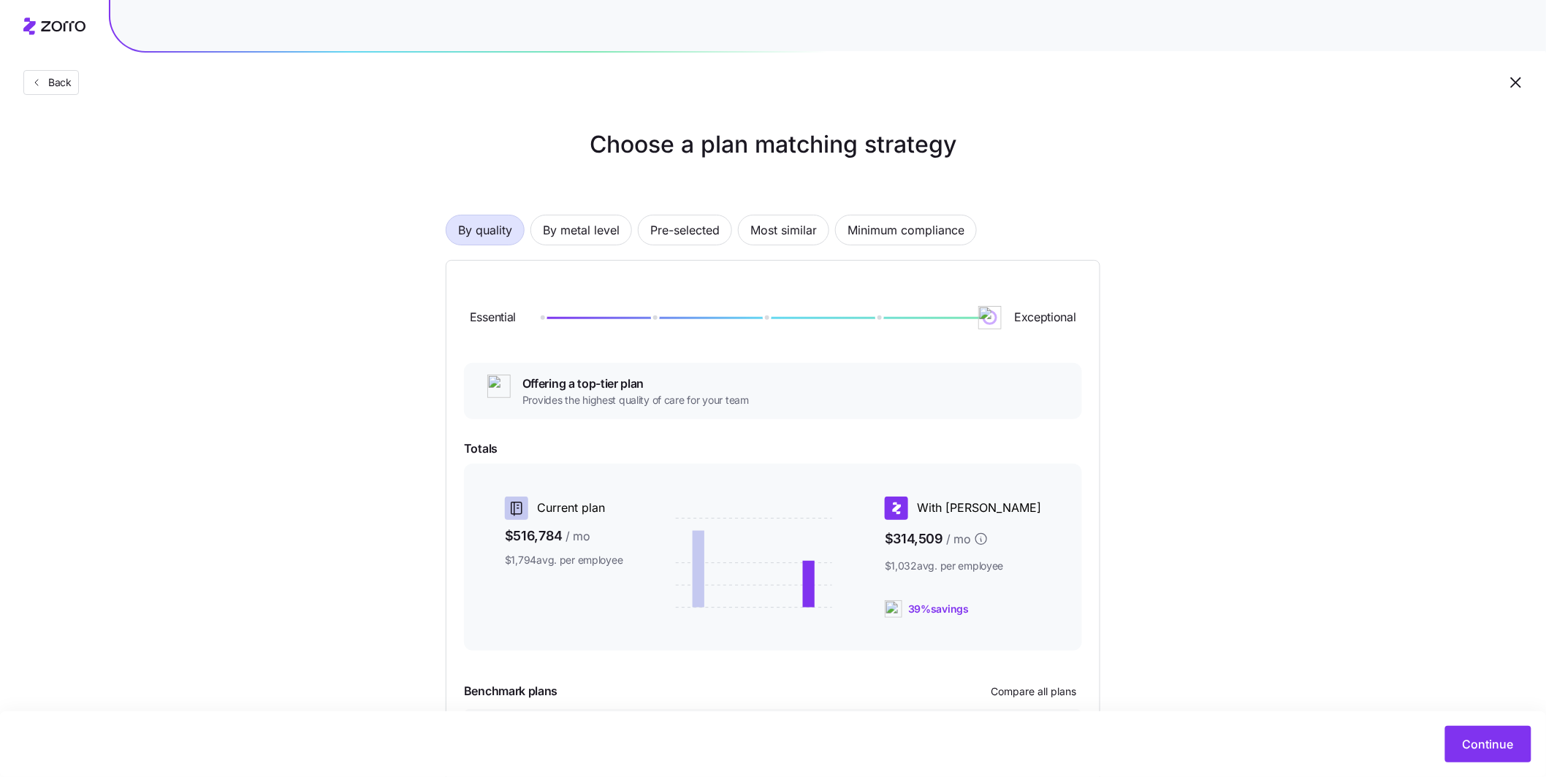
scroll to position [0, 0]
click at [589, 233] on span "By metal level" at bounding box center [581, 231] width 77 height 29
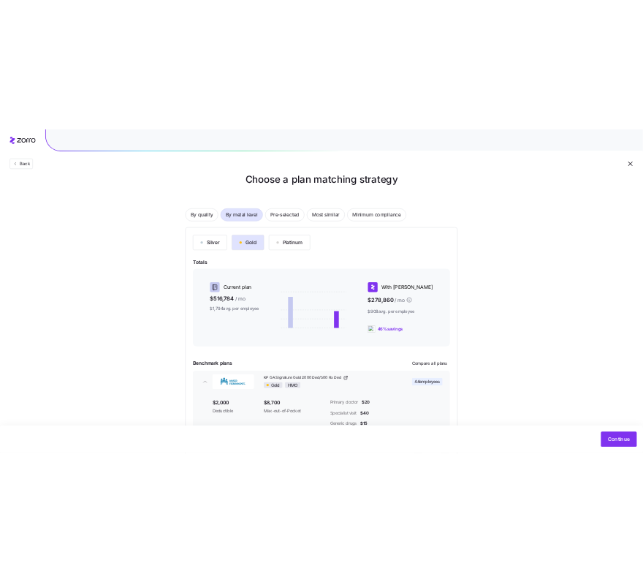
scroll to position [29, 0]
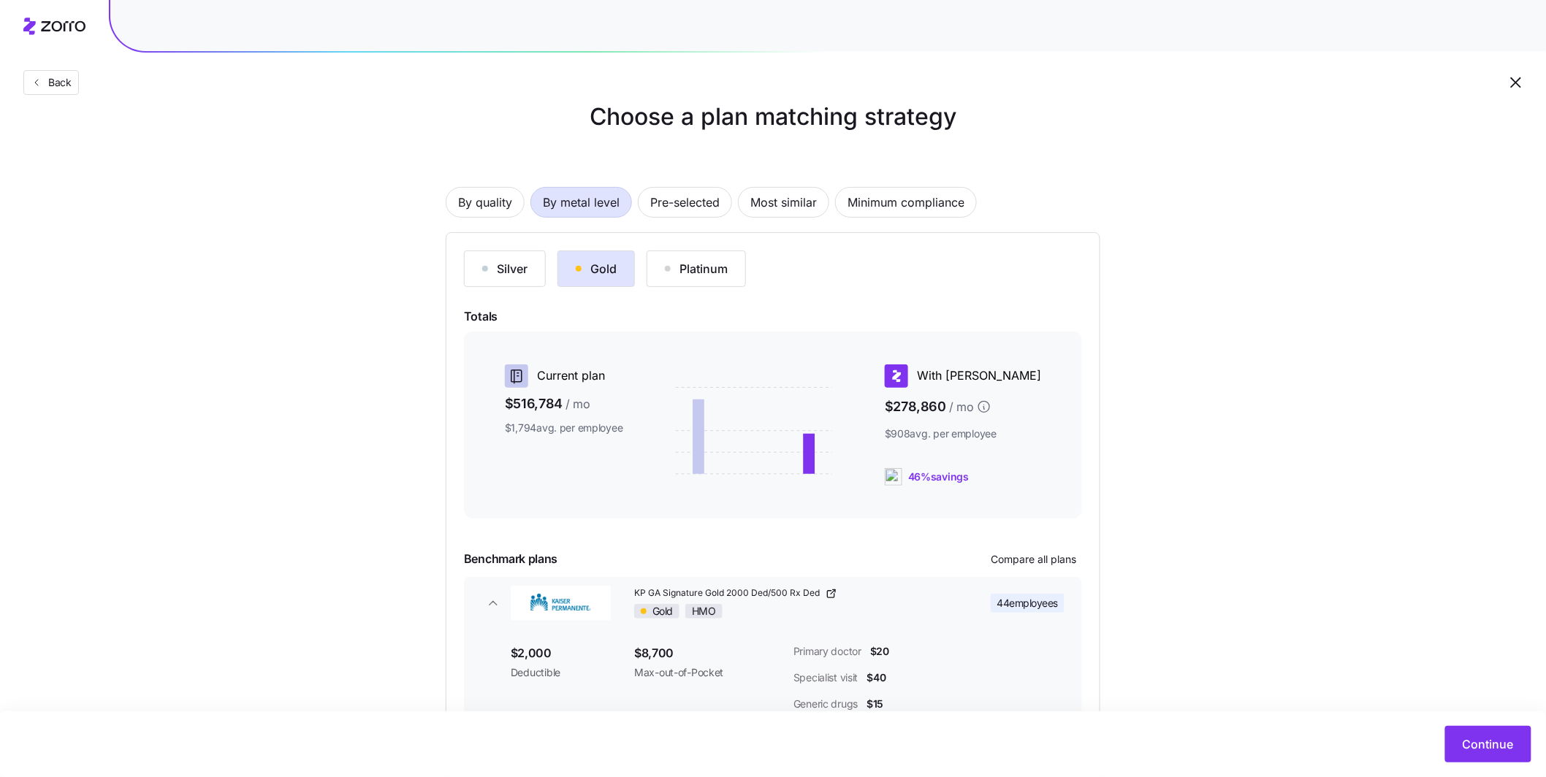
click at [654, 346] on div "Choose a plan matching strategy By quality By metal level Pre-selected Most sim…" at bounding box center [773, 445] width 1546 height 693
